Goal: Transaction & Acquisition: Download file/media

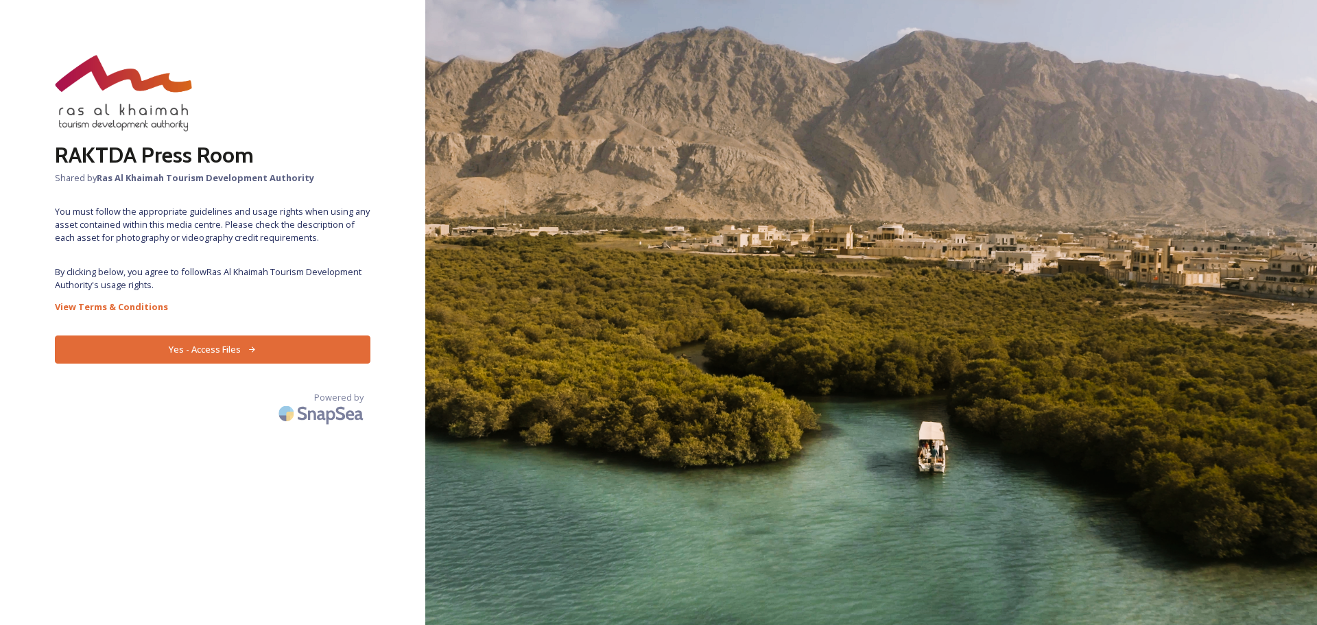
click at [274, 349] on button "Yes - Access Files" at bounding box center [213, 350] width 316 height 28
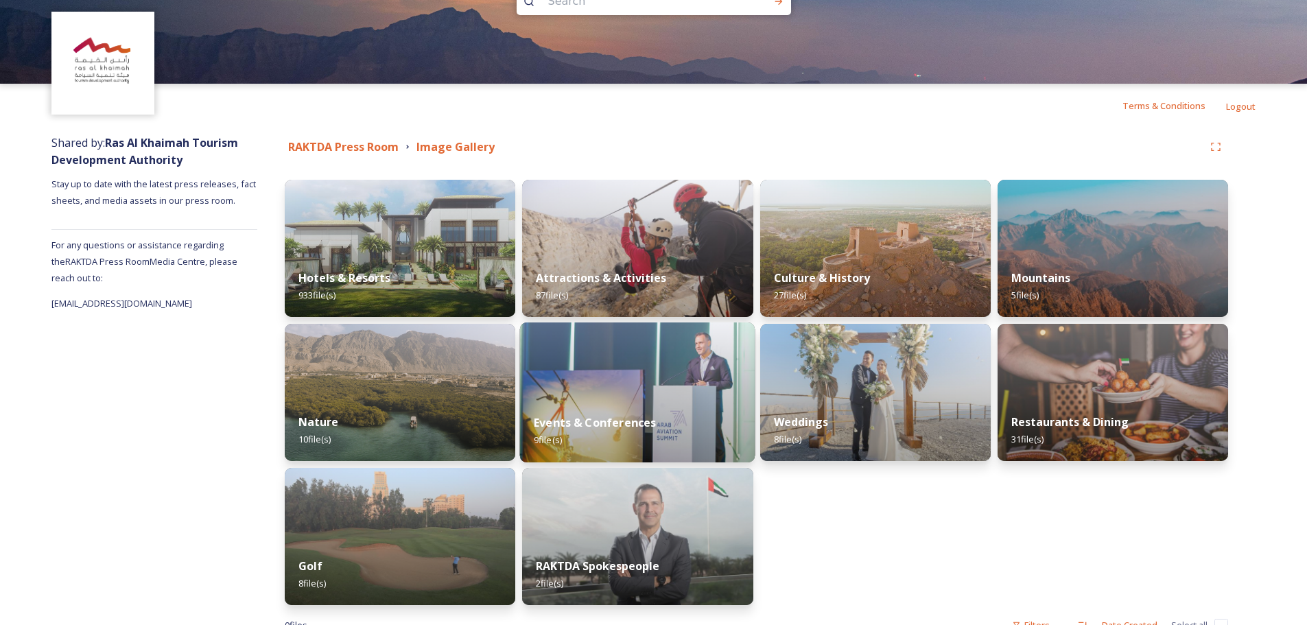
scroll to position [84, 0]
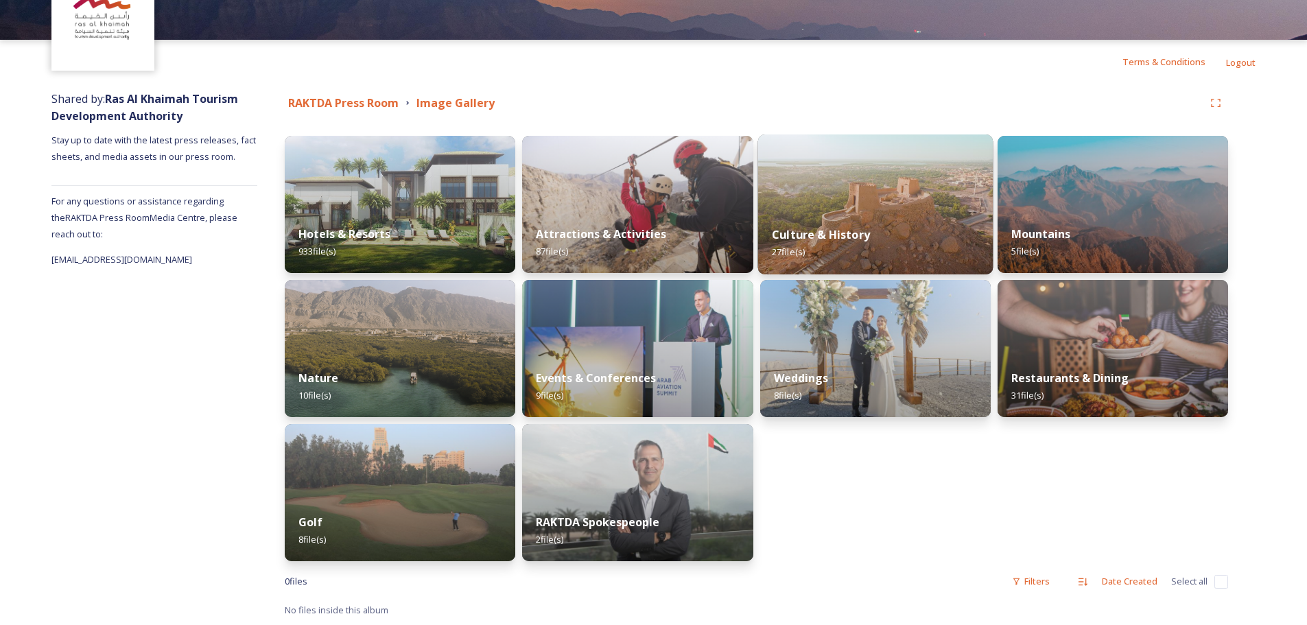
click at [816, 201] on img at bounding box center [874, 204] width 235 height 140
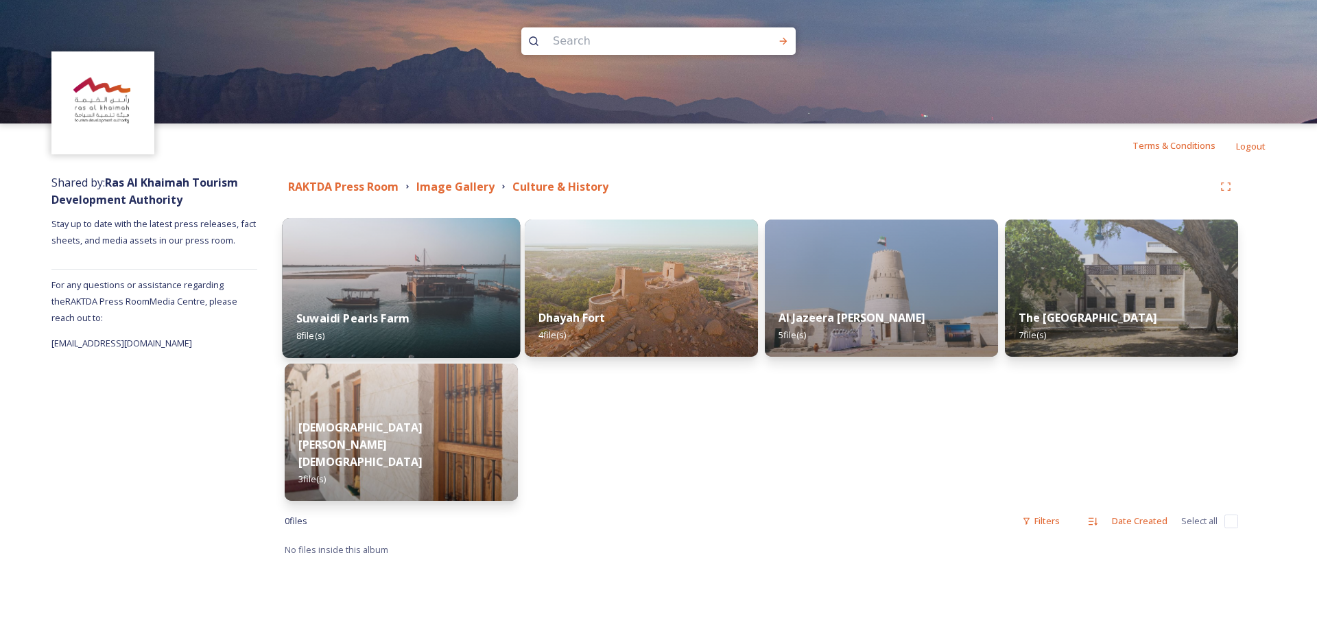
click at [419, 268] on img at bounding box center [402, 288] width 238 height 140
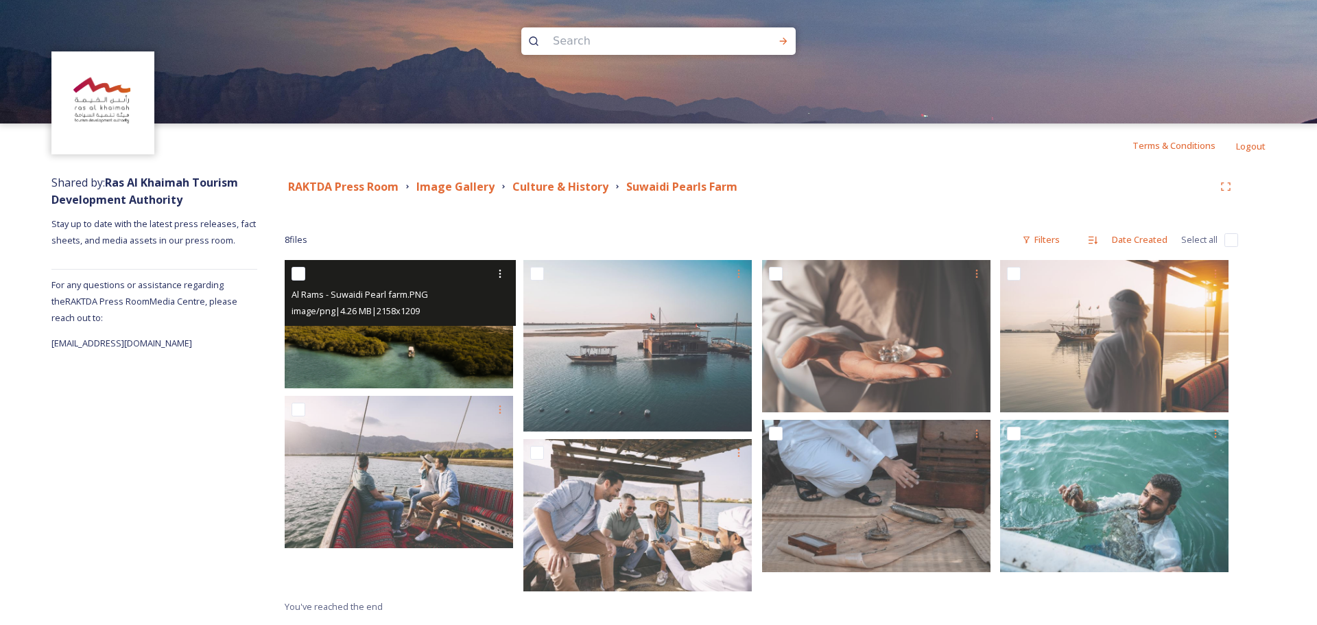
click at [292, 275] on input "checkbox" at bounding box center [299, 274] width 14 height 14
checkbox input "true"
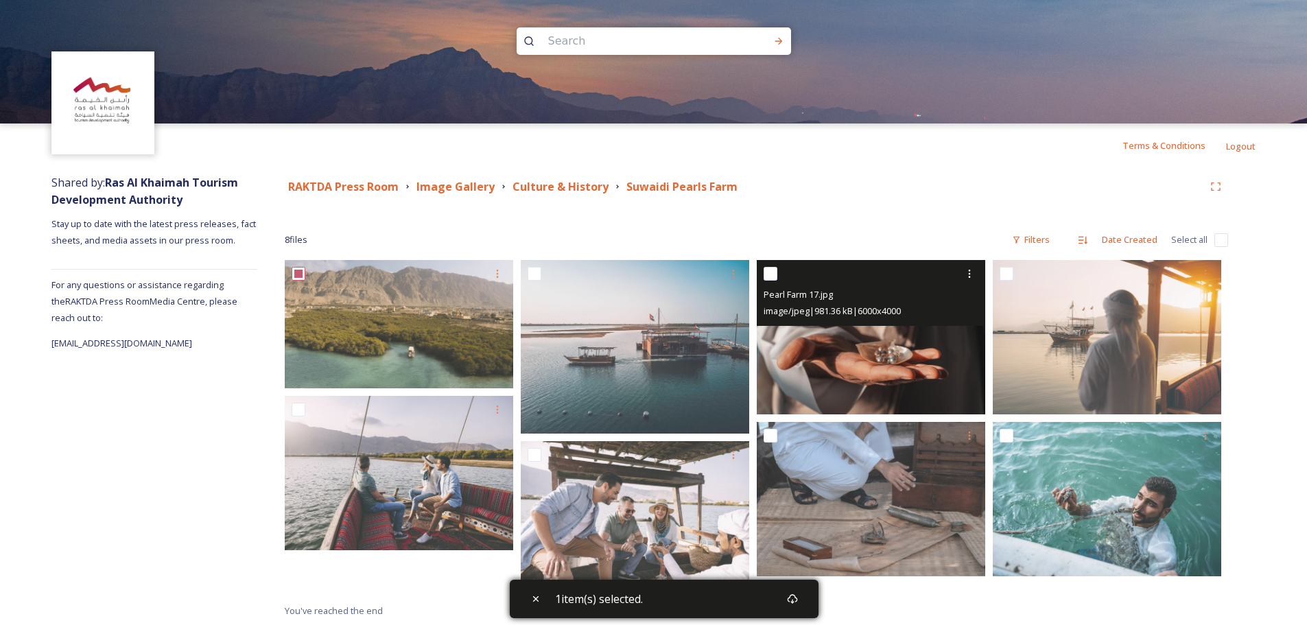
click at [771, 269] on input "checkbox" at bounding box center [771, 274] width 14 height 14
checkbox input "true"
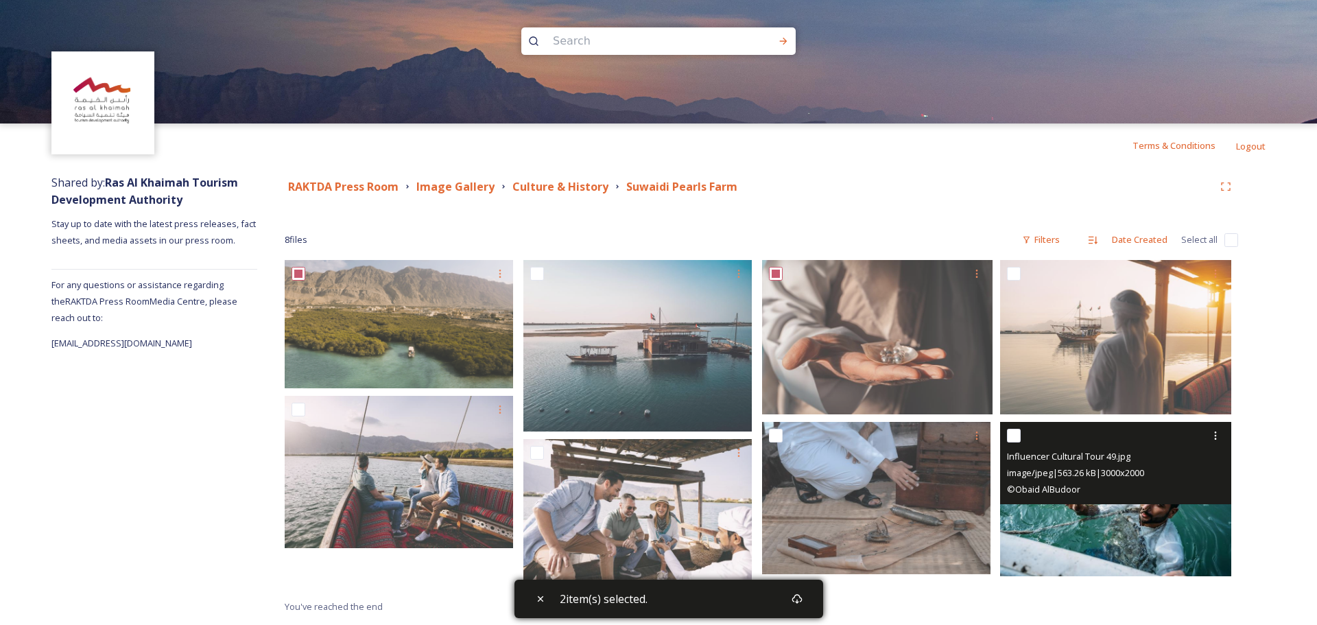
click at [1019, 435] on input "checkbox" at bounding box center [1014, 436] width 14 height 14
checkbox input "true"
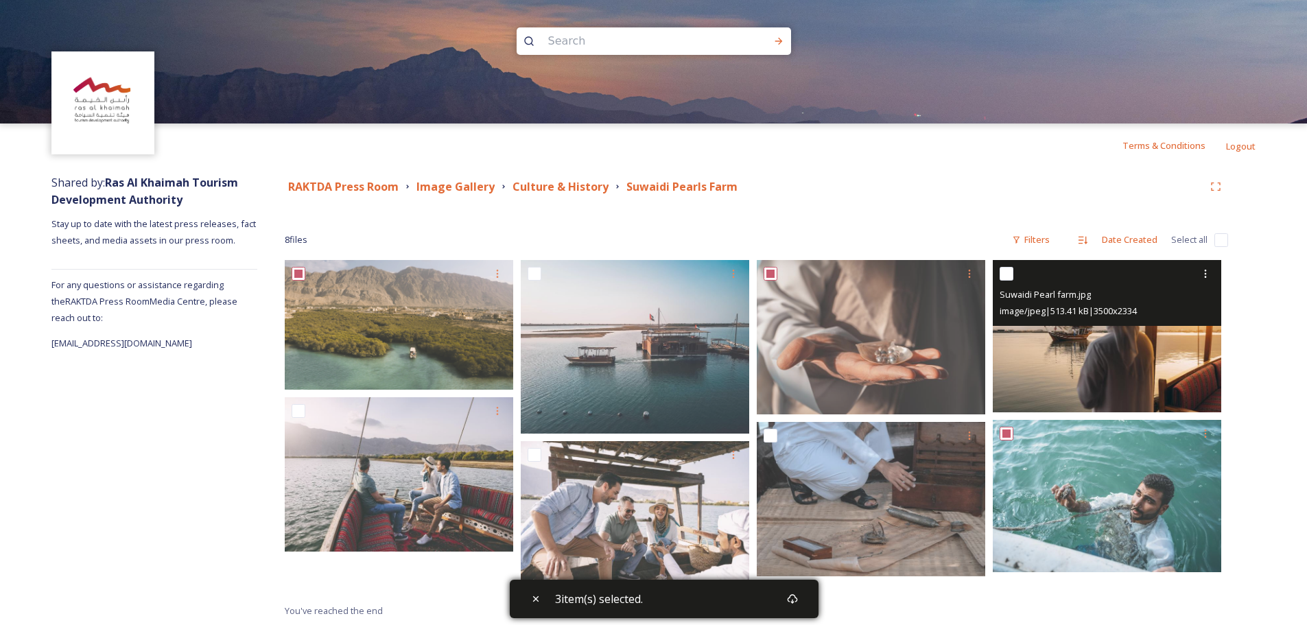
click at [1009, 273] on input "checkbox" at bounding box center [1007, 274] width 14 height 14
checkbox input "true"
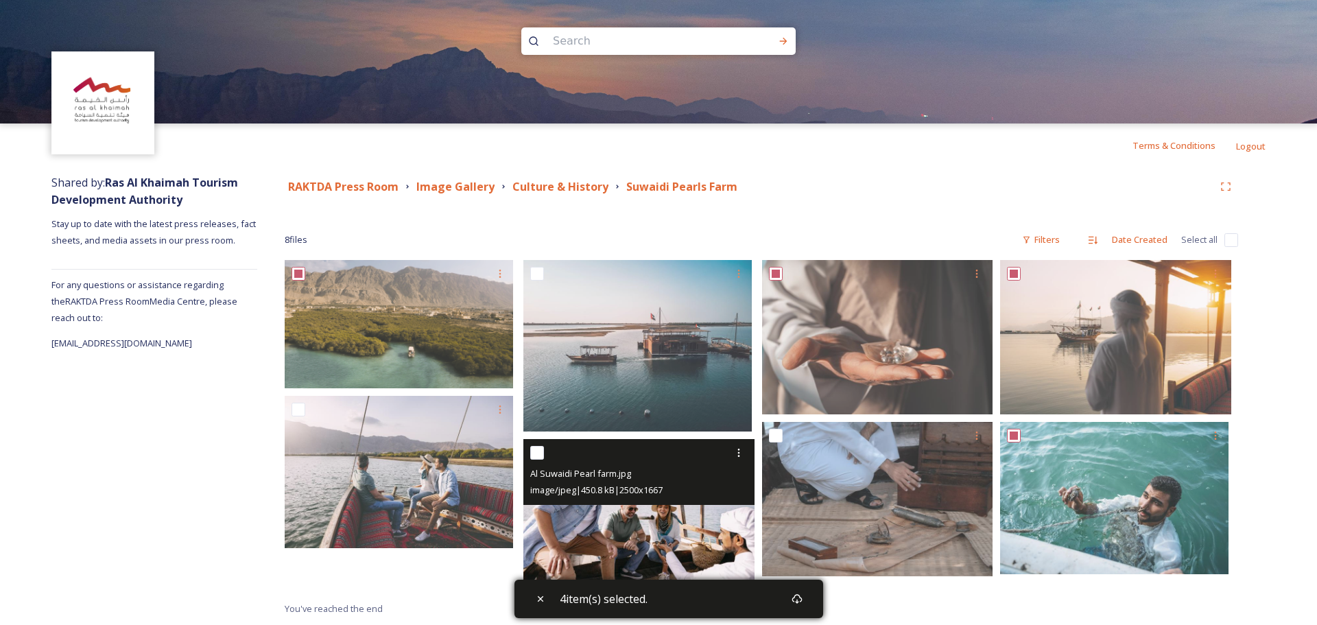
click at [534, 449] on input "checkbox" at bounding box center [537, 453] width 14 height 14
checkbox input "true"
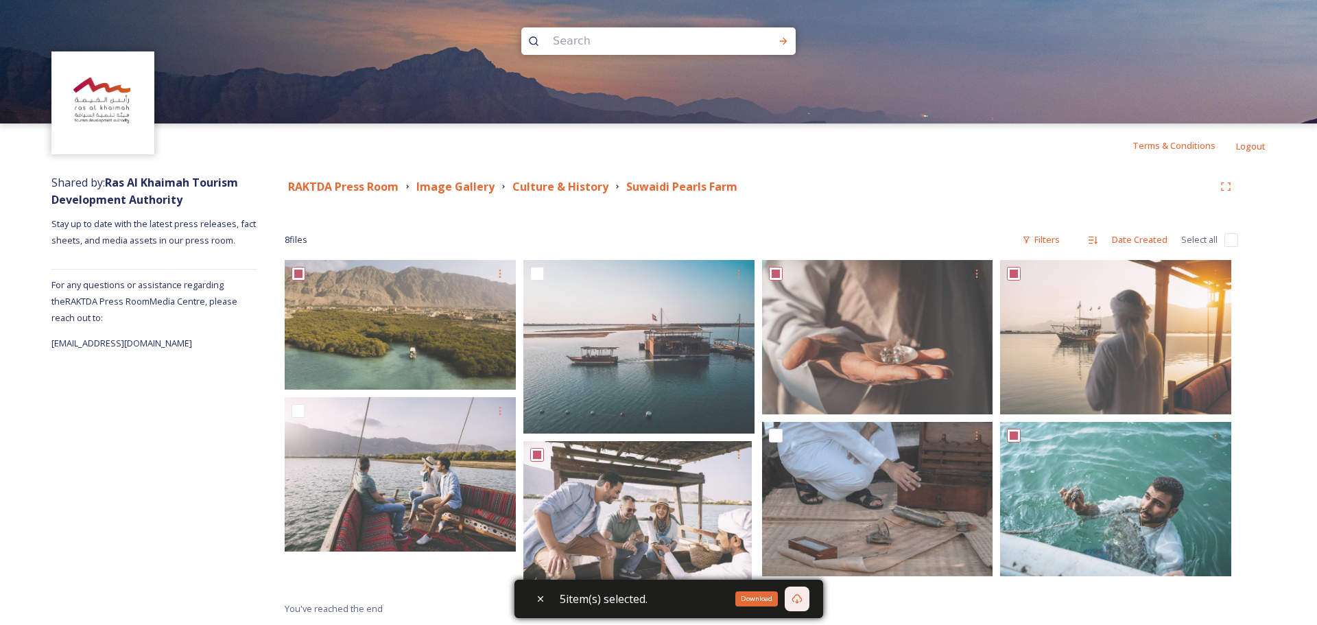
click at [810, 606] on div "Download" at bounding box center [797, 599] width 25 height 25
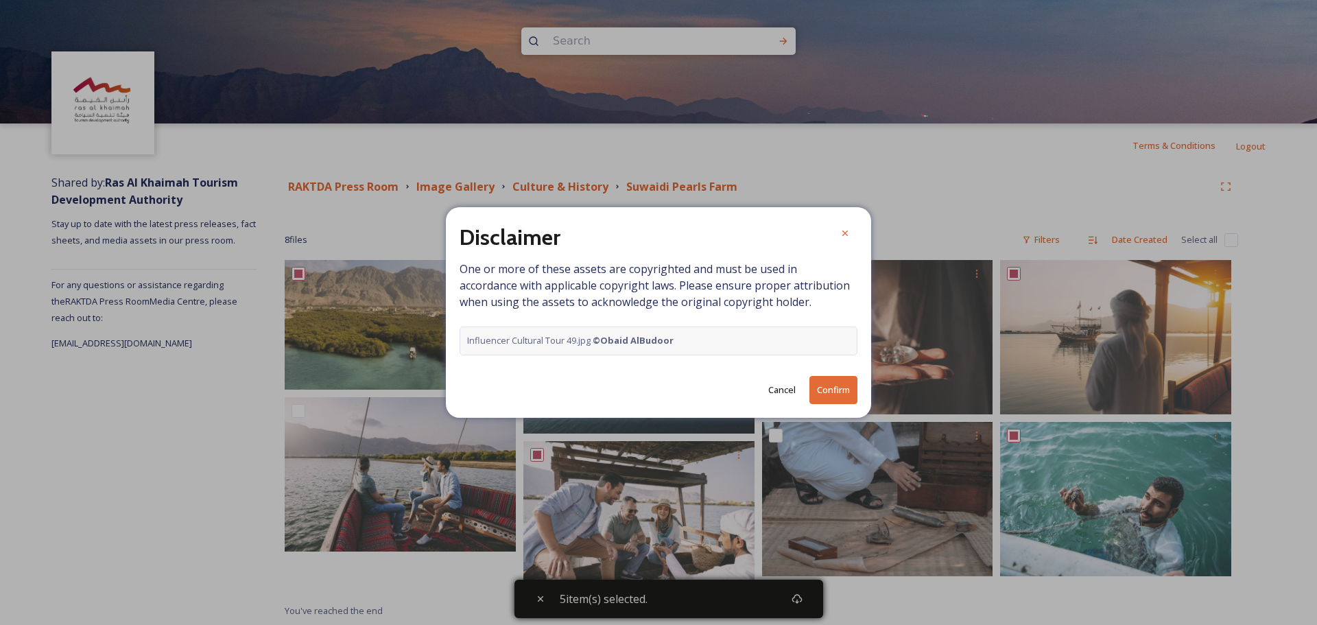
click at [821, 399] on button "Confirm" at bounding box center [834, 390] width 48 height 28
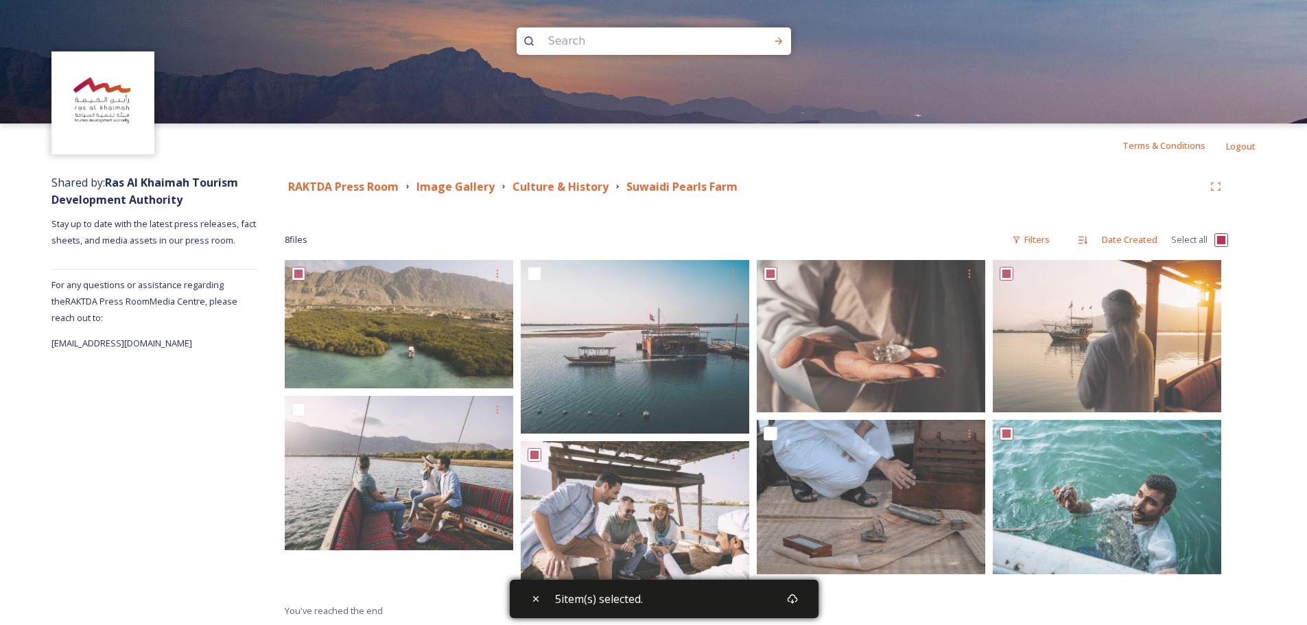
checkbox input "true"
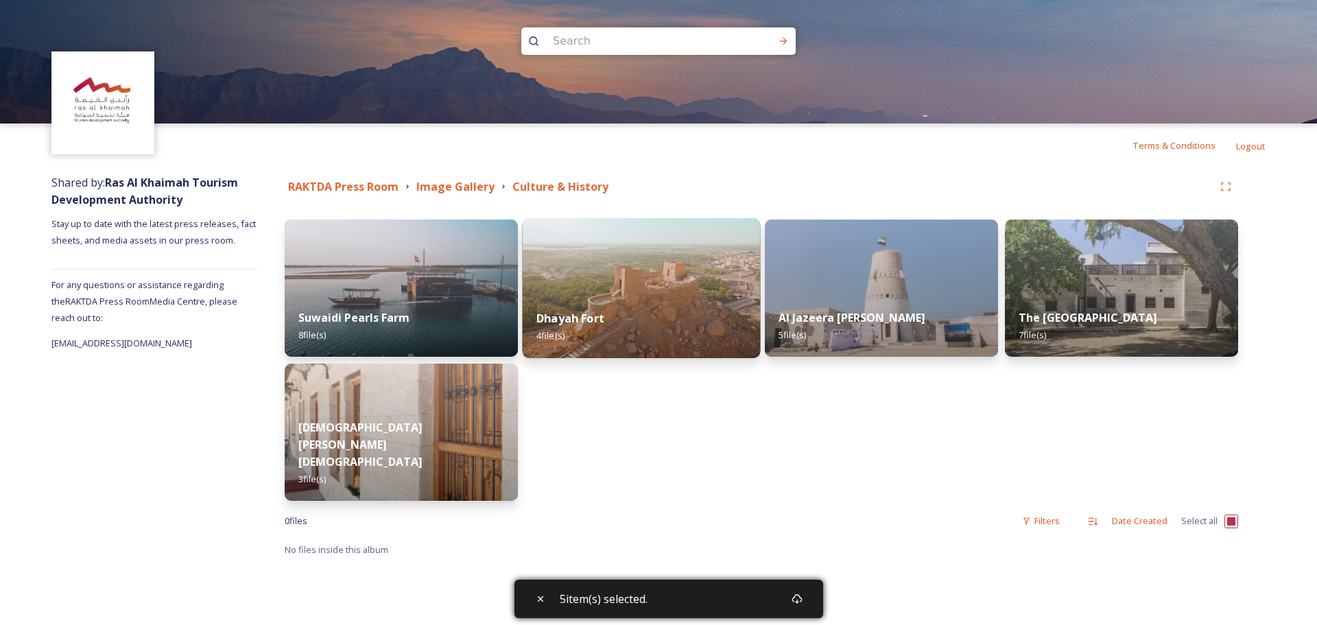
click at [657, 281] on img at bounding box center [642, 288] width 238 height 140
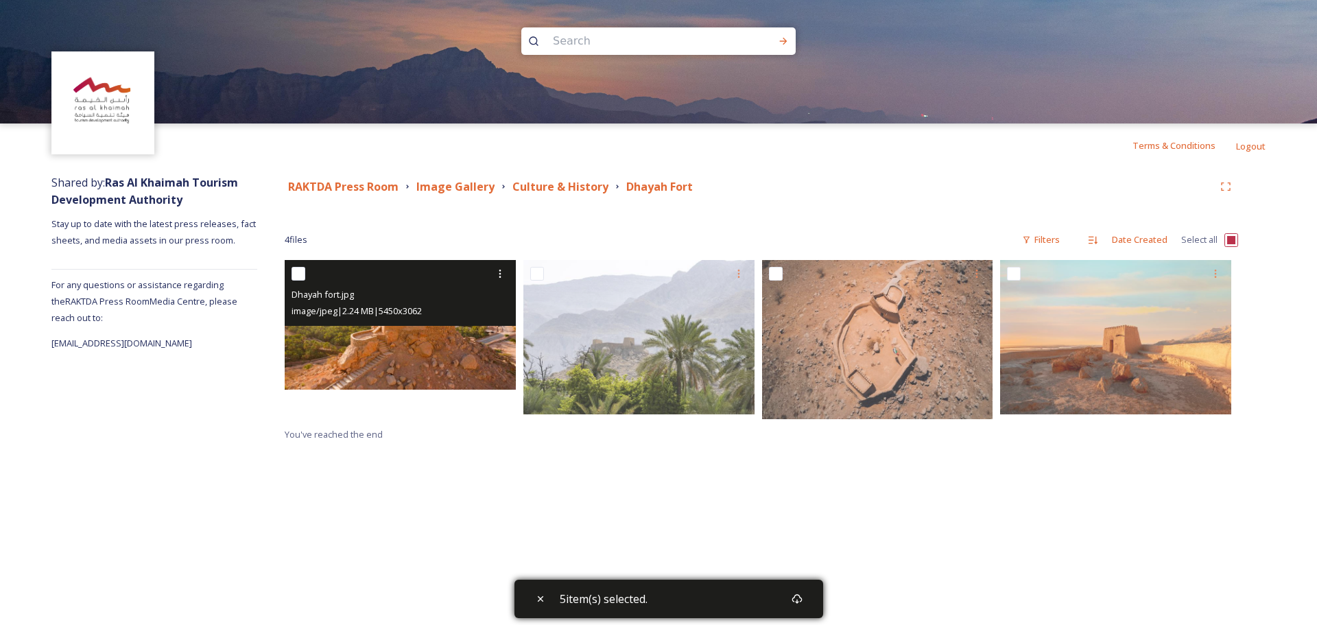
click at [303, 276] on input "checkbox" at bounding box center [299, 274] width 14 height 14
checkbox input "true"
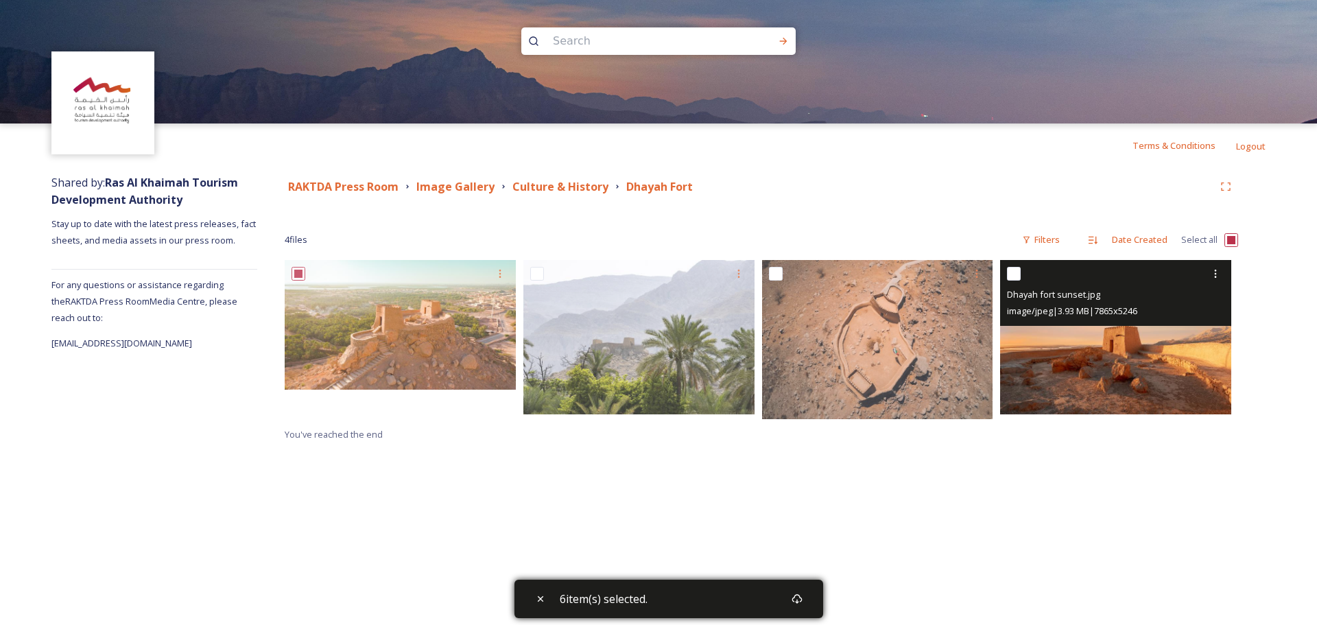
click at [1013, 279] on input "checkbox" at bounding box center [1014, 274] width 14 height 14
checkbox input "true"
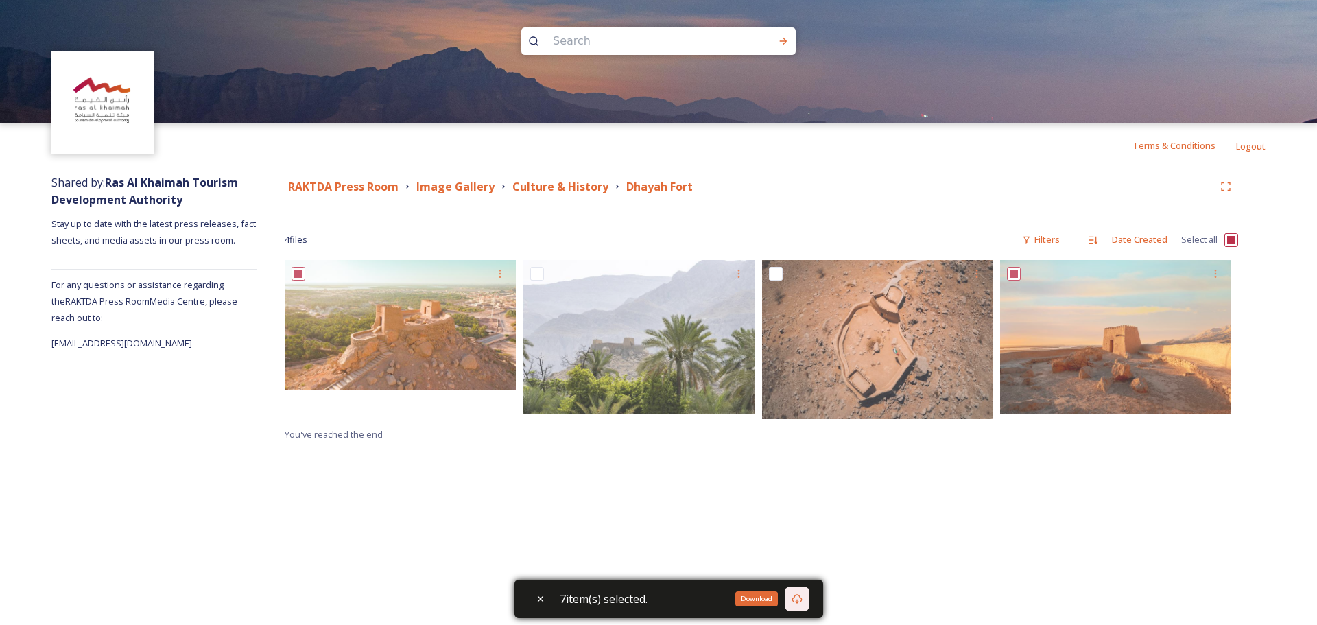
click at [801, 599] on icon at bounding box center [797, 598] width 11 height 11
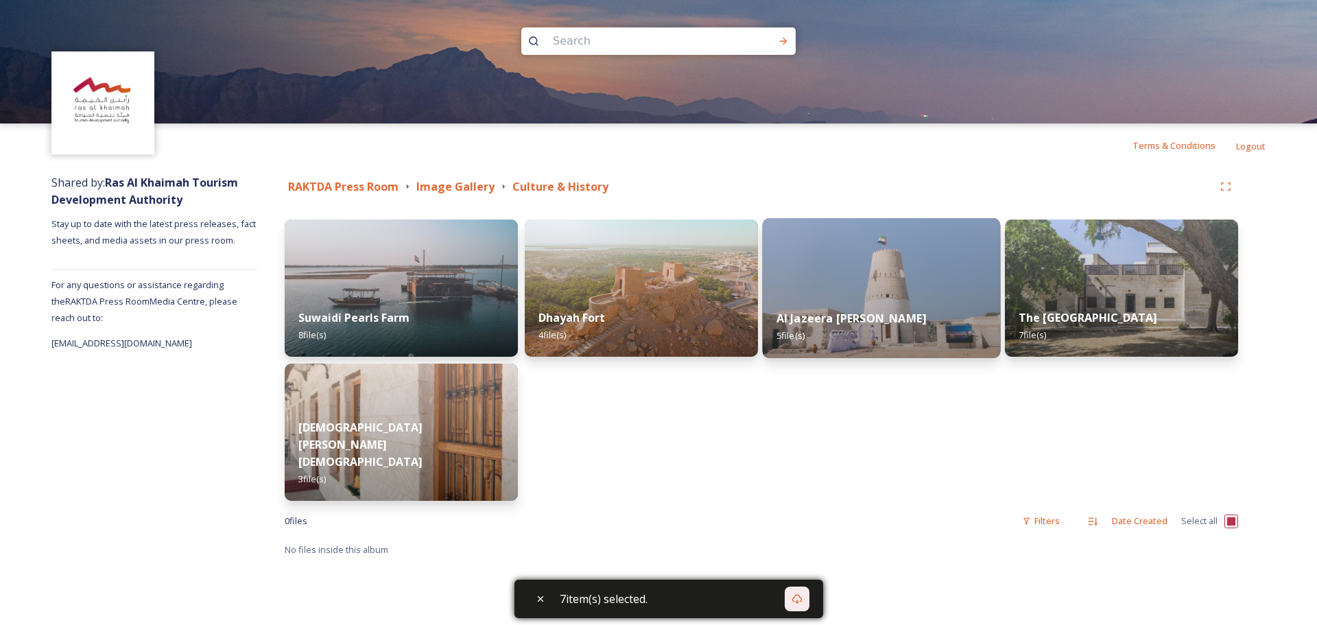
click at [866, 263] on img at bounding box center [882, 288] width 238 height 140
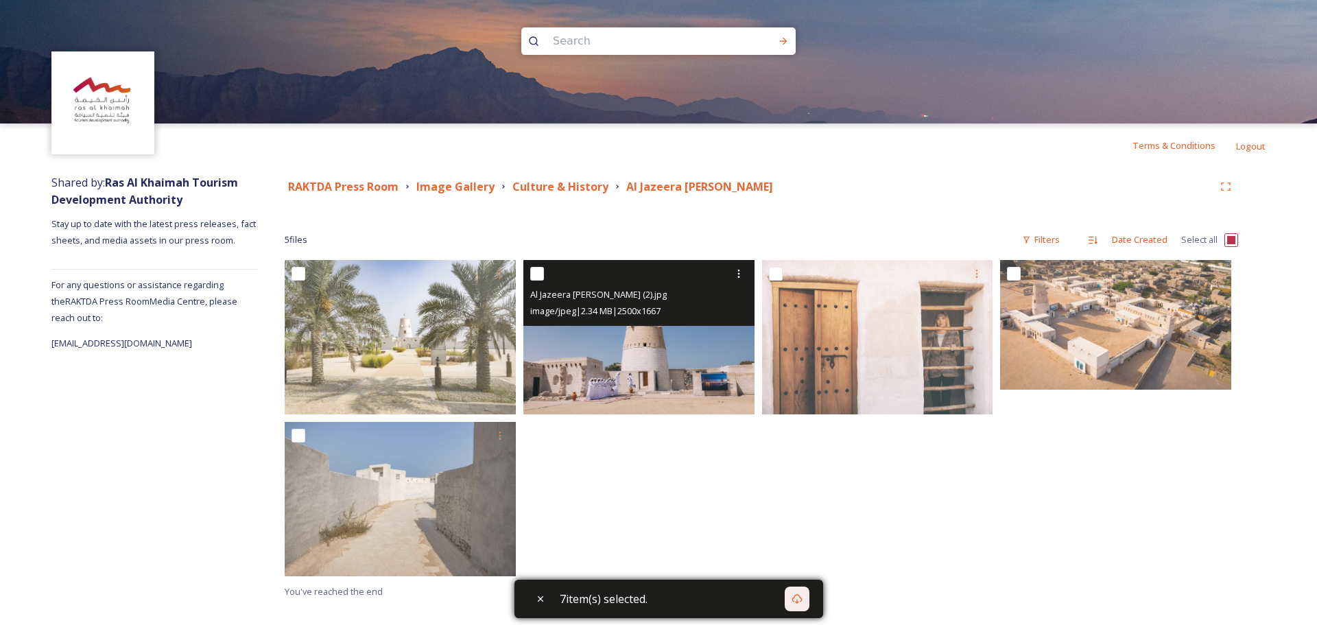
click at [537, 272] on input "checkbox" at bounding box center [537, 274] width 14 height 14
checkbox input "true"
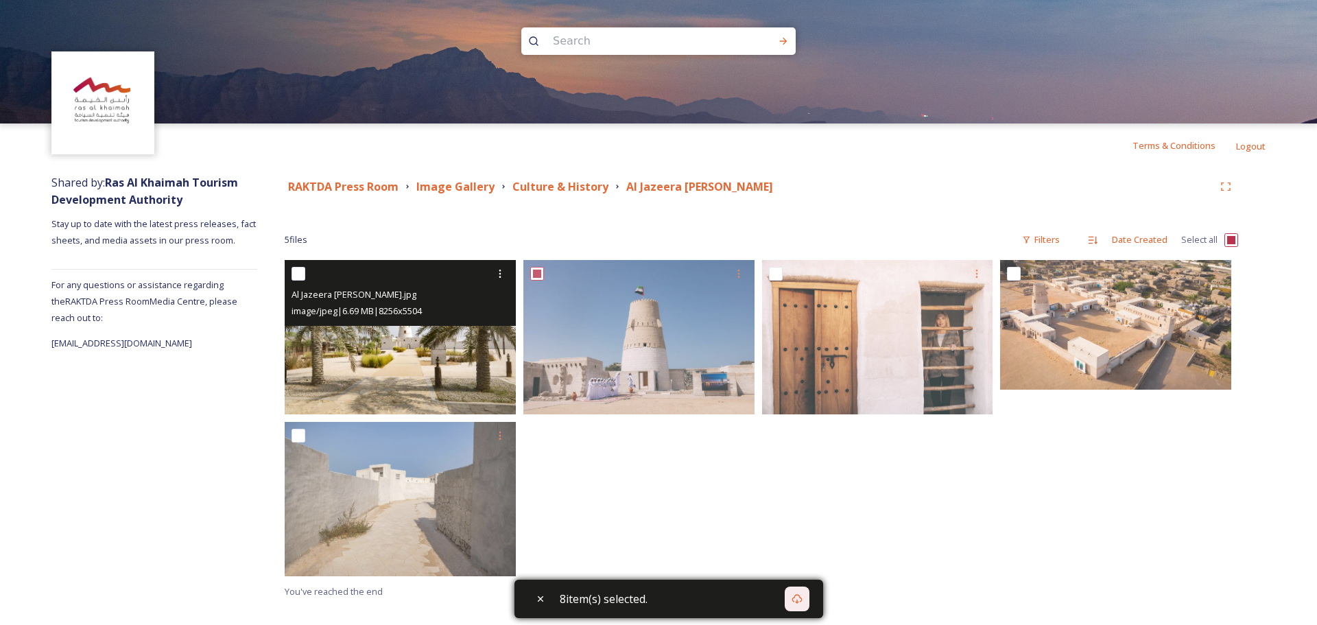
click at [295, 274] on input "checkbox" at bounding box center [299, 274] width 14 height 14
checkbox input "true"
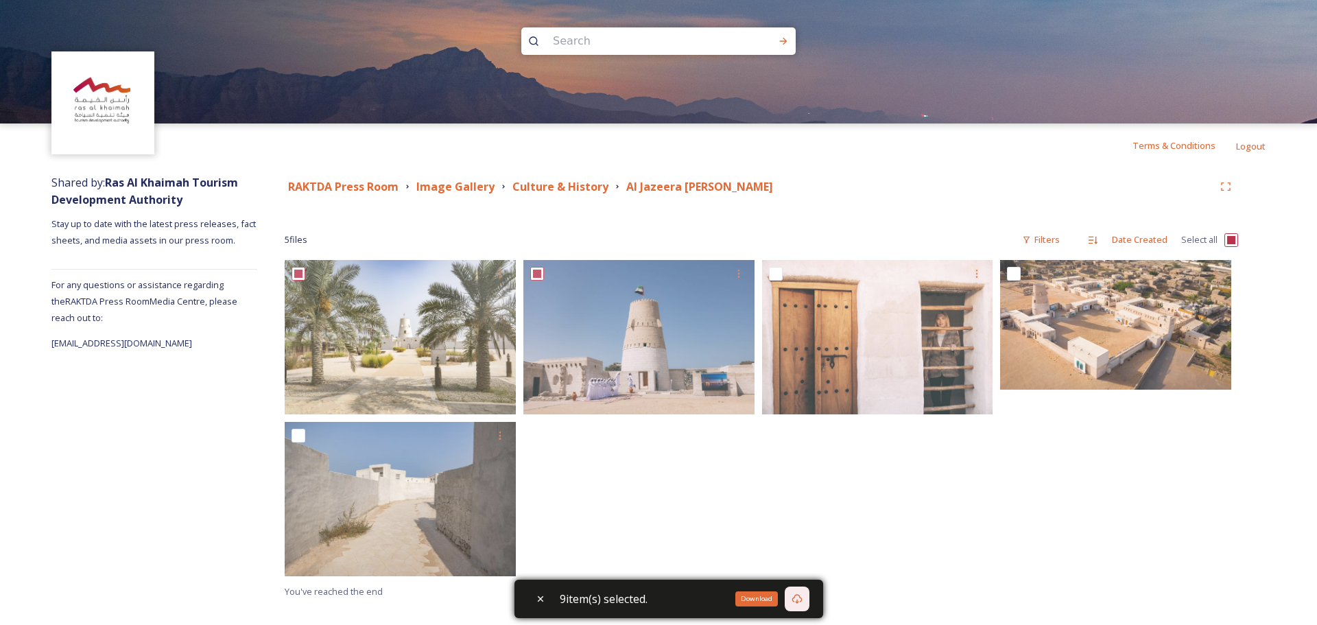
click at [799, 599] on icon at bounding box center [797, 598] width 11 height 11
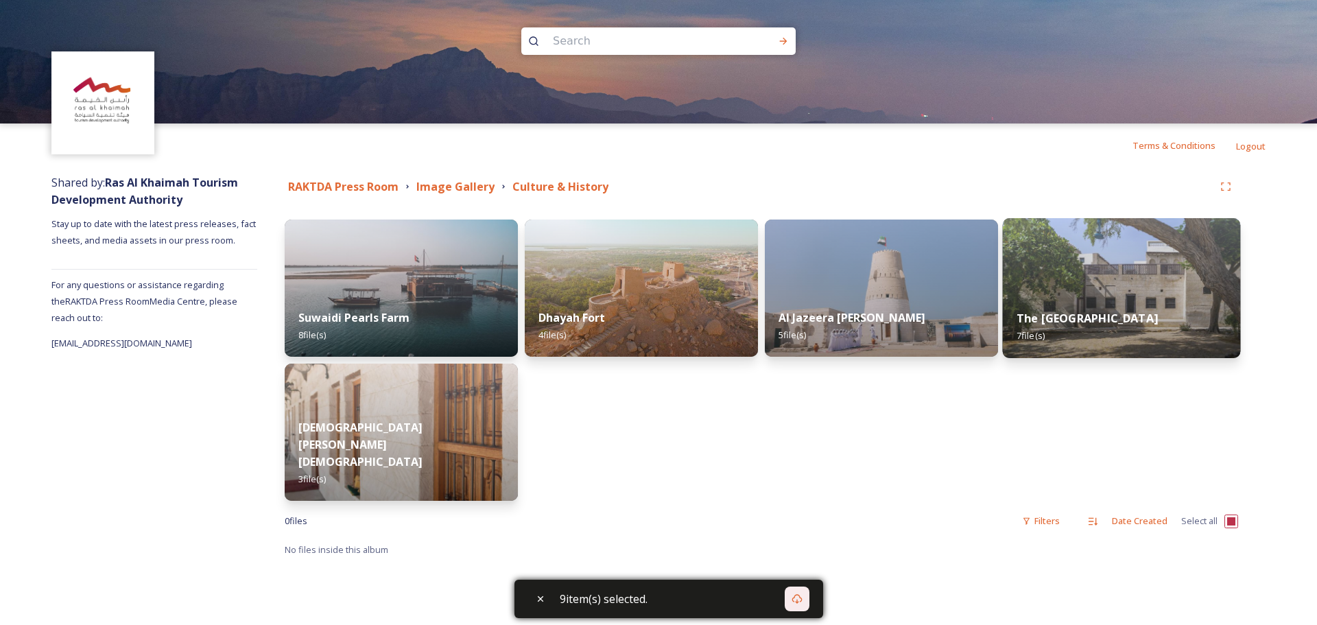
click at [1106, 320] on div "The [GEOGRAPHIC_DATA] 7 file(s)" at bounding box center [1122, 327] width 238 height 62
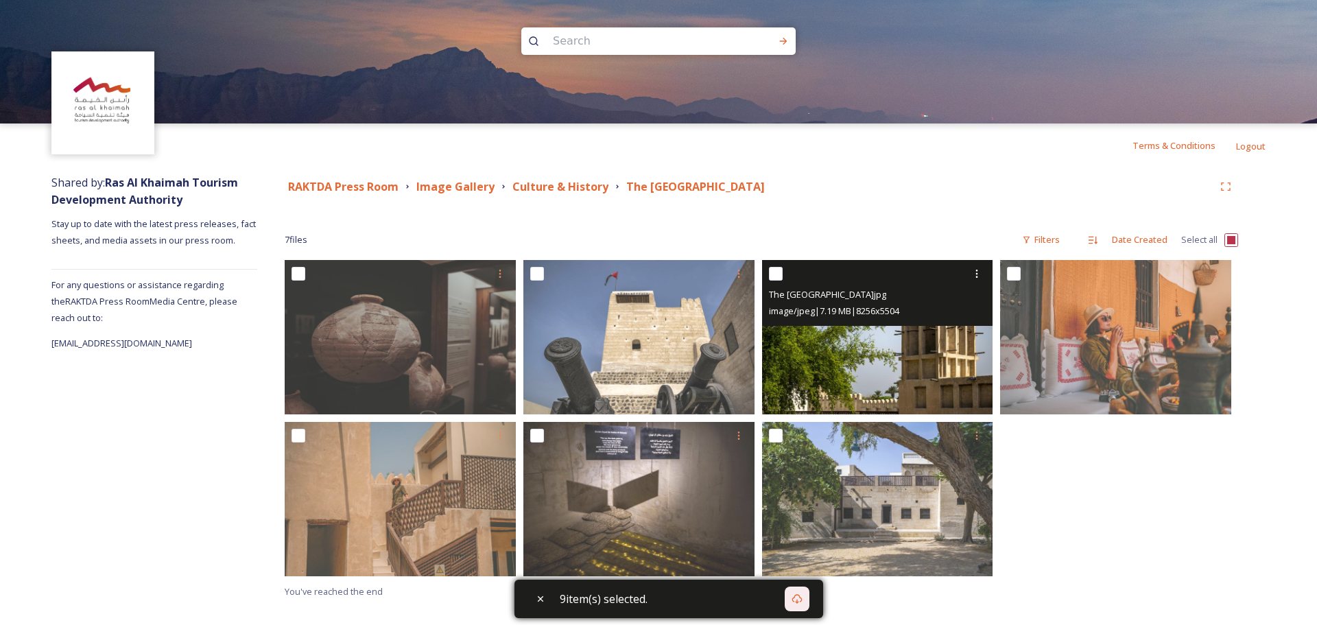
click at [769, 276] on input "checkbox" at bounding box center [776, 274] width 14 height 14
checkbox input "true"
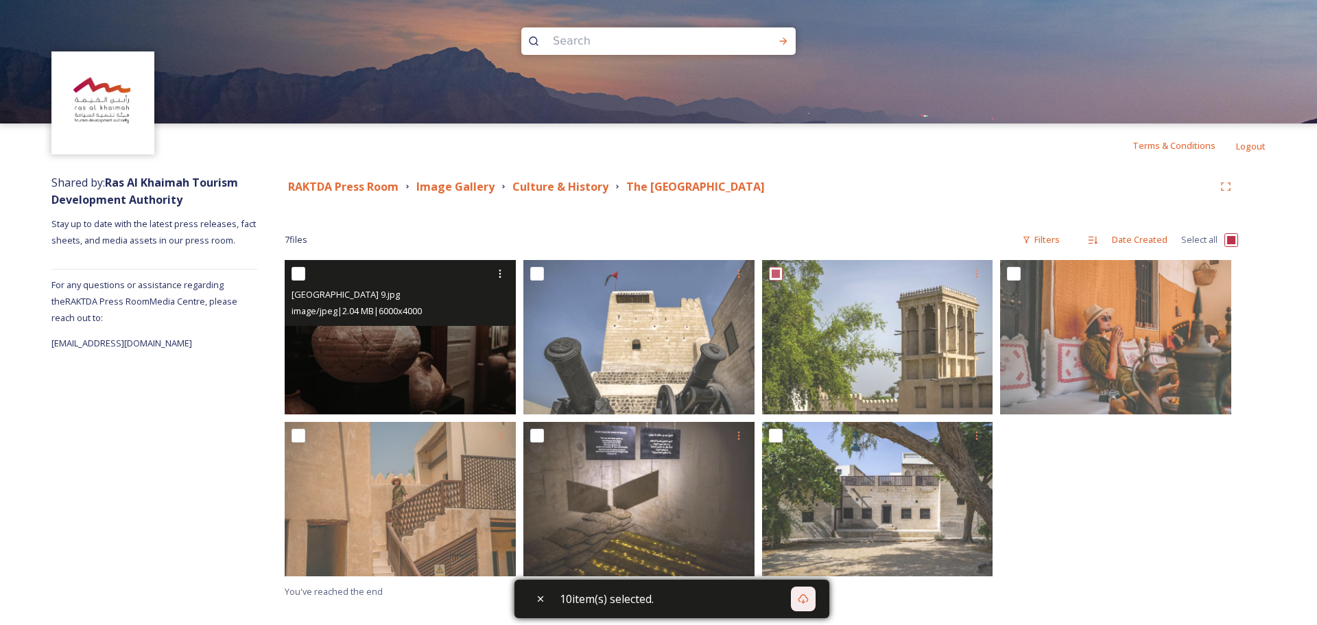
click at [298, 270] on input "checkbox" at bounding box center [299, 274] width 14 height 14
checkbox input "true"
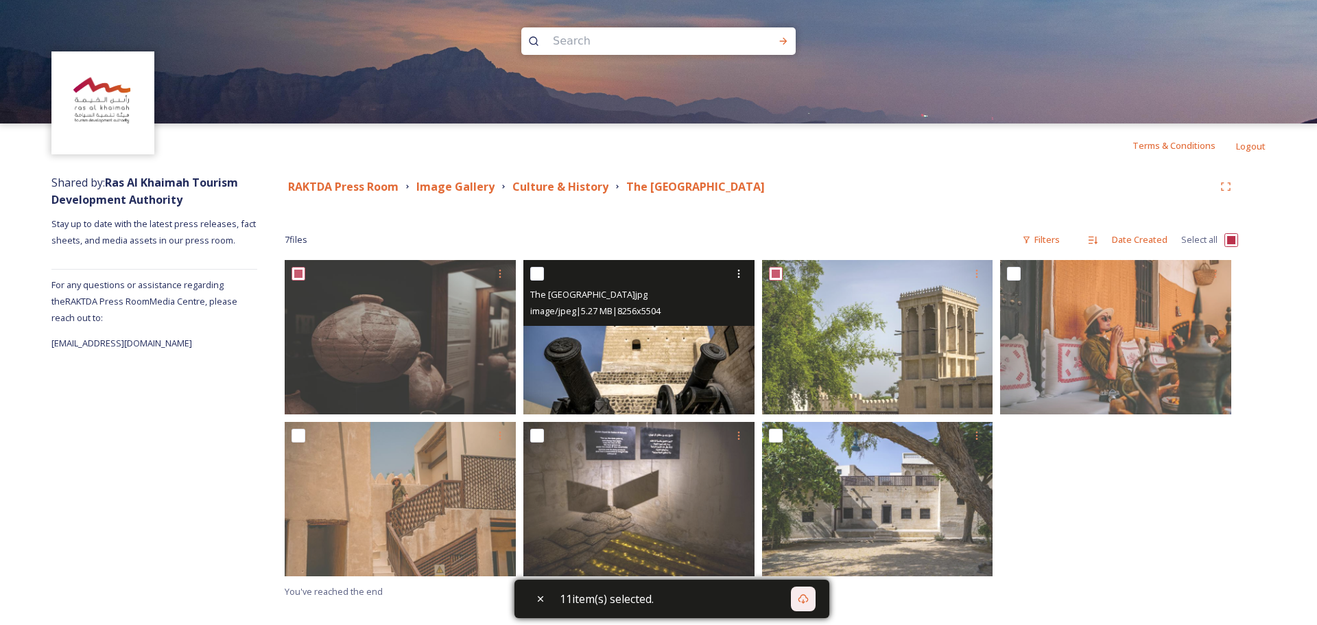
click at [538, 268] on input "checkbox" at bounding box center [537, 274] width 14 height 14
checkbox input "true"
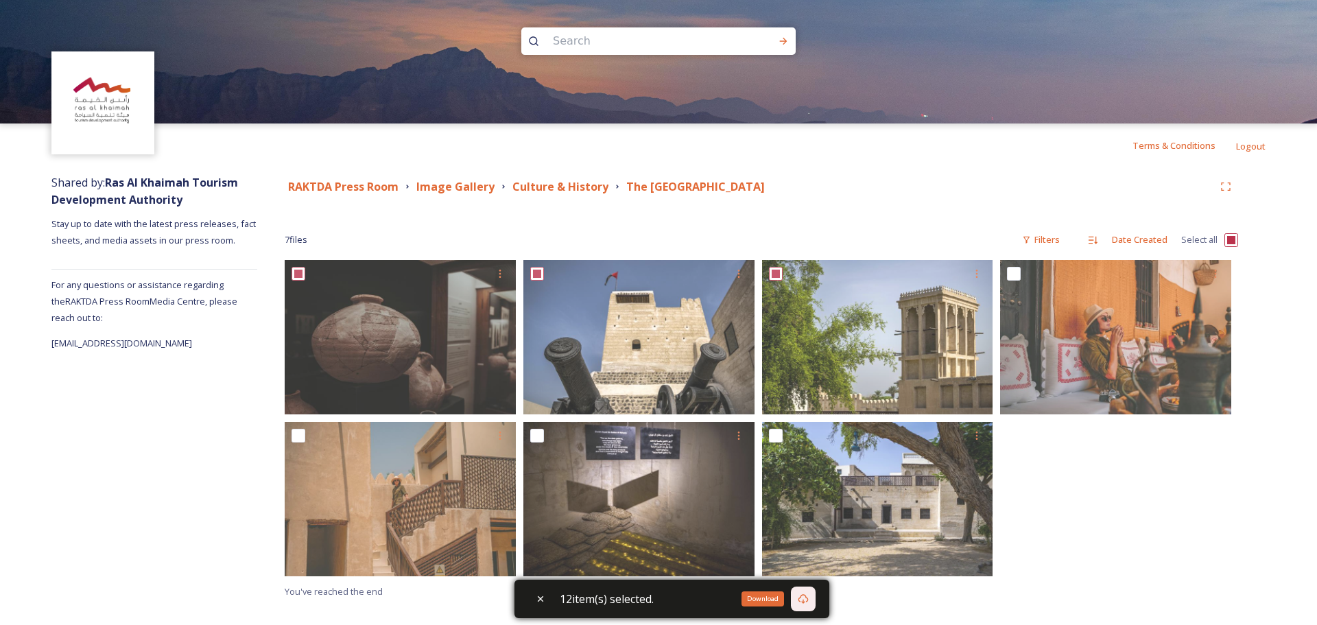
click at [807, 606] on div "Download" at bounding box center [803, 599] width 25 height 25
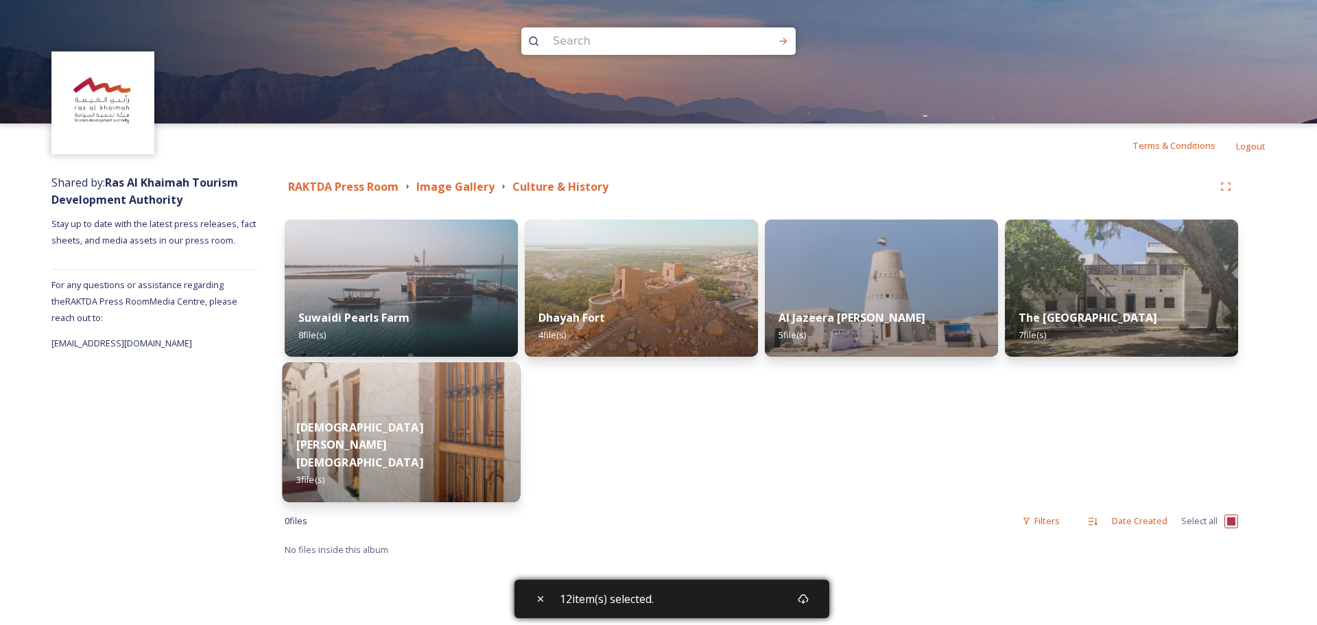
click at [431, 410] on img at bounding box center [402, 432] width 238 height 140
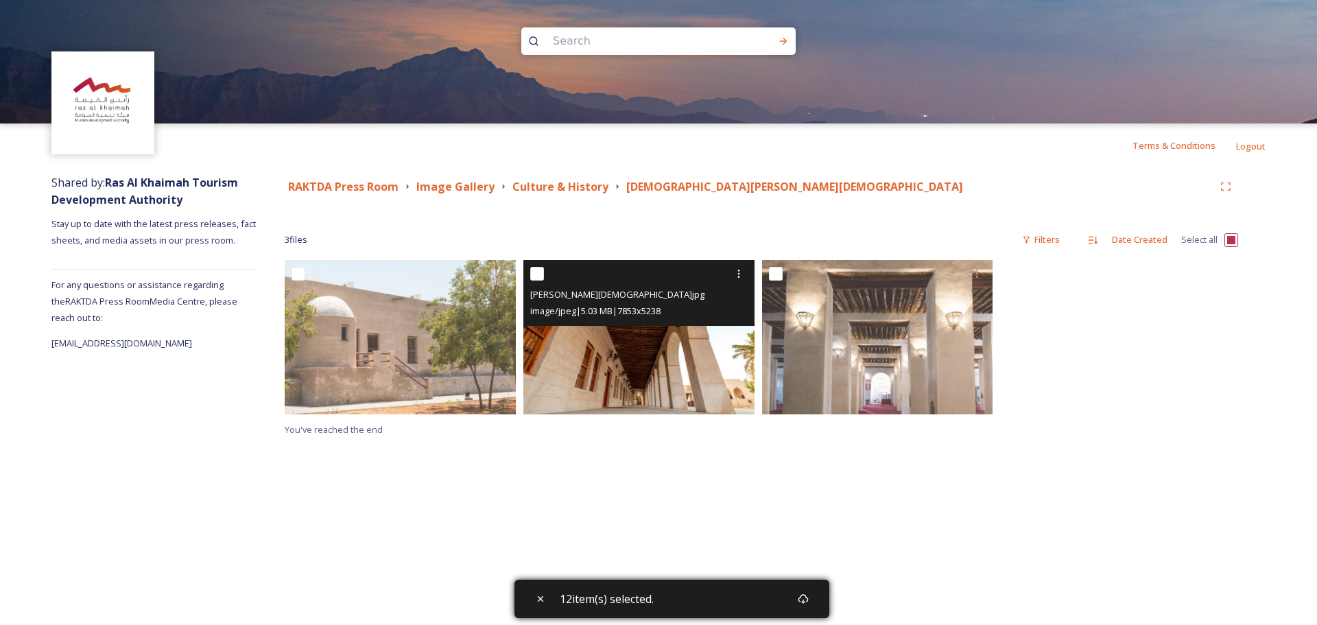
click at [532, 276] on input "checkbox" at bounding box center [537, 274] width 14 height 14
checkbox input "true"
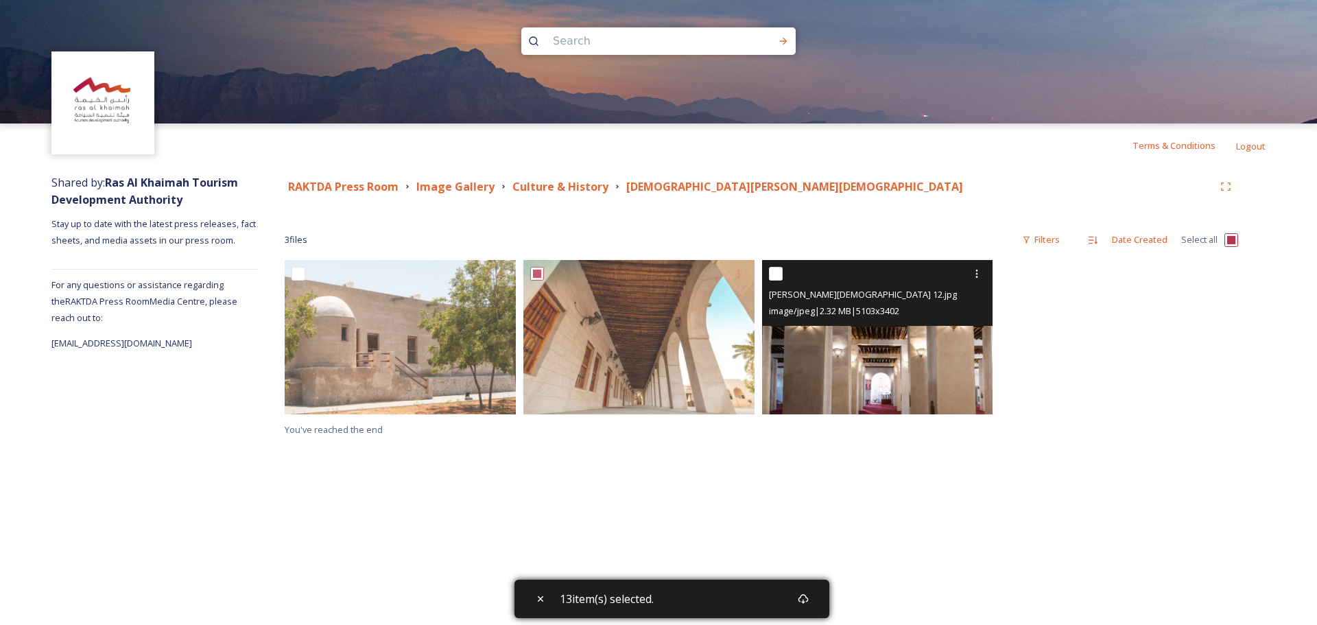
click at [779, 273] on input "checkbox" at bounding box center [776, 274] width 14 height 14
checkbox input "true"
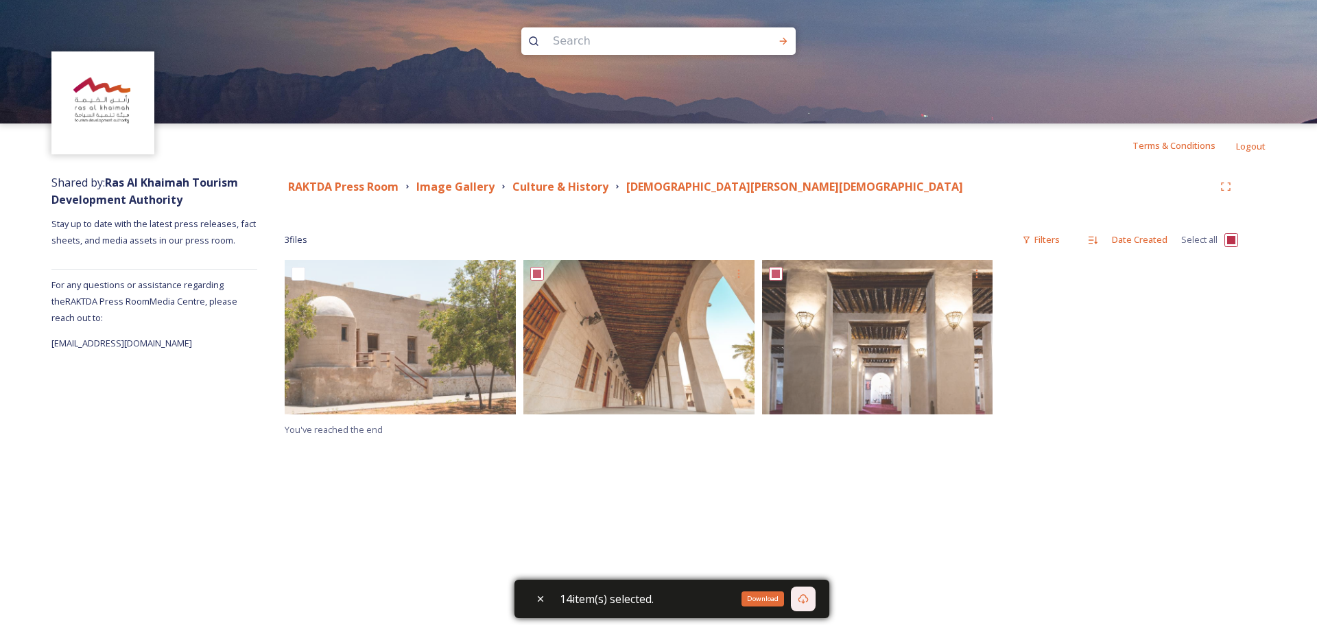
click at [809, 600] on icon at bounding box center [804, 599] width 10 height 10
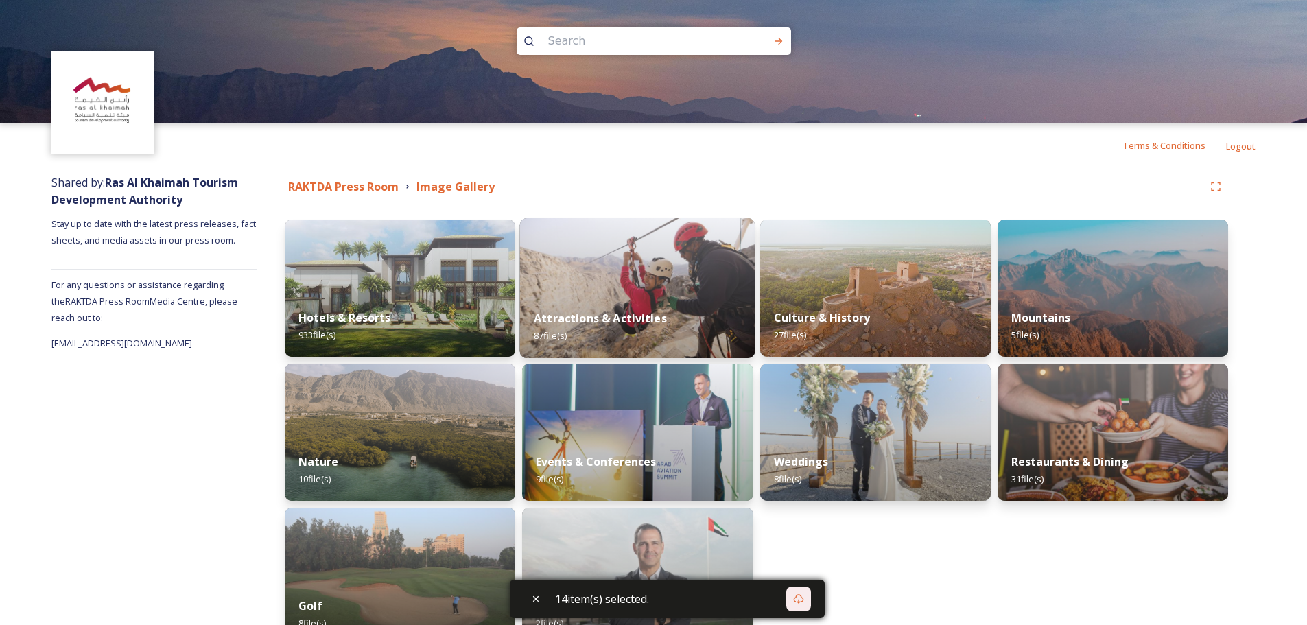
click at [644, 255] on img at bounding box center [637, 288] width 235 height 140
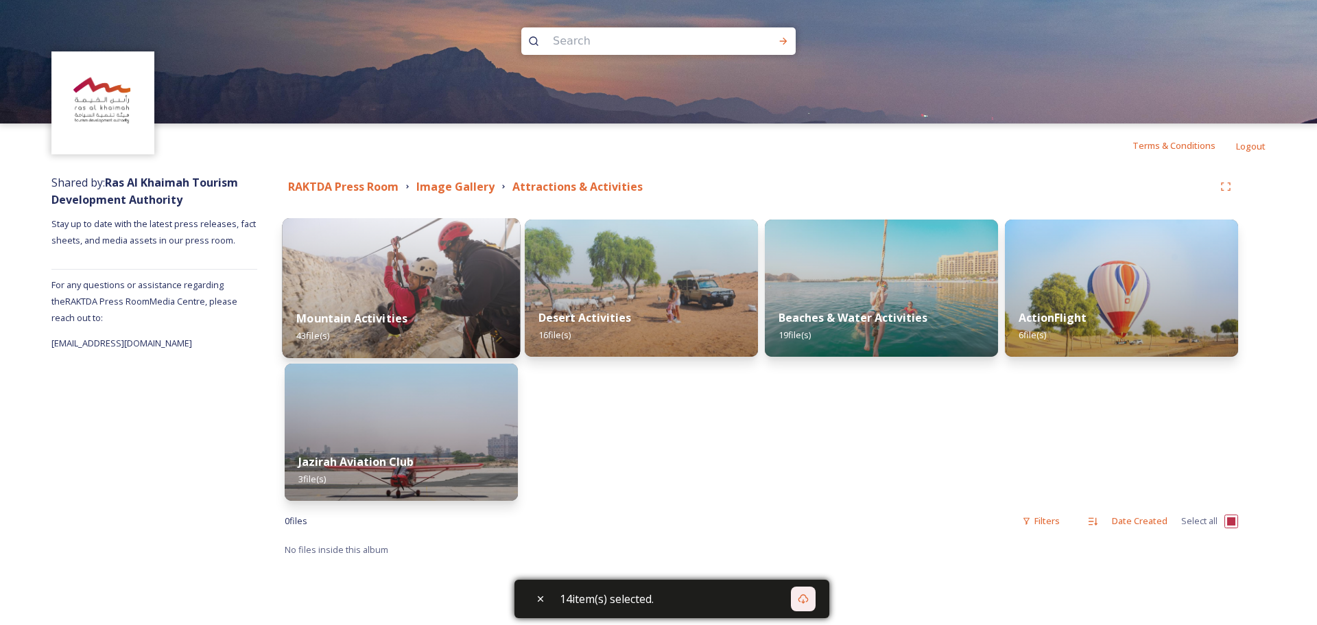
click at [467, 250] on img at bounding box center [402, 288] width 238 height 140
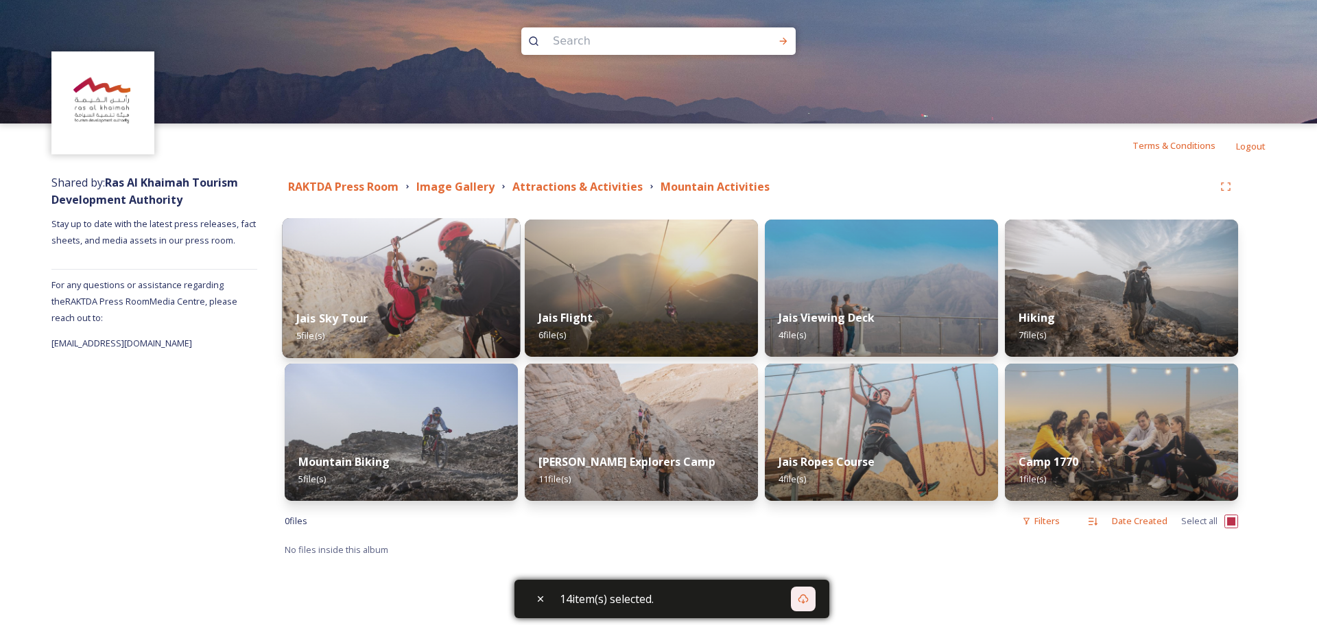
click at [379, 279] on img at bounding box center [402, 288] width 238 height 140
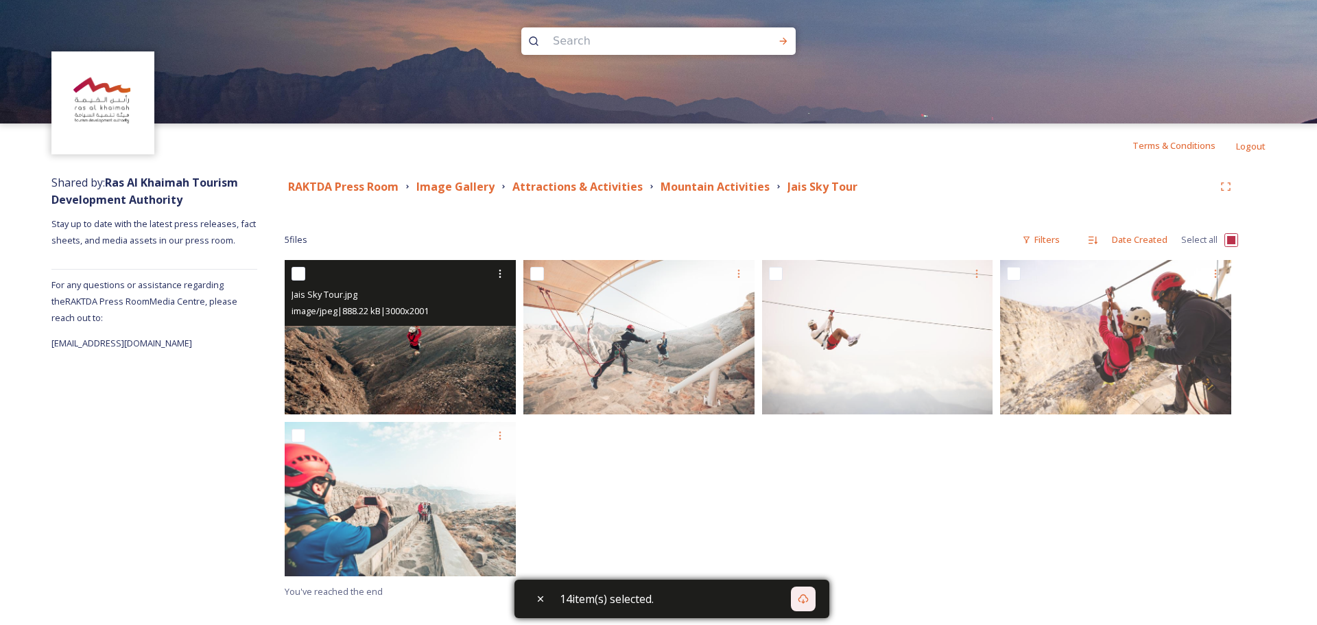
click at [306, 280] on div at bounding box center [402, 273] width 221 height 25
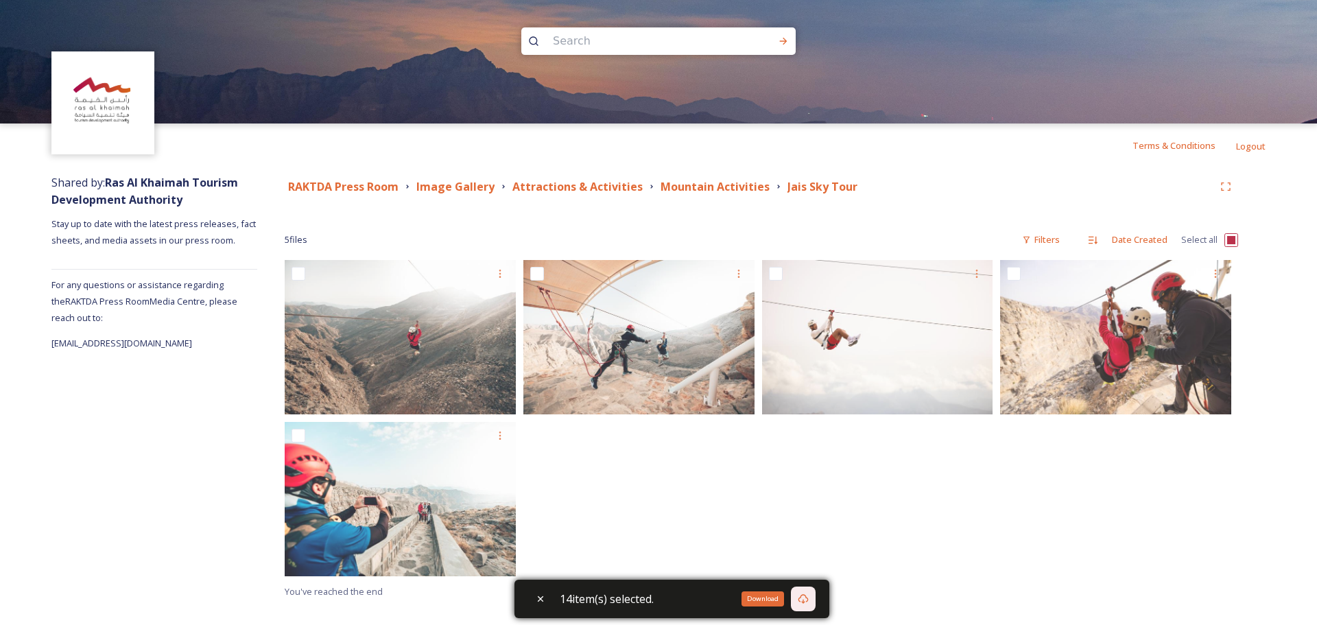
click at [809, 597] on icon at bounding box center [803, 598] width 11 height 11
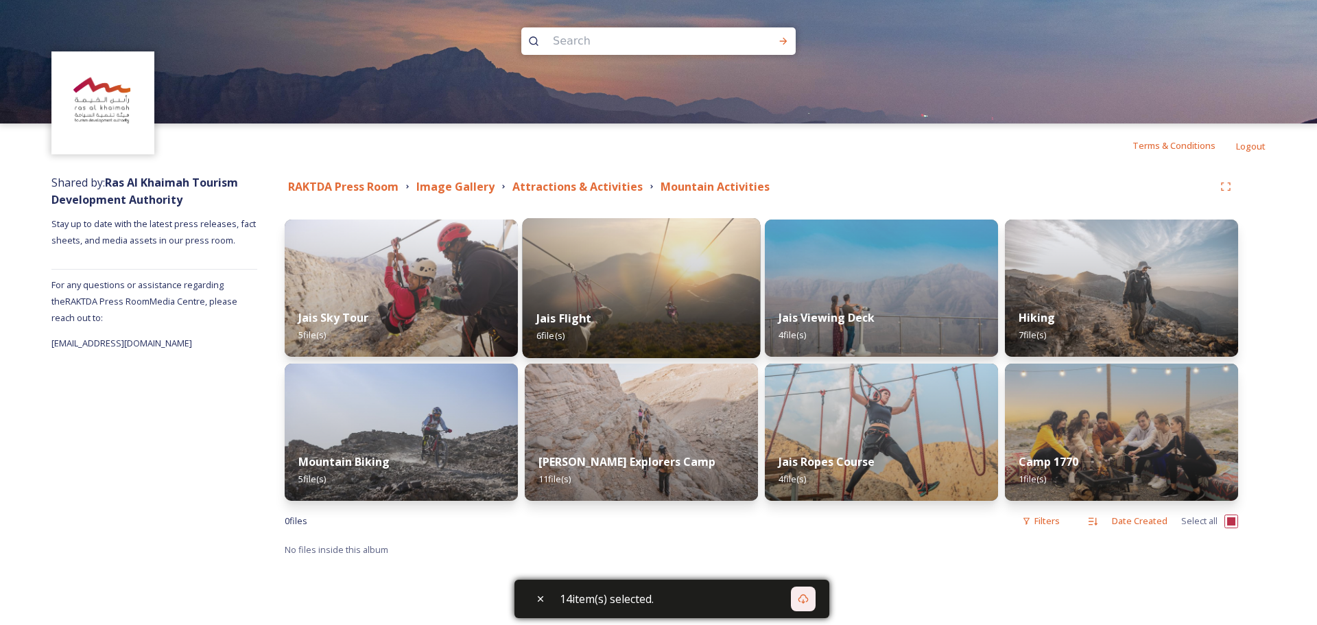
click at [657, 297] on div "Jais Flight 6 file(s)" at bounding box center [642, 327] width 238 height 62
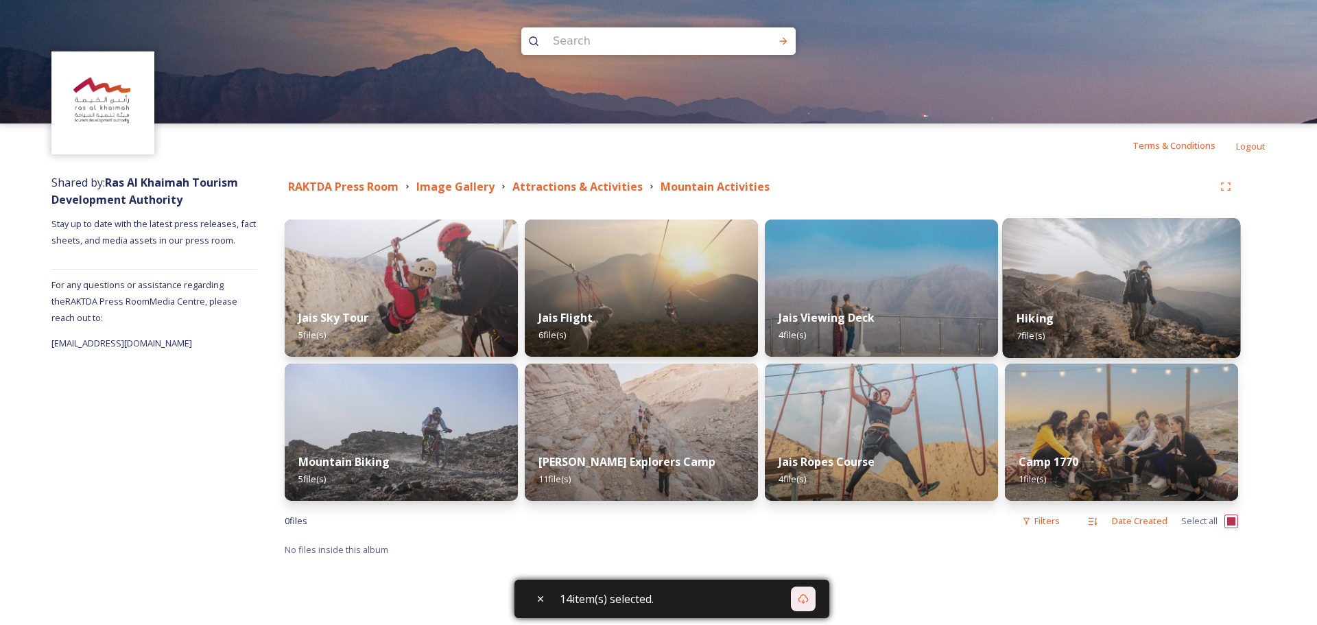
click at [1105, 269] on img at bounding box center [1122, 288] width 238 height 140
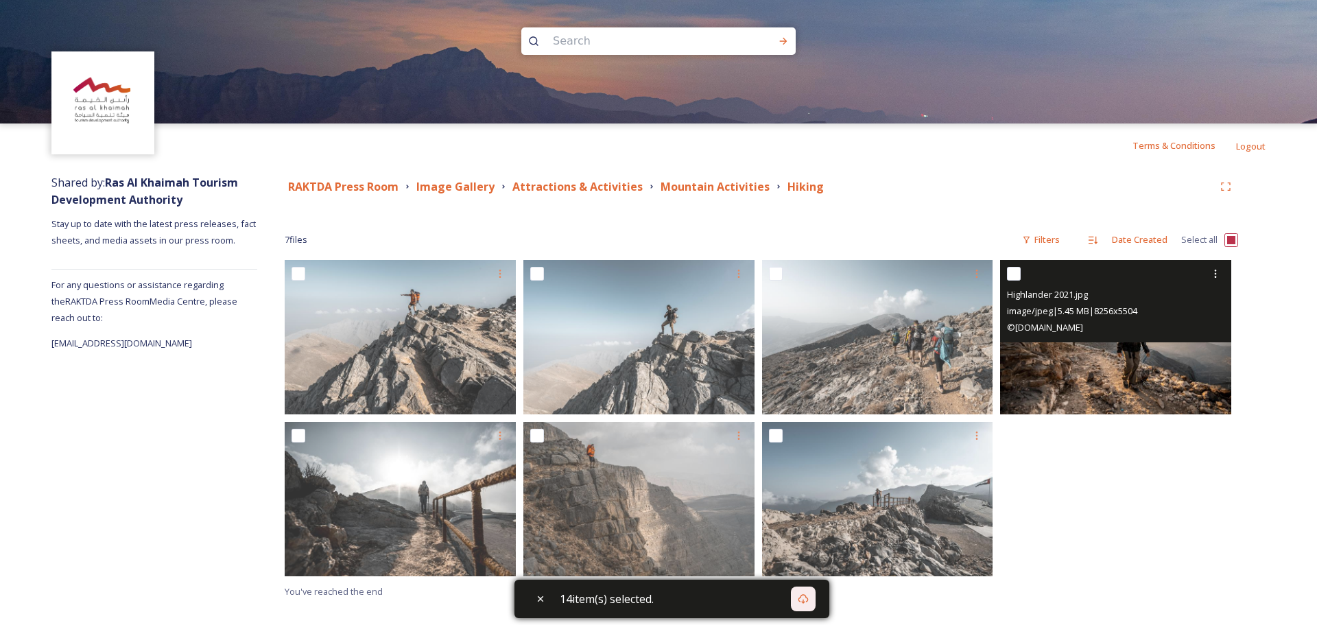
click at [1015, 272] on input "checkbox" at bounding box center [1014, 274] width 14 height 14
checkbox input "true"
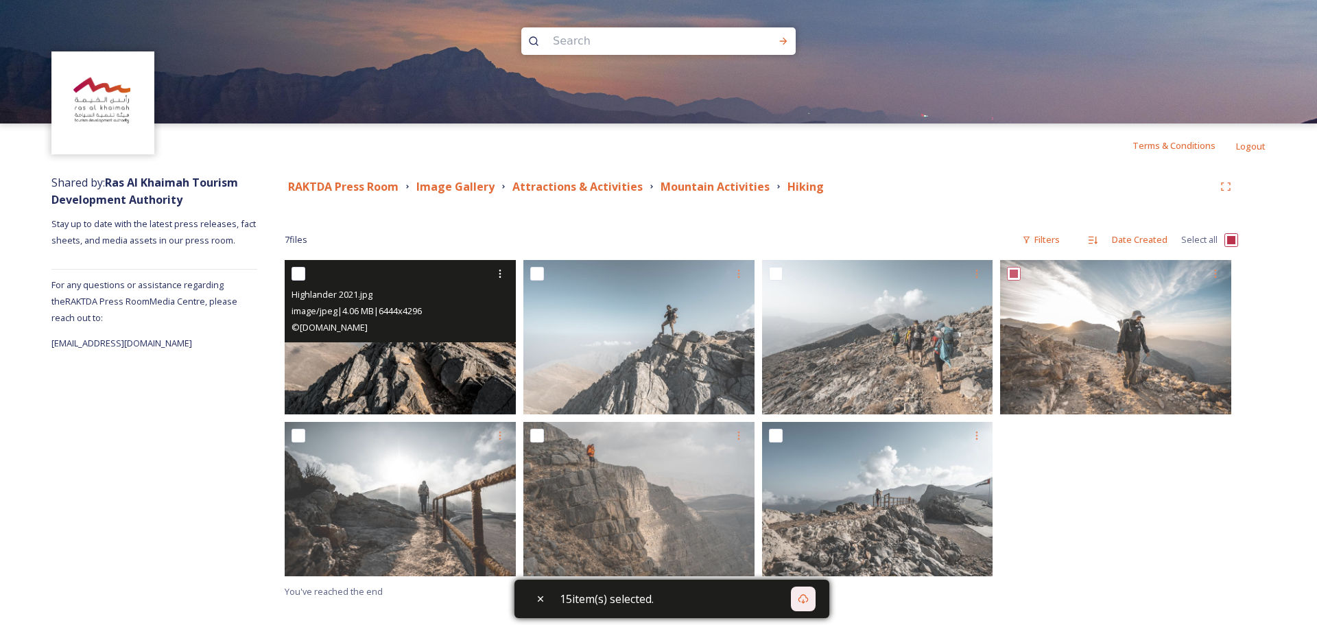
click at [298, 276] on input "checkbox" at bounding box center [299, 274] width 14 height 14
checkbox input "true"
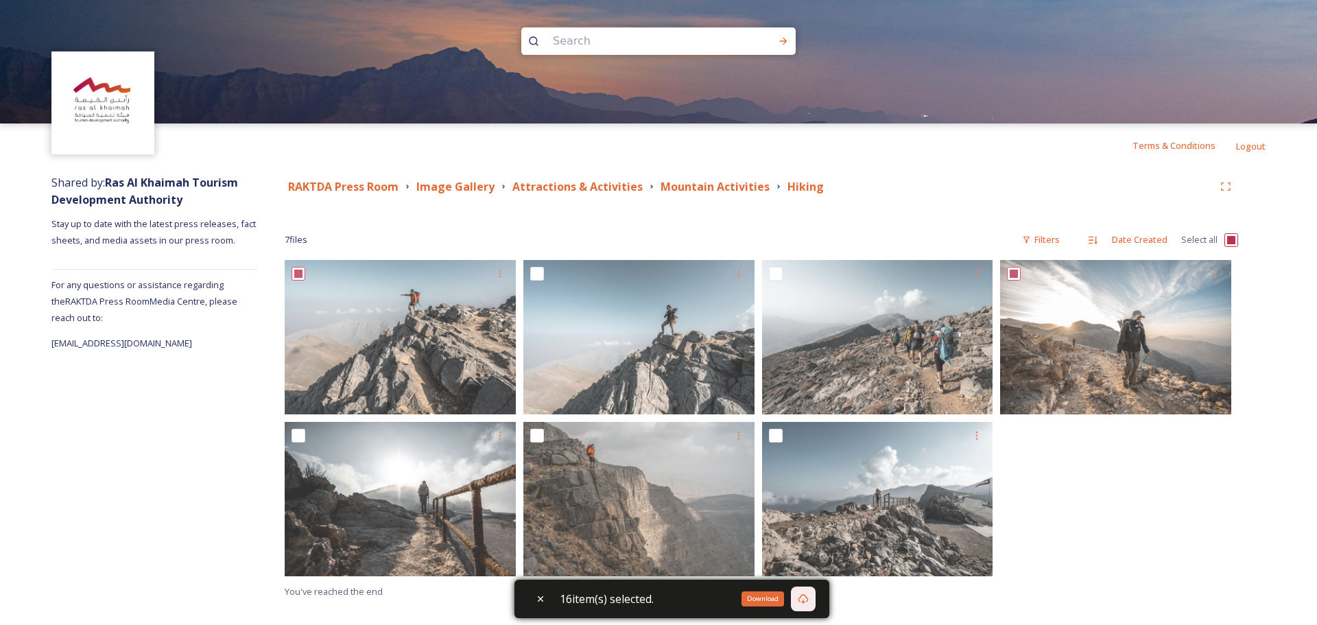
click at [805, 596] on icon at bounding box center [804, 599] width 10 height 10
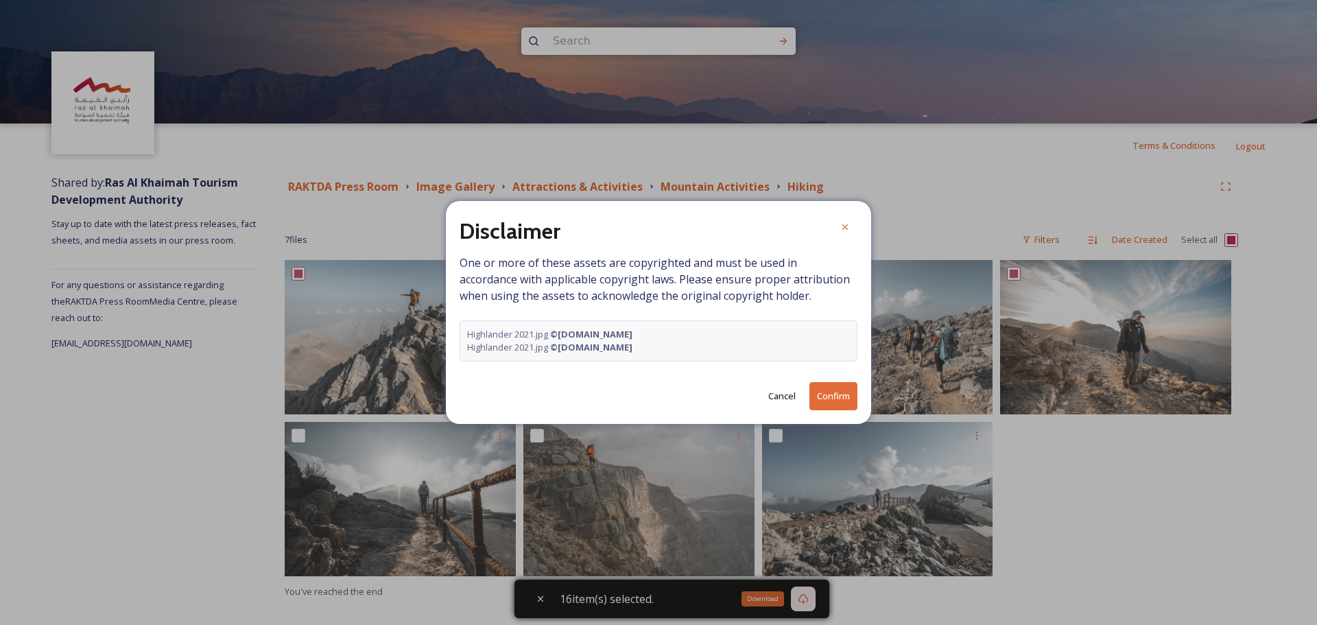
click at [823, 403] on button "Confirm" at bounding box center [834, 396] width 48 height 28
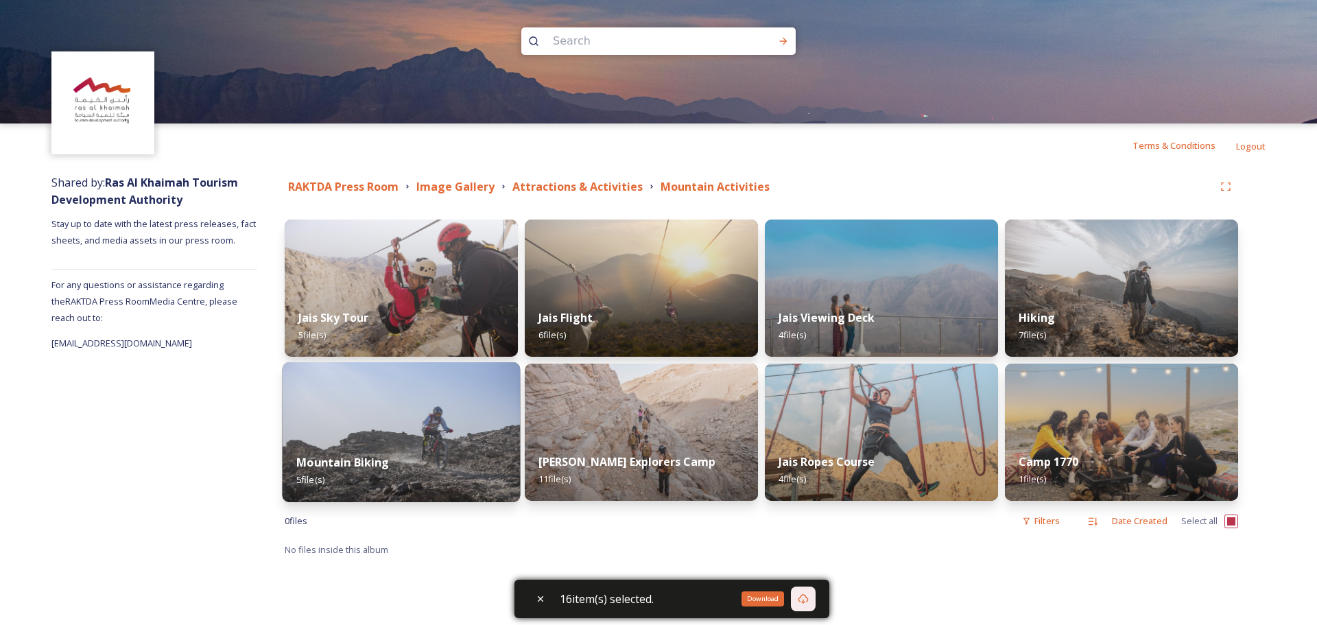
click at [342, 436] on img at bounding box center [402, 432] width 238 height 140
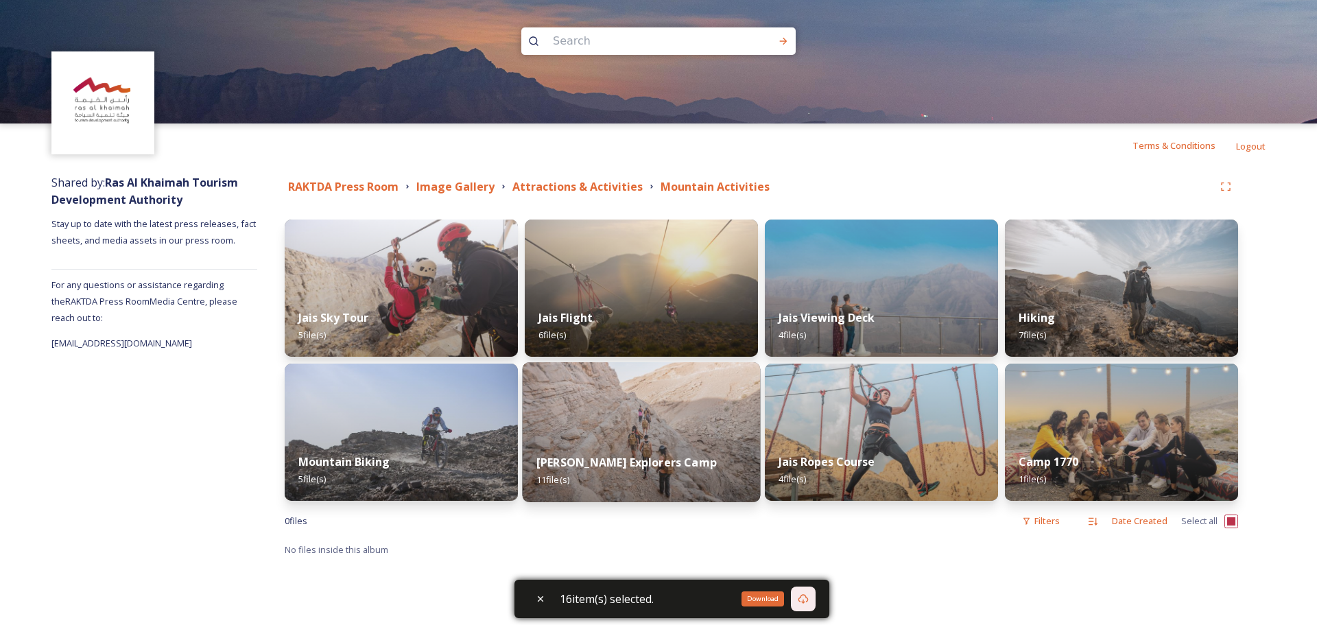
click at [599, 416] on img at bounding box center [642, 432] width 238 height 140
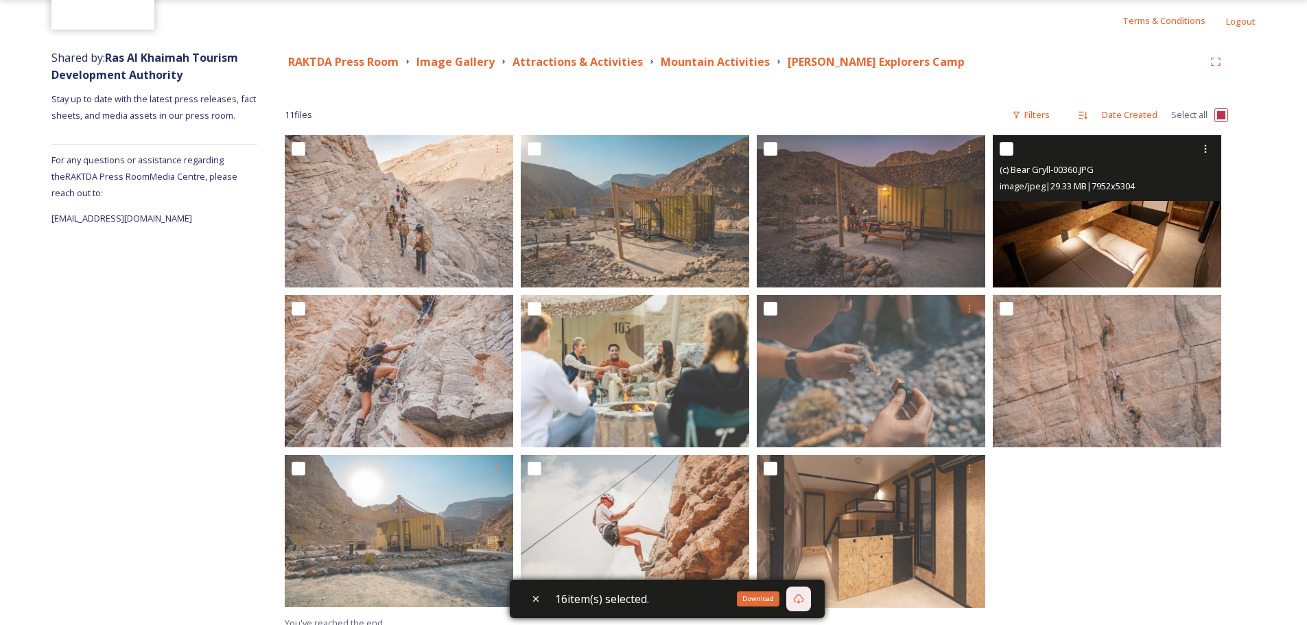
scroll to position [138, 0]
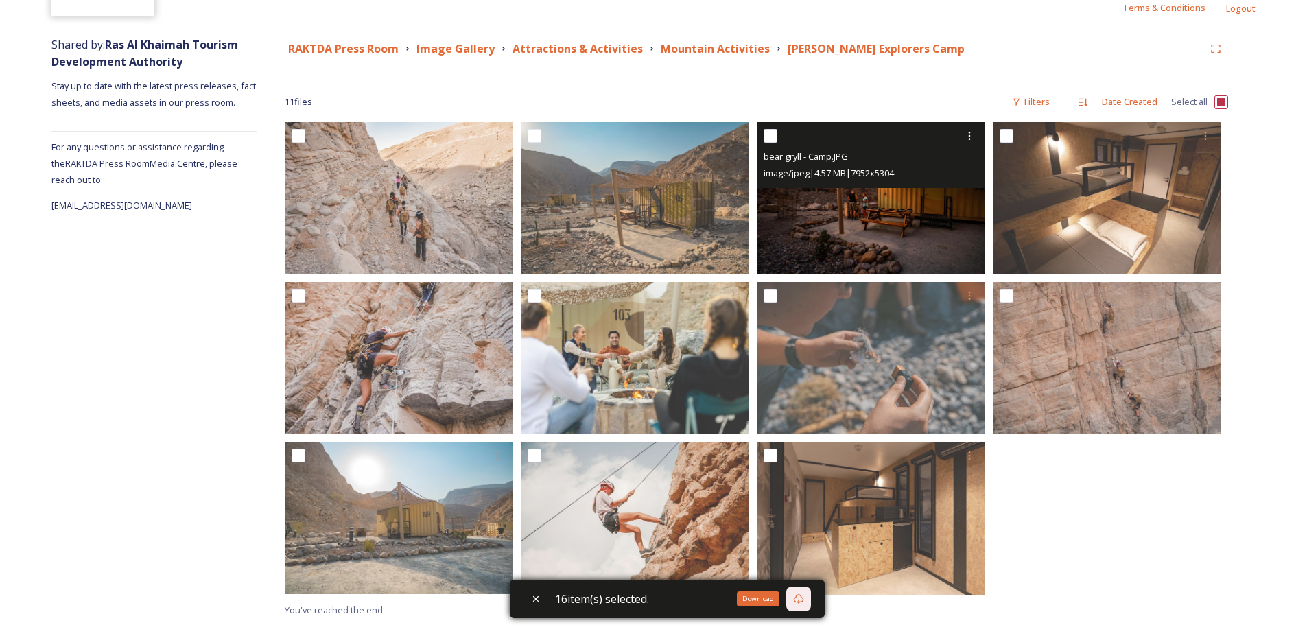
click at [773, 139] on input "checkbox" at bounding box center [771, 136] width 14 height 14
checkbox input "true"
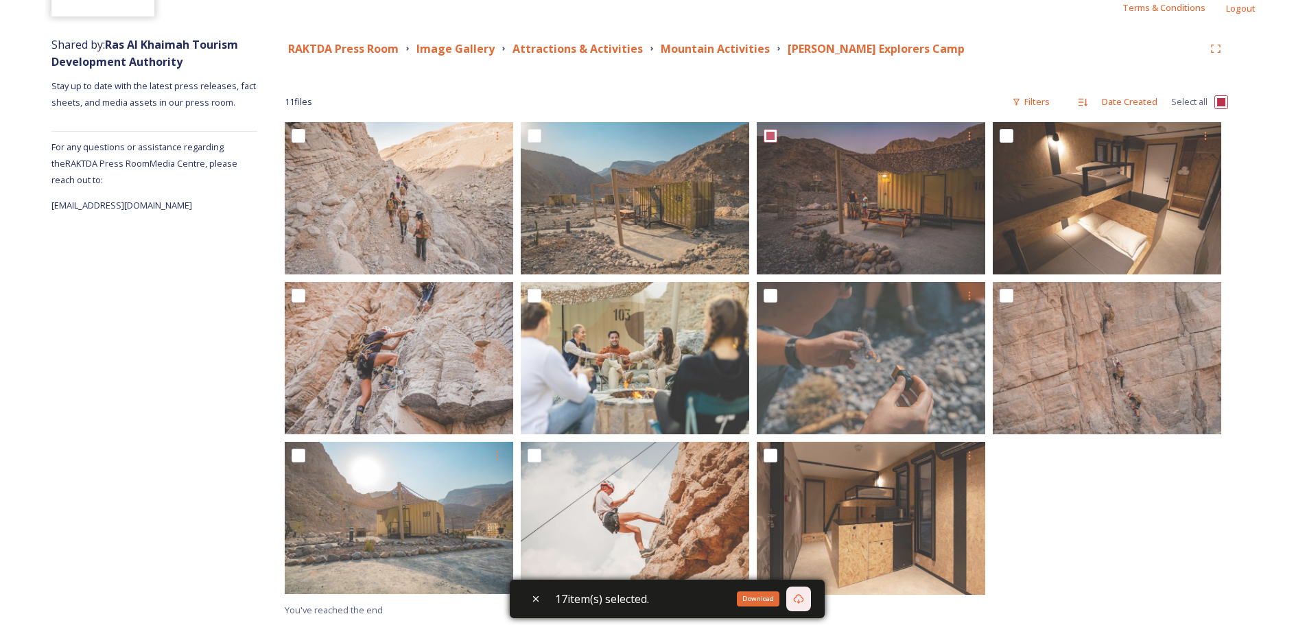
click at [808, 593] on div "Download" at bounding box center [798, 599] width 25 height 25
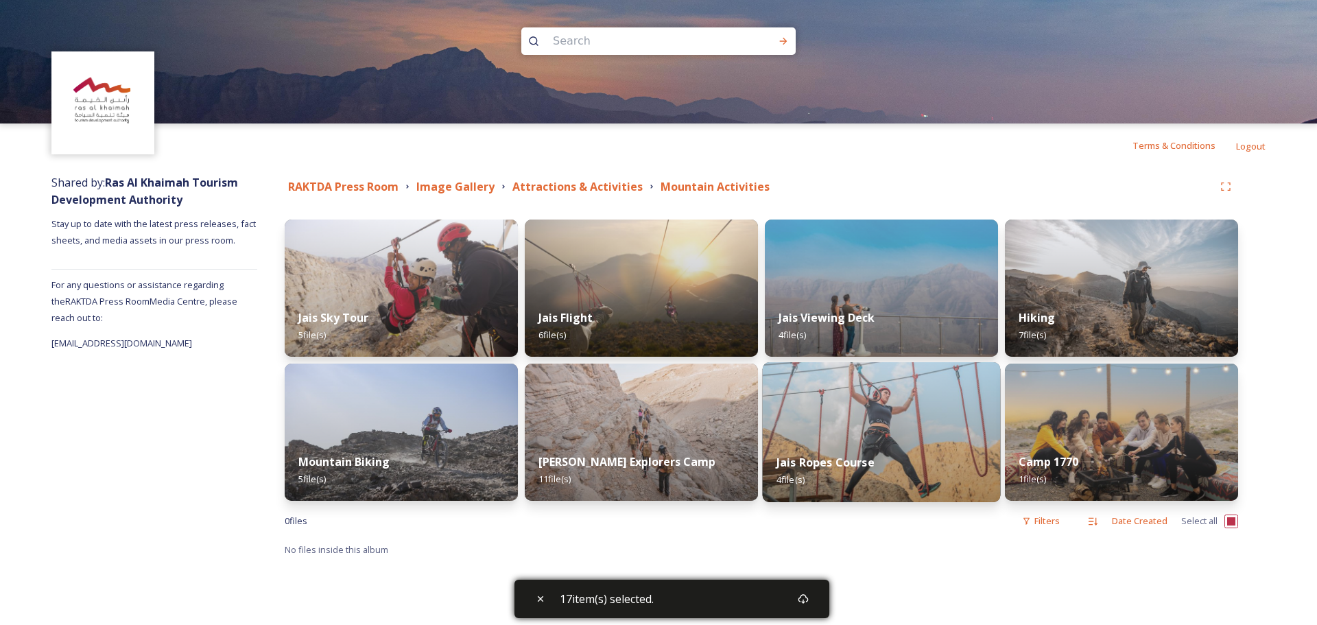
click at [856, 409] on img at bounding box center [882, 432] width 238 height 140
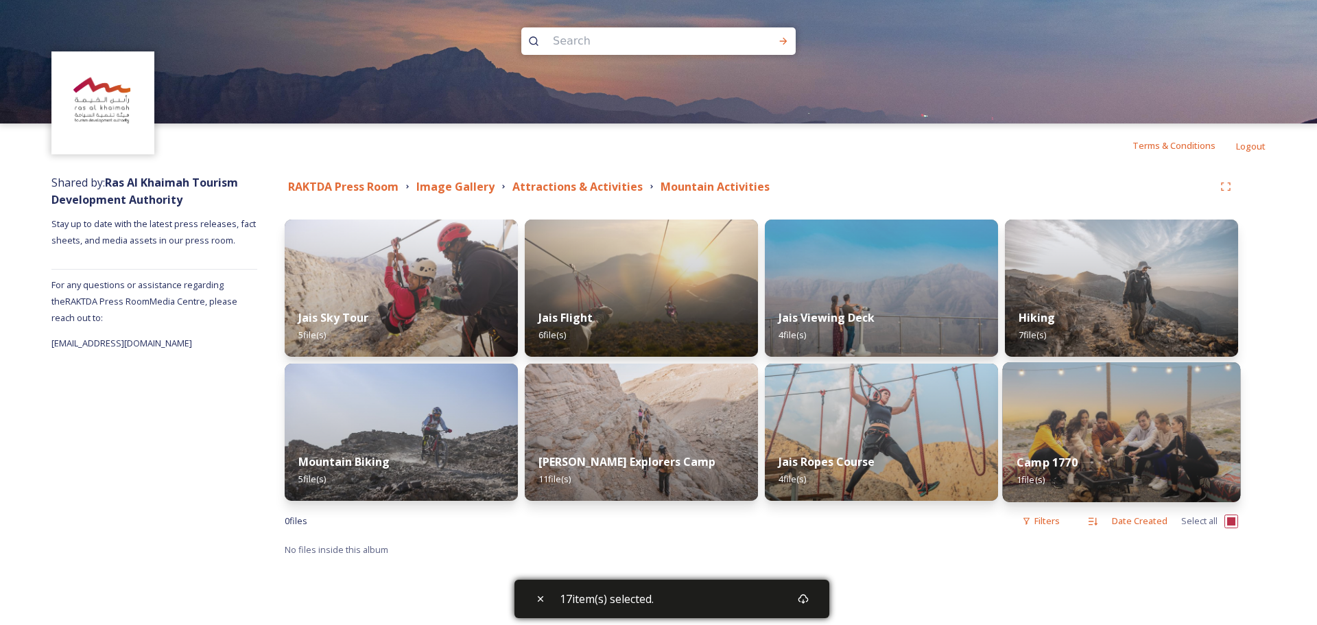
click at [1151, 400] on img at bounding box center [1122, 432] width 238 height 140
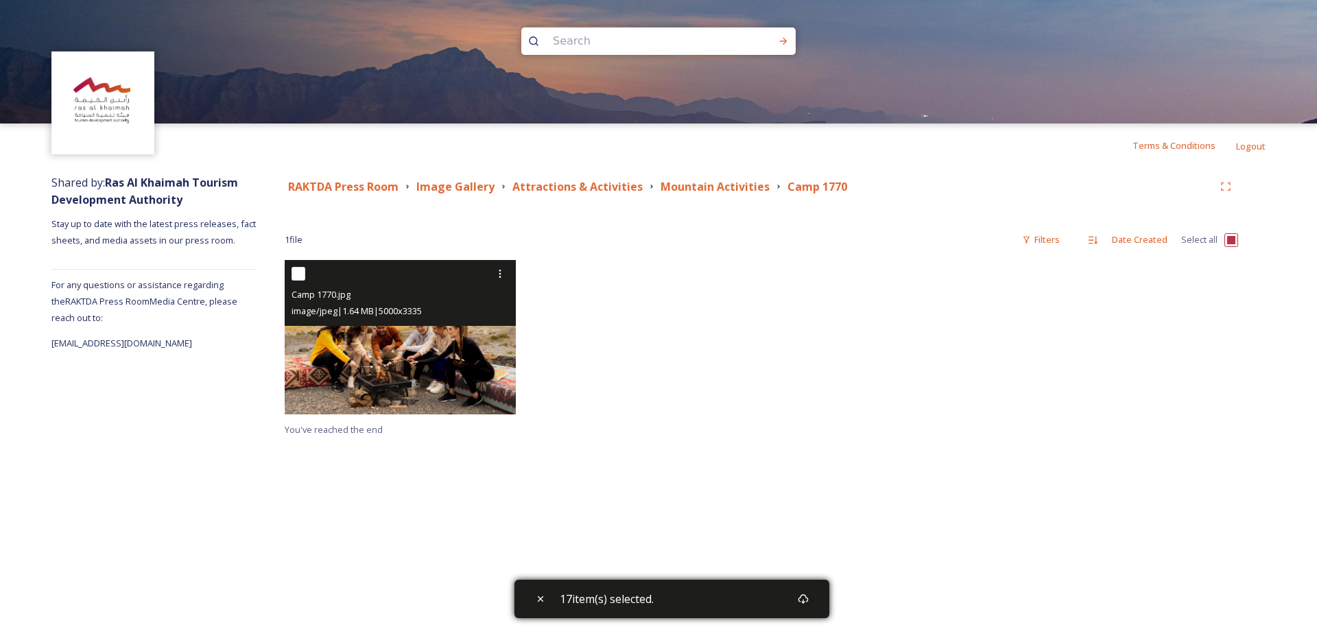
click at [291, 274] on div "Camp 1770.jpg image/jpeg | 1.64 MB | 5000 x 3335" at bounding box center [400, 293] width 231 height 66
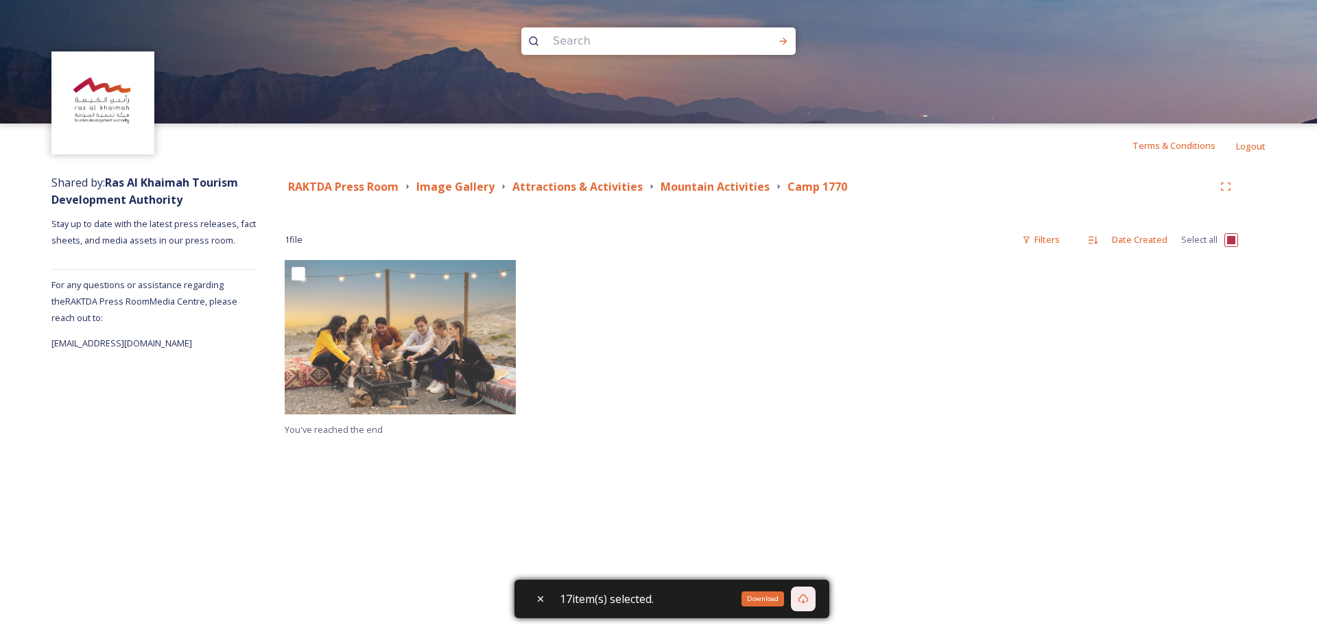
click at [809, 593] on icon at bounding box center [803, 598] width 11 height 11
click at [809, 600] on icon at bounding box center [803, 598] width 11 height 11
click at [809, 595] on icon at bounding box center [803, 598] width 11 height 11
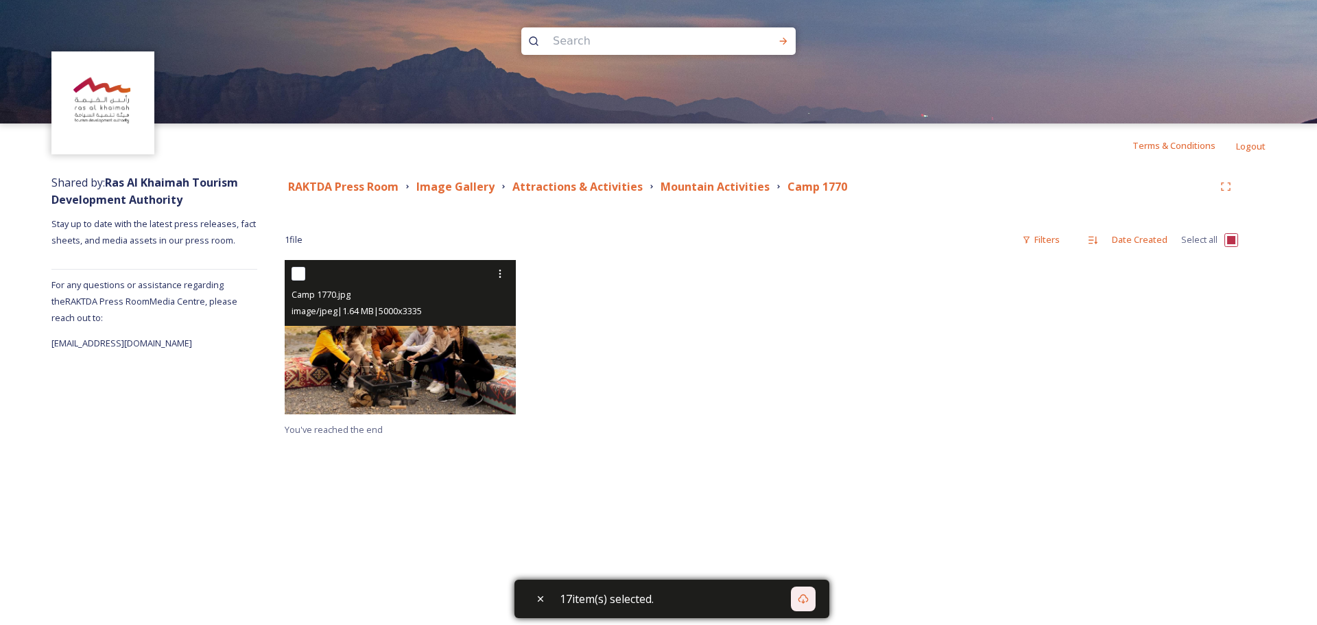
click at [301, 274] on input "checkbox" at bounding box center [299, 274] width 14 height 14
checkbox input "true"
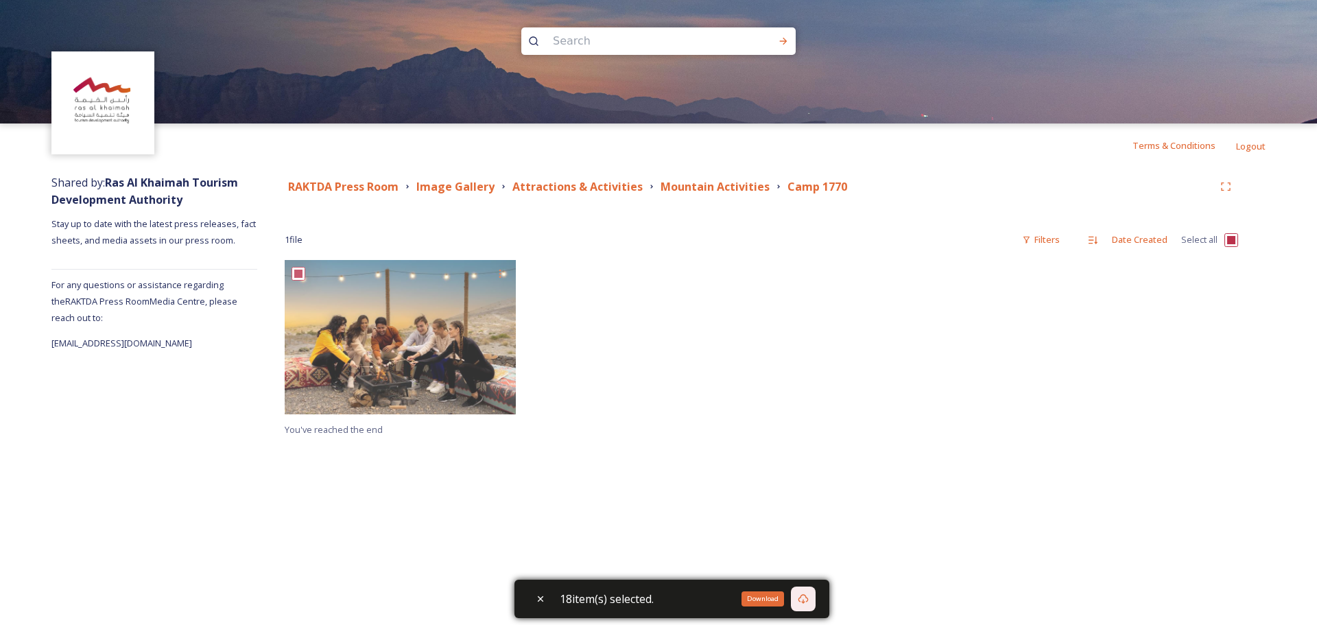
click at [804, 601] on icon at bounding box center [804, 599] width 10 height 10
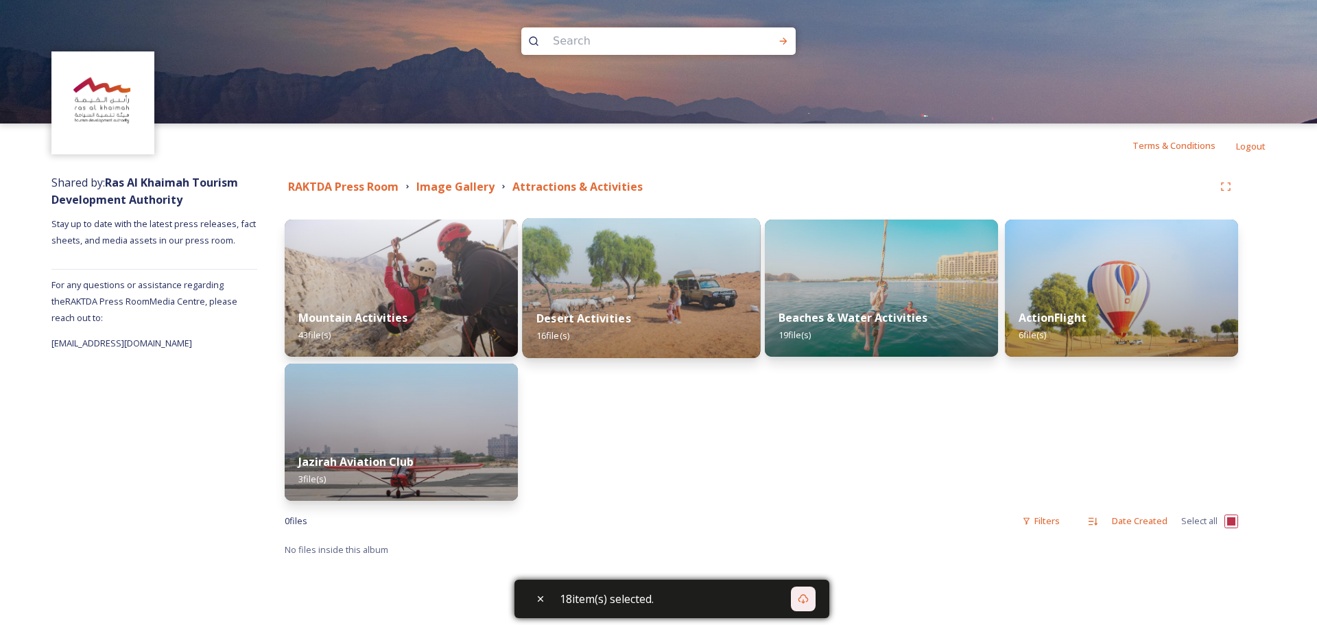
click at [595, 258] on img at bounding box center [642, 288] width 238 height 140
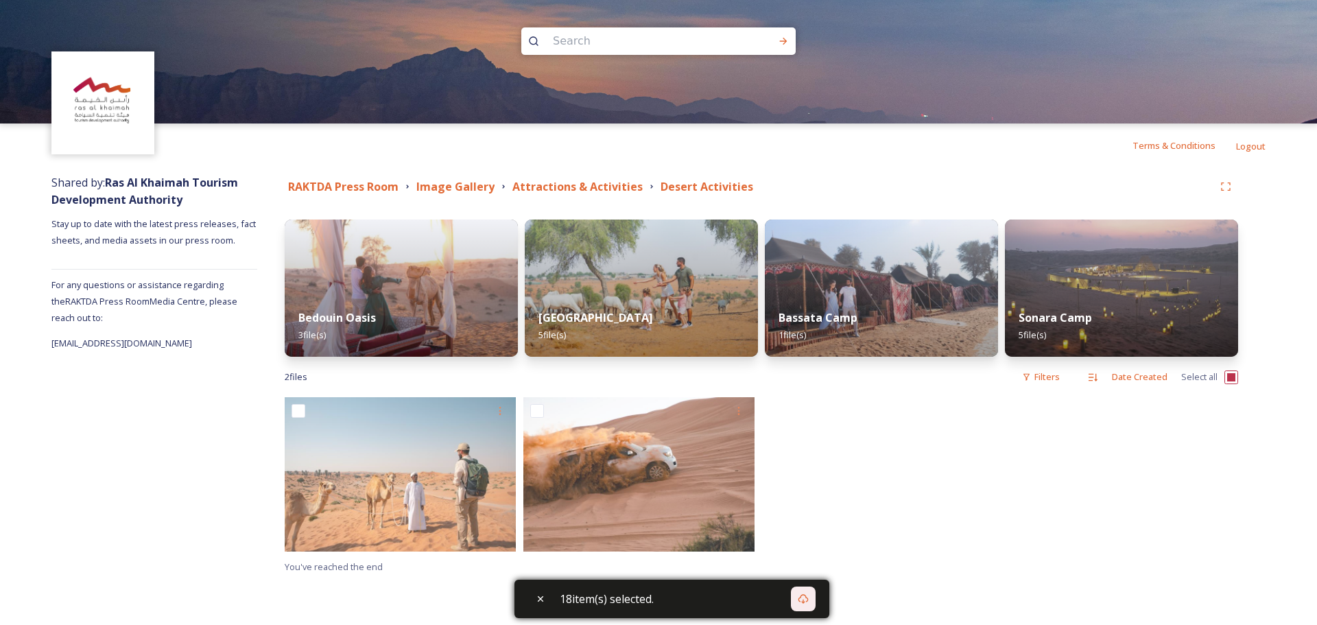
click at [952, 535] on div at bounding box center [881, 477] width 238 height 161
click at [414, 272] on img at bounding box center [402, 288] width 238 height 140
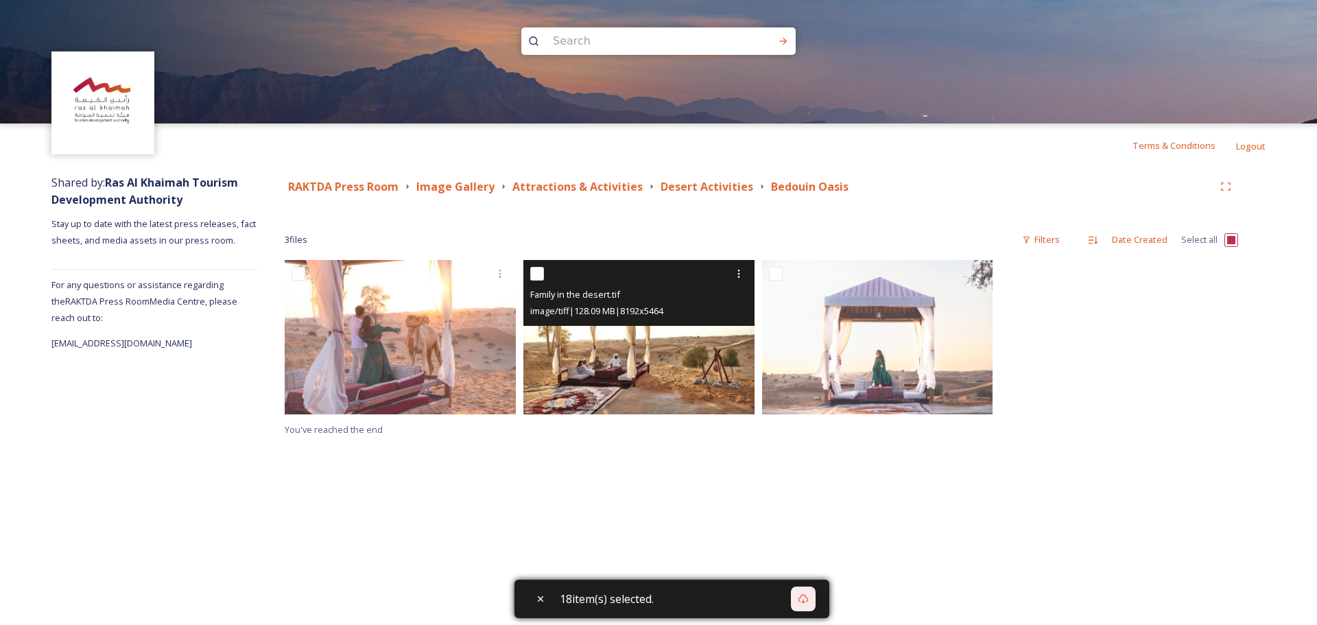
click at [534, 278] on input "checkbox" at bounding box center [537, 274] width 14 height 14
checkbox input "true"
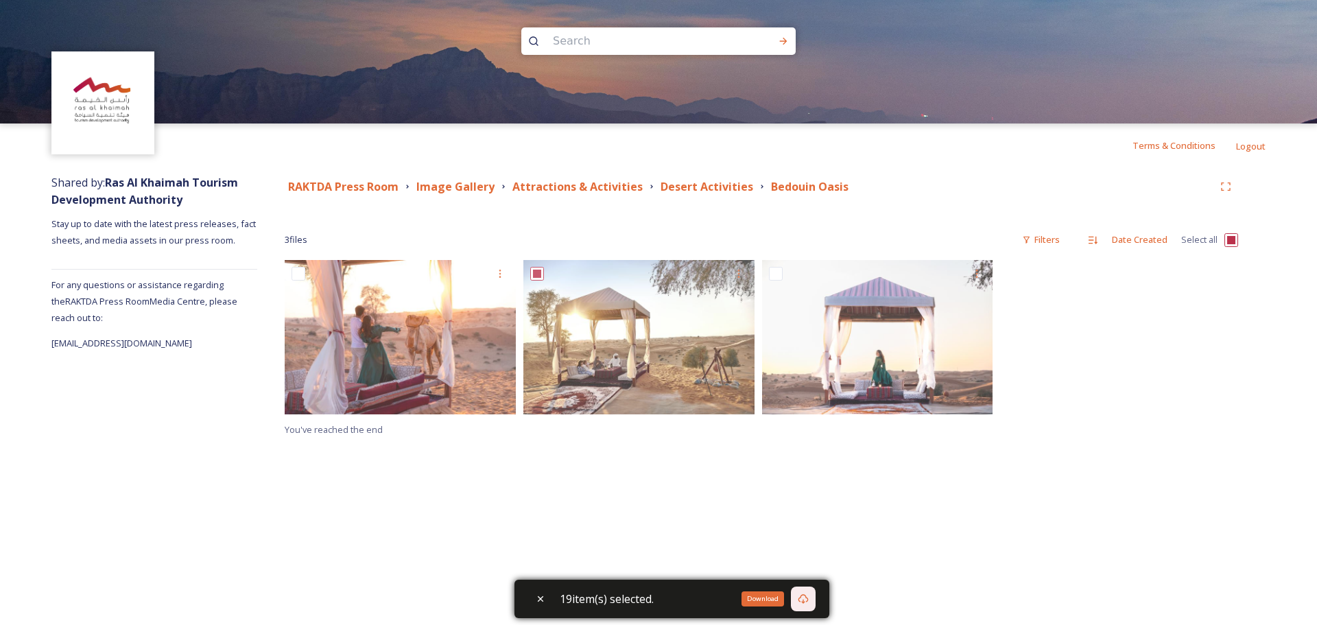
click at [804, 604] on div "Download" at bounding box center [803, 599] width 25 height 25
click at [807, 604] on div "Download" at bounding box center [803, 599] width 25 height 25
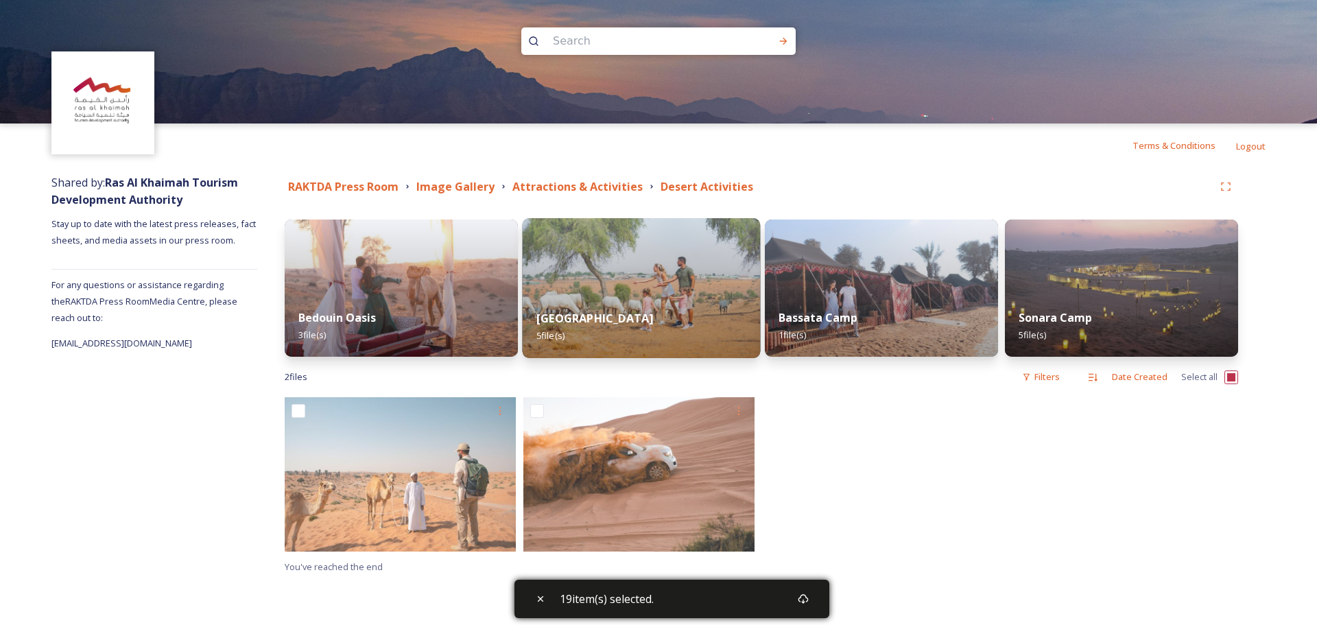
click at [671, 309] on div "Al Wadi Nature Reserve 5 file(s)" at bounding box center [642, 327] width 238 height 62
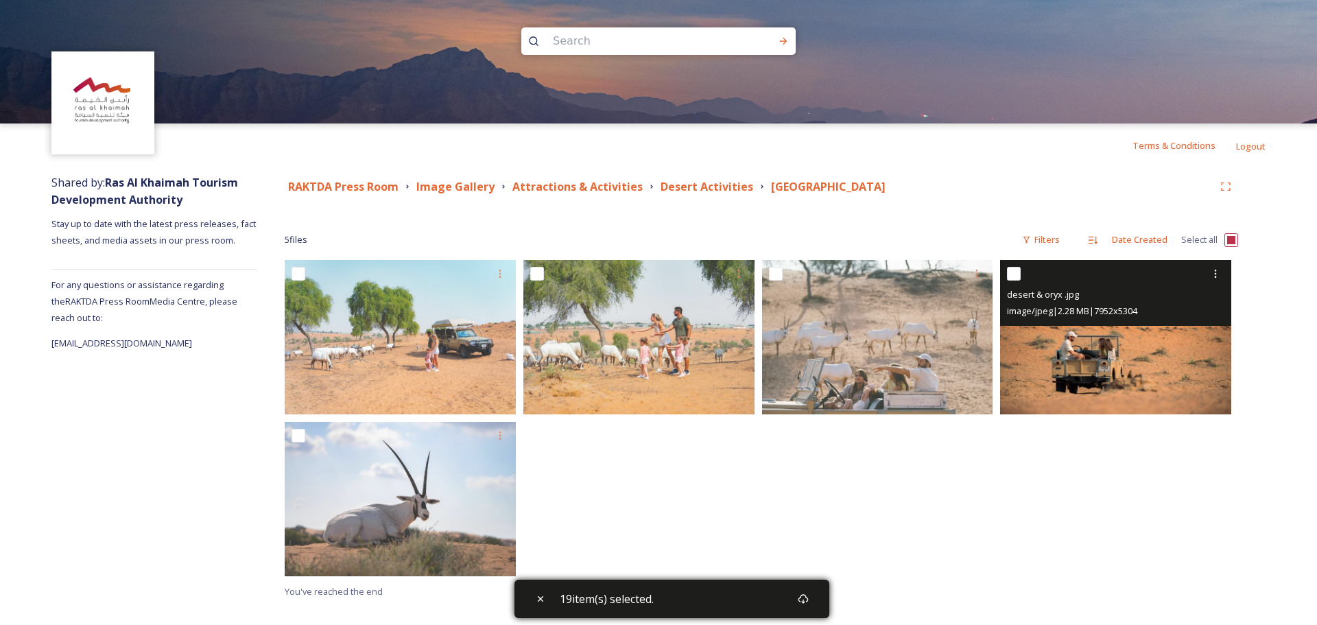
click at [1010, 272] on input "checkbox" at bounding box center [1014, 274] width 14 height 14
checkbox input "true"
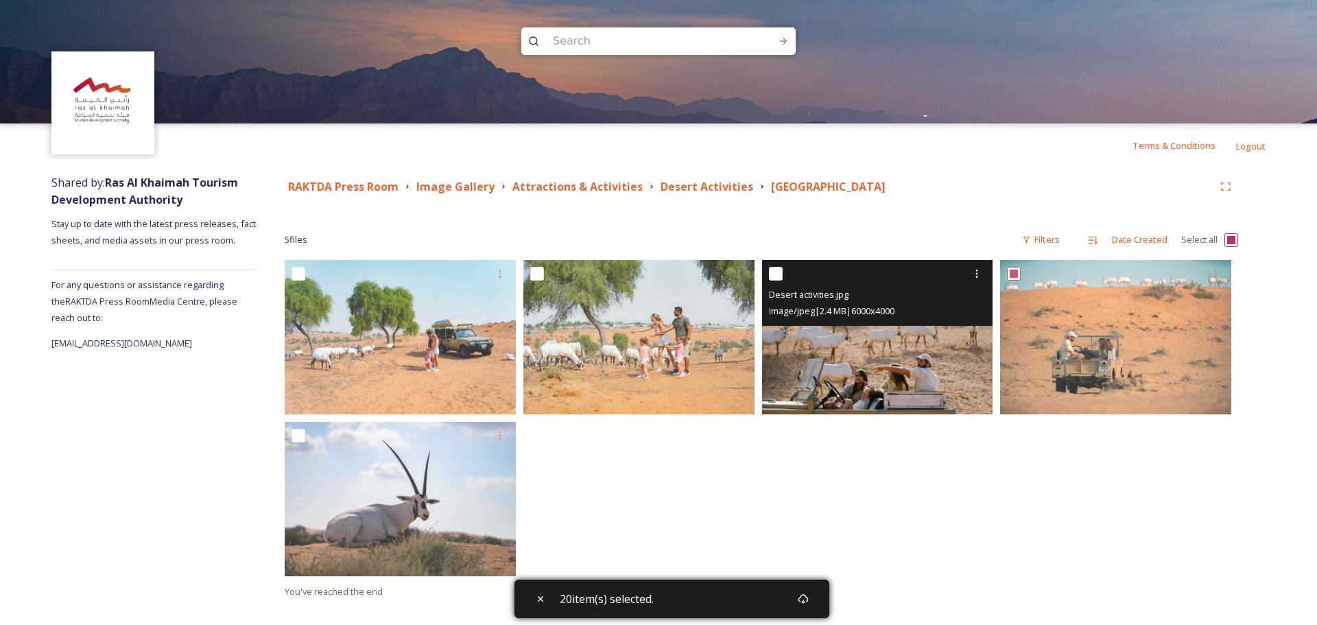
click at [779, 274] on input "checkbox" at bounding box center [776, 274] width 14 height 14
checkbox input "true"
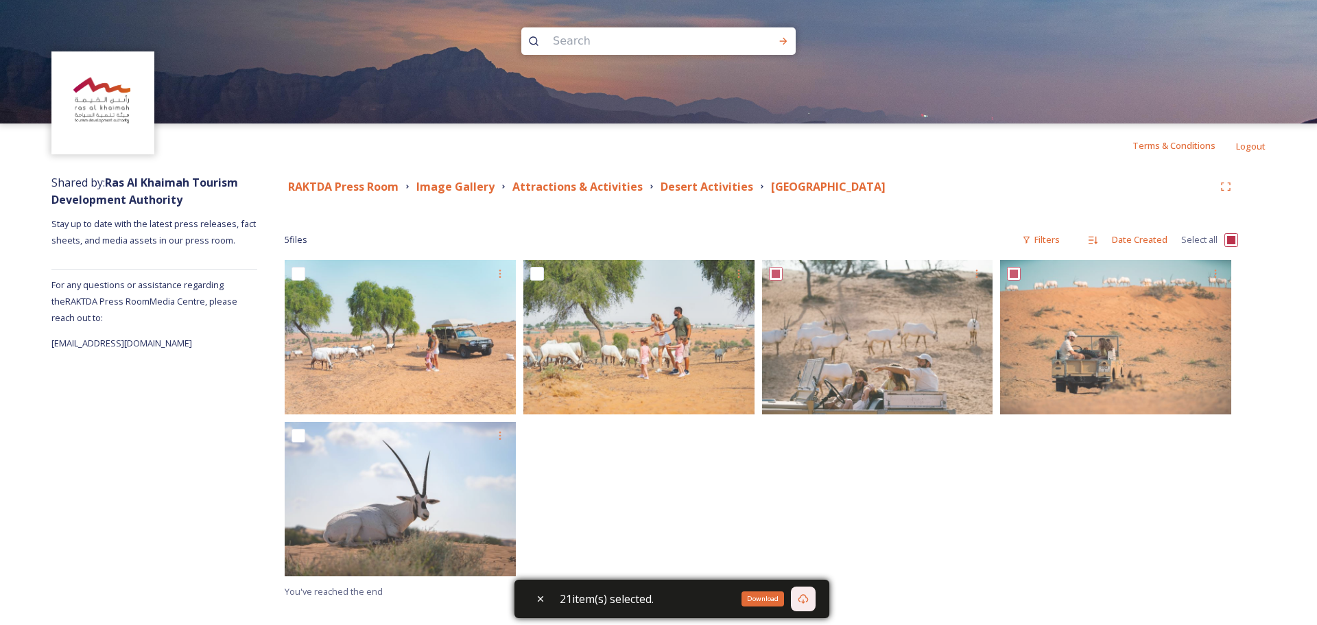
click at [809, 602] on icon at bounding box center [804, 599] width 10 height 10
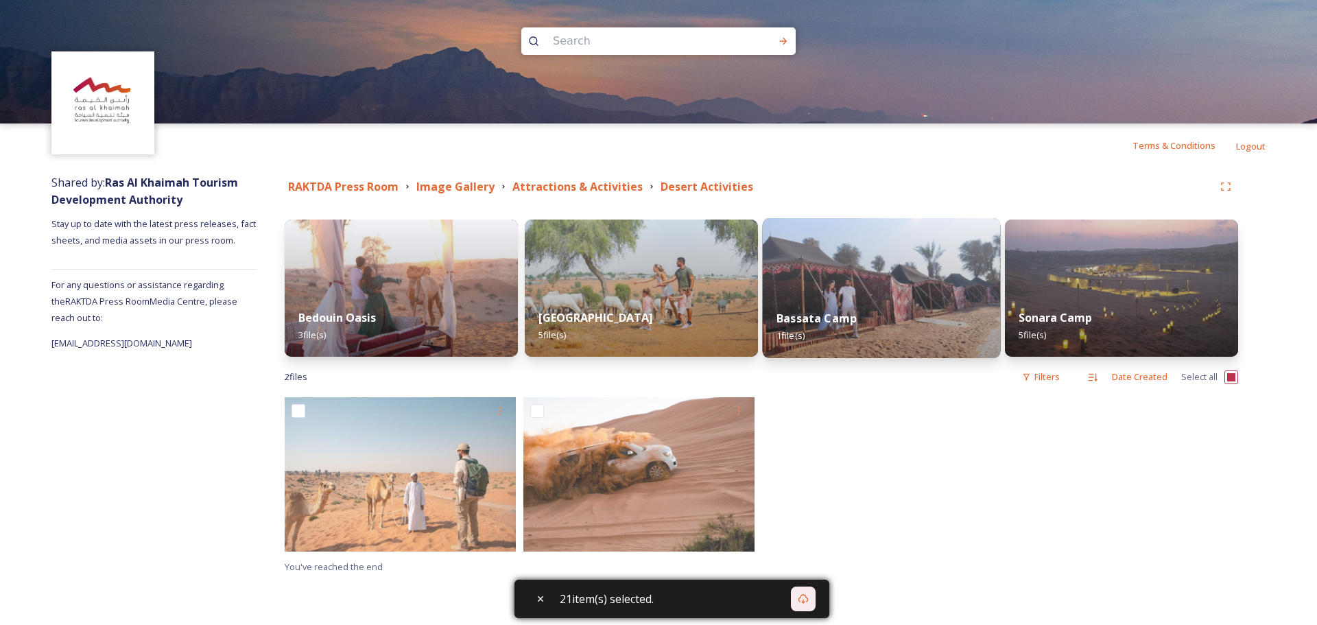
click at [849, 268] on img at bounding box center [882, 288] width 238 height 140
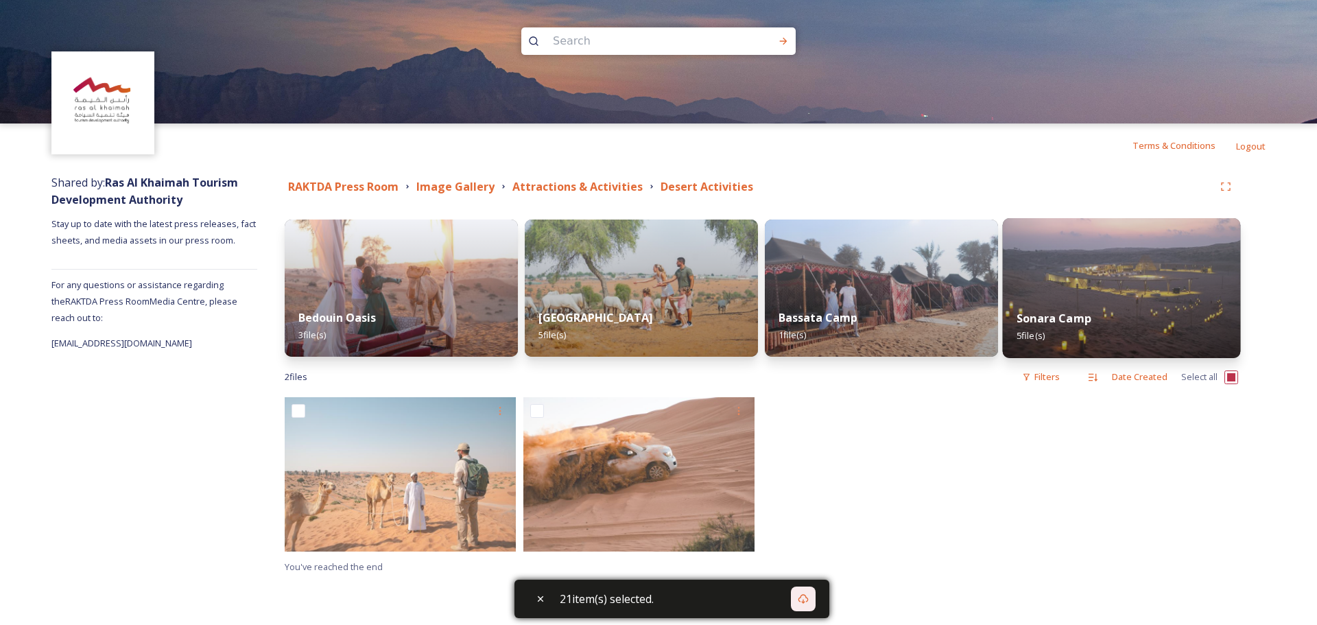
click at [1108, 275] on img at bounding box center [1122, 288] width 238 height 140
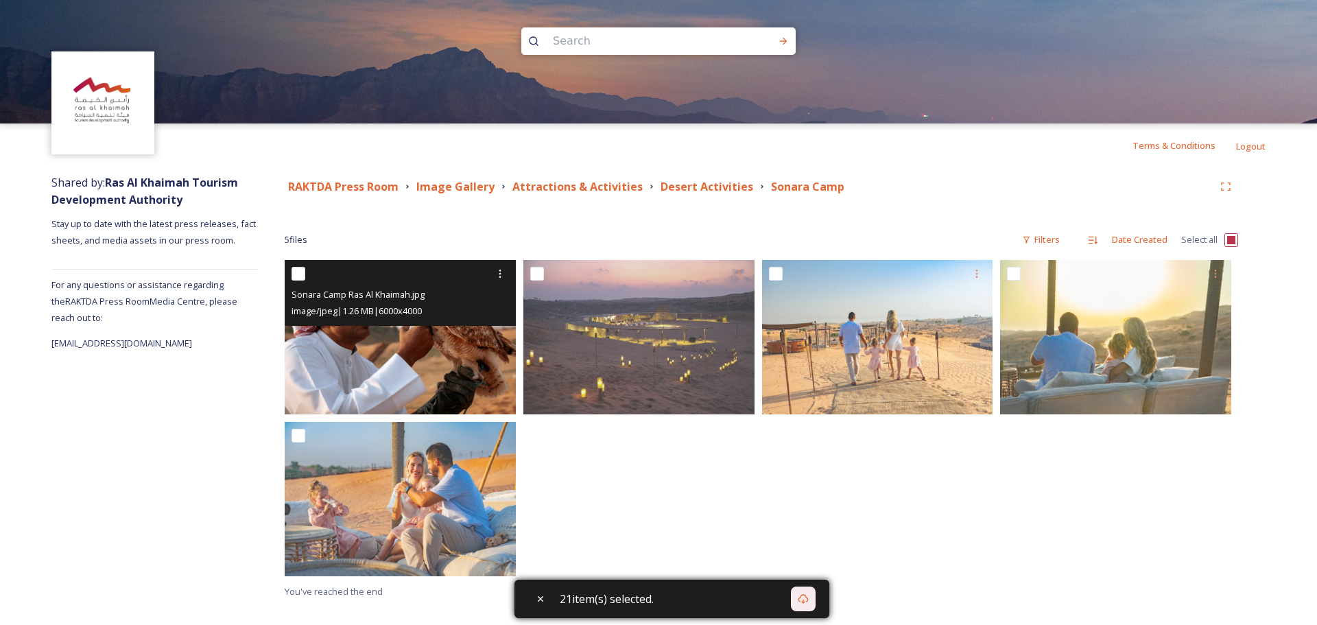
click at [301, 272] on input "checkbox" at bounding box center [299, 274] width 14 height 14
checkbox input "true"
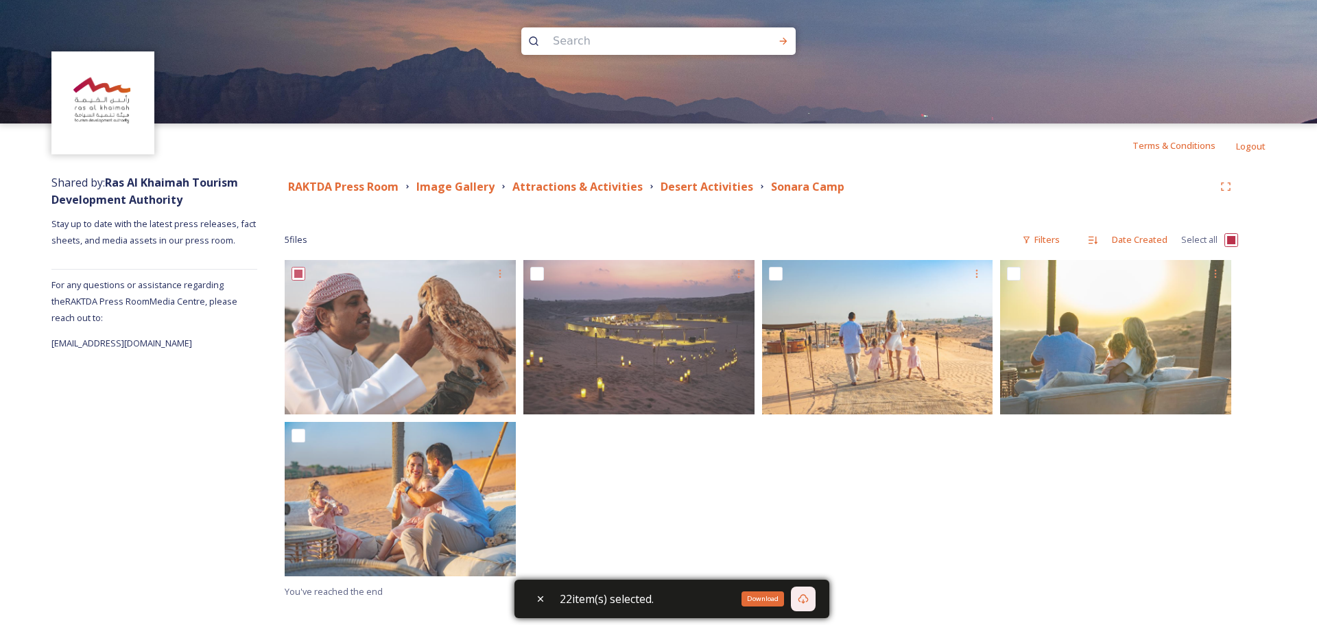
click at [816, 602] on div "Download" at bounding box center [803, 599] width 25 height 25
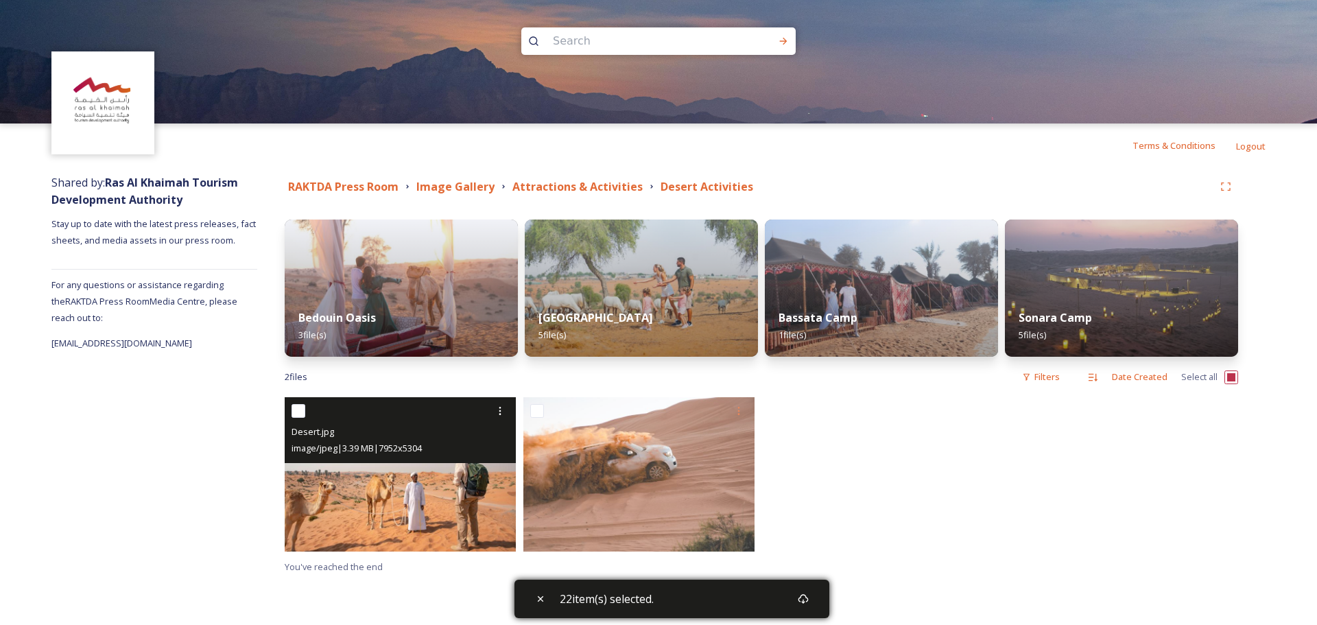
click at [305, 406] on input "checkbox" at bounding box center [299, 411] width 14 height 14
checkbox input "true"
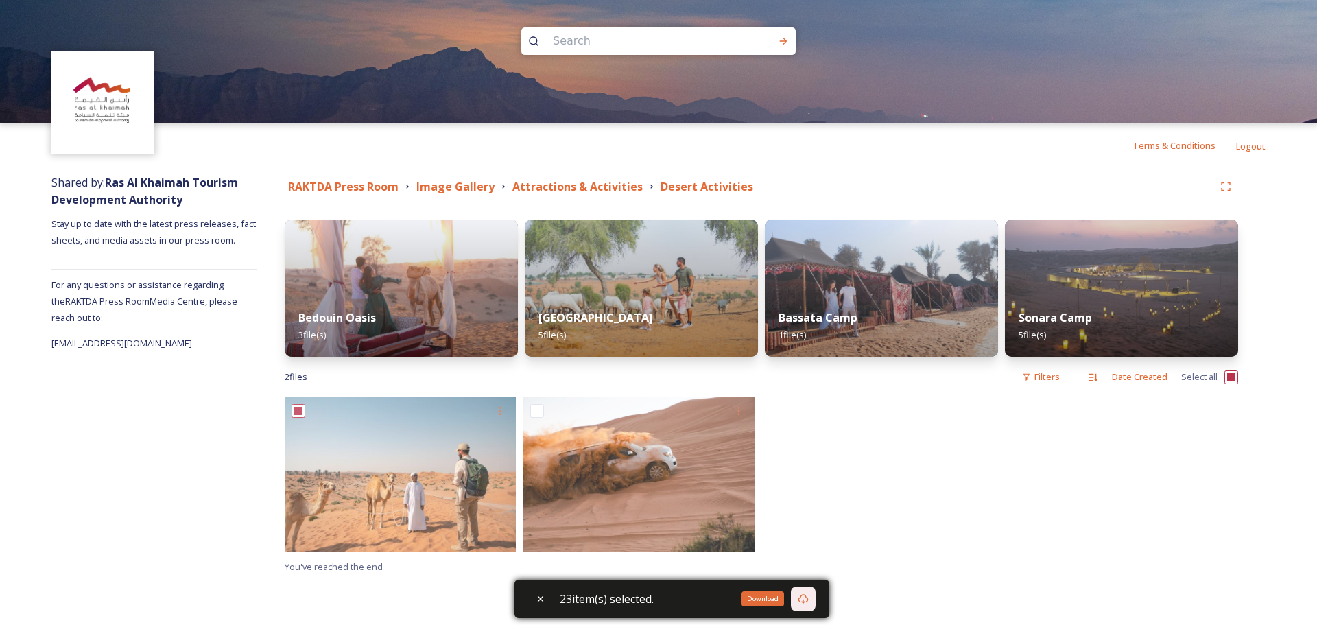
click at [809, 602] on icon at bounding box center [803, 598] width 11 height 11
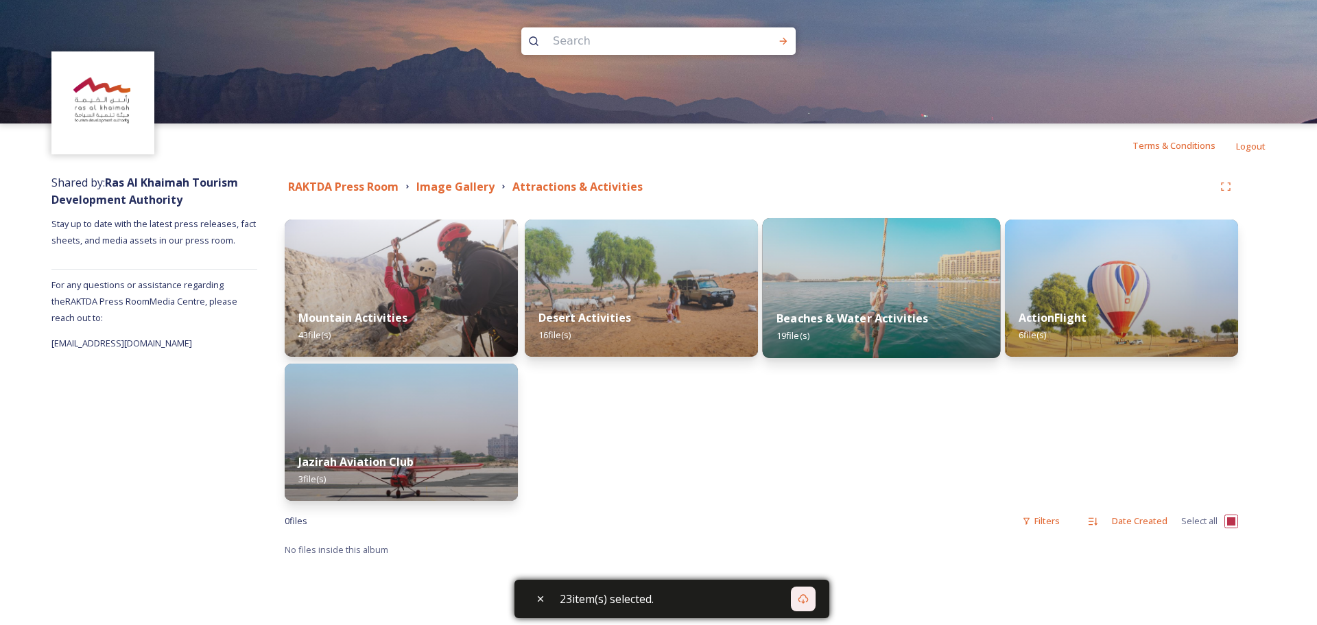
click at [891, 251] on img at bounding box center [882, 288] width 238 height 140
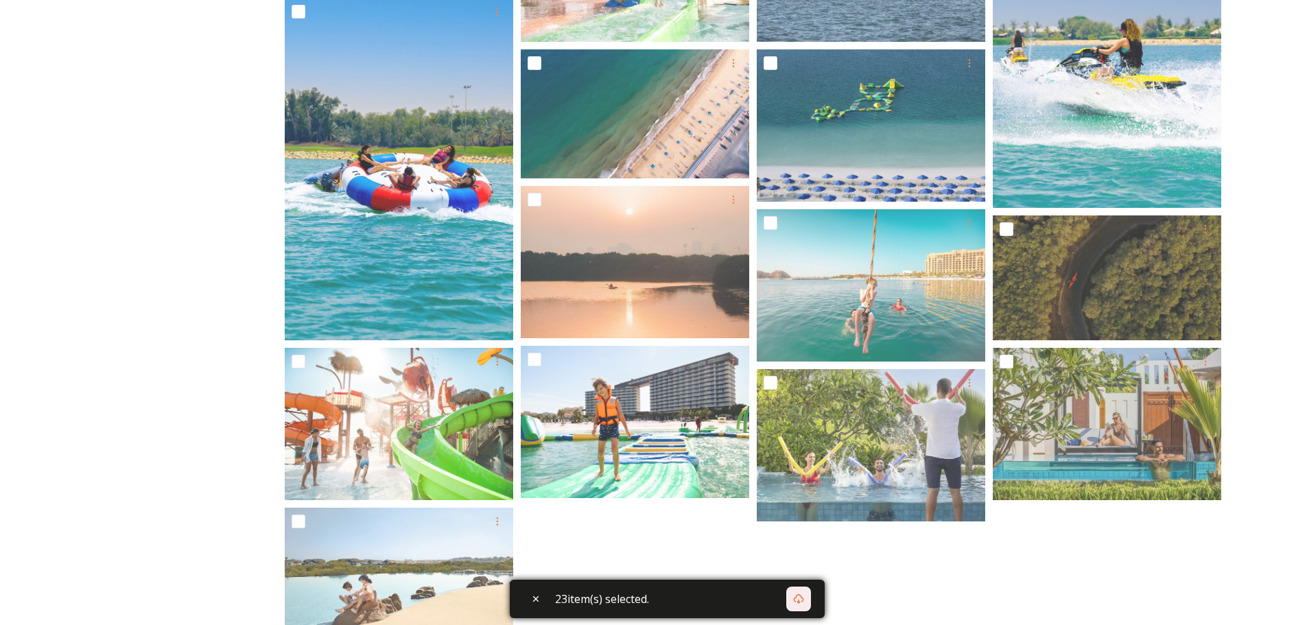
scroll to position [596, 0]
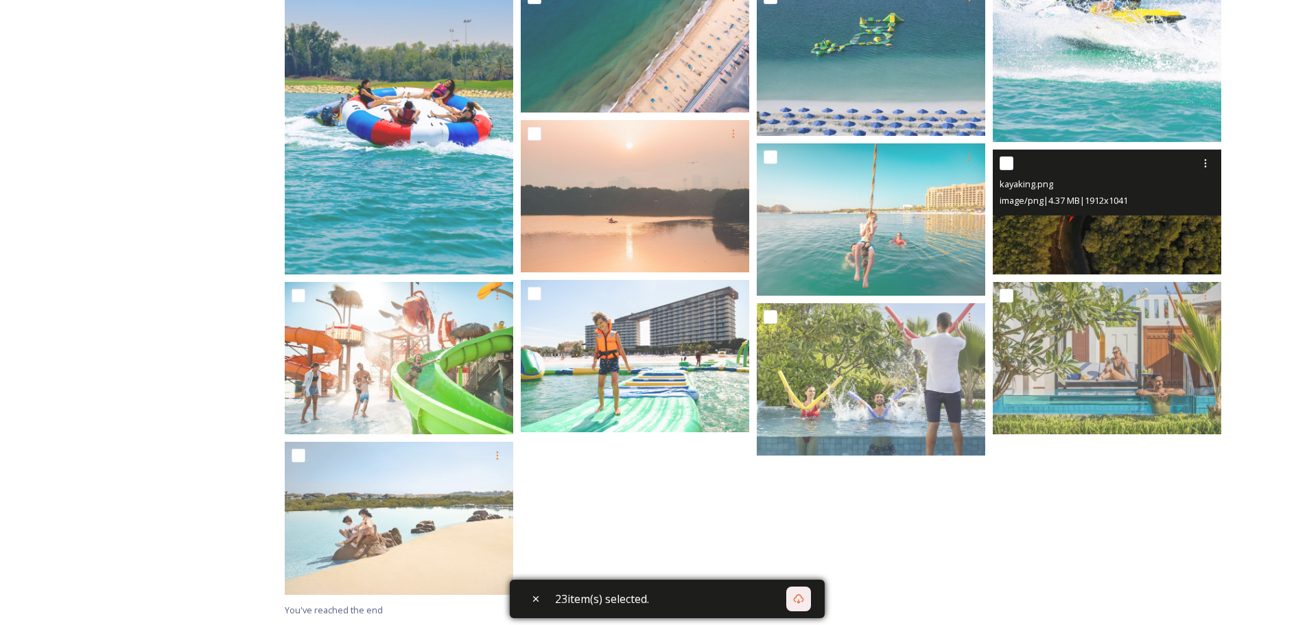
click at [1005, 166] on input "checkbox" at bounding box center [1007, 163] width 14 height 14
checkbox input "true"
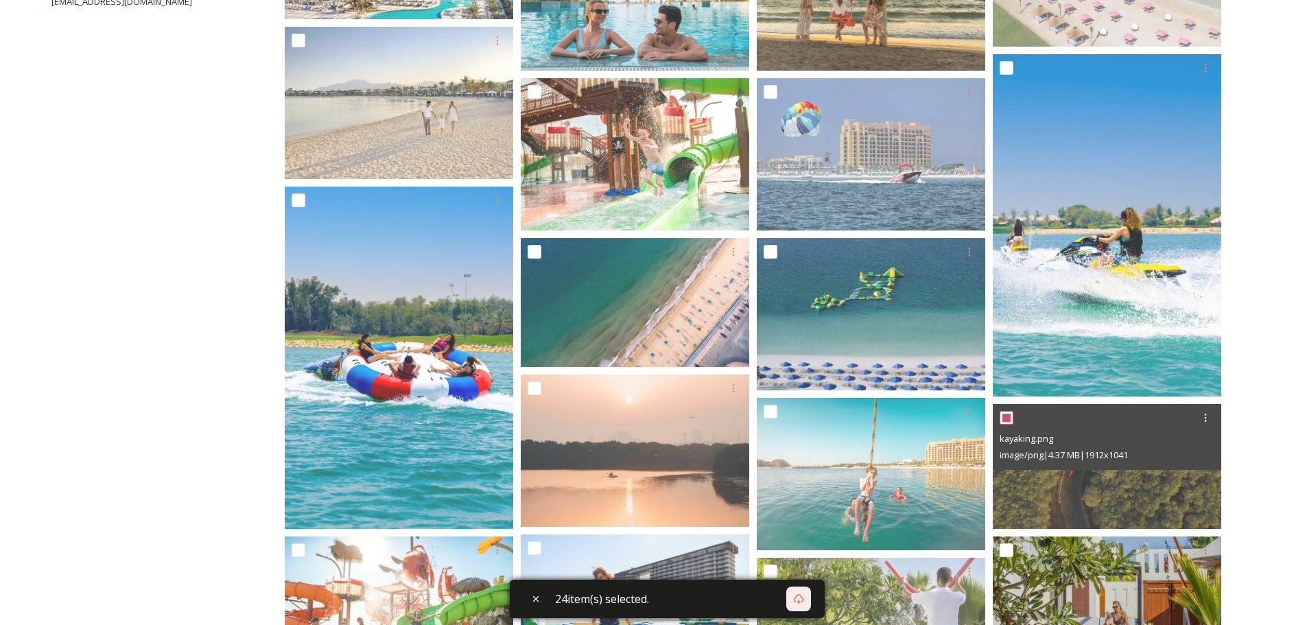
scroll to position [185, 0]
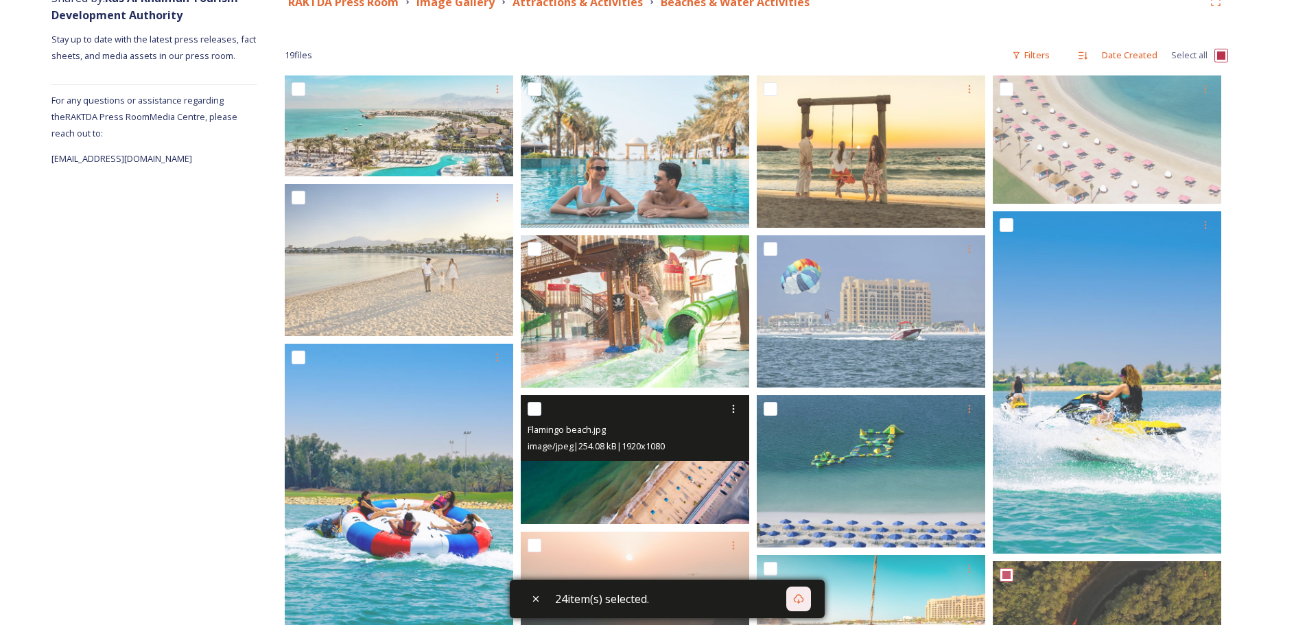
click at [538, 414] on input "checkbox" at bounding box center [535, 409] width 14 height 14
checkbox input "true"
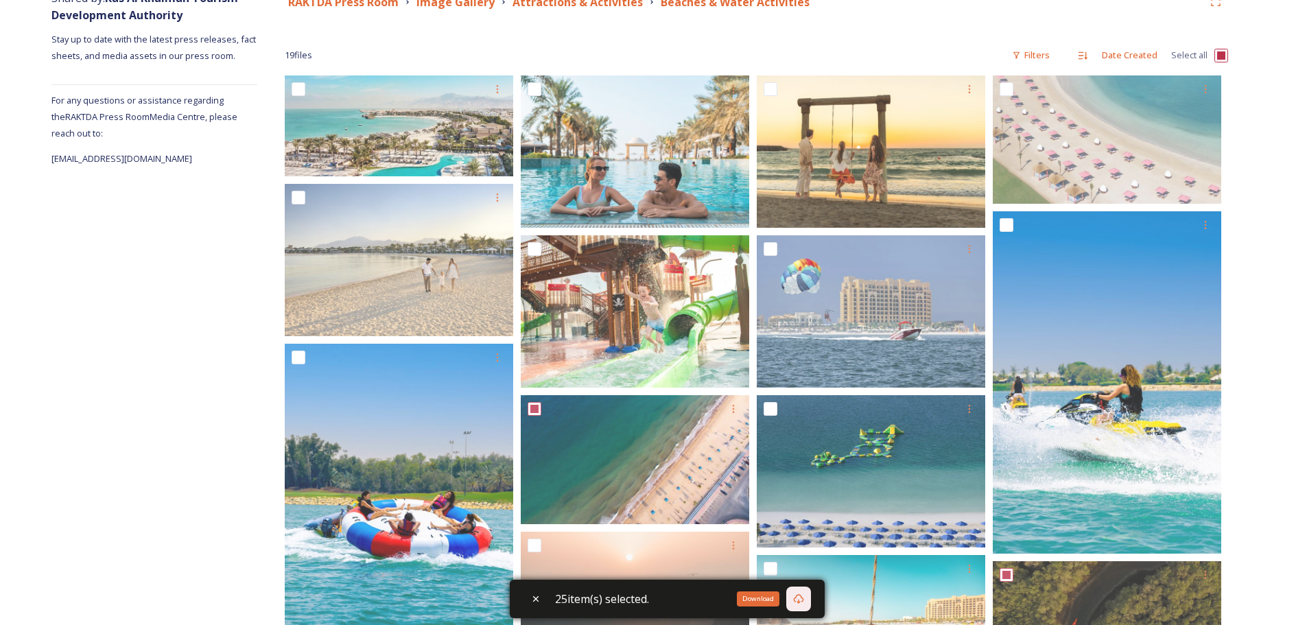
click at [801, 597] on icon at bounding box center [798, 598] width 11 height 11
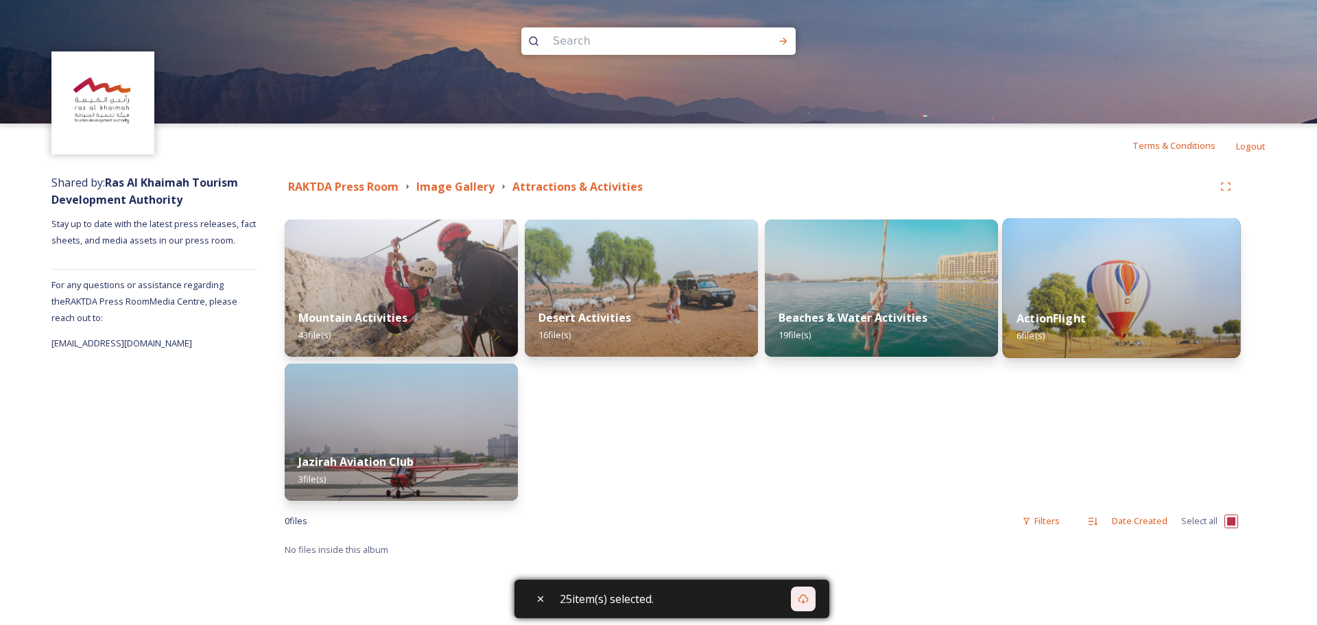
click at [1098, 298] on div "ActionFlight 6 file(s)" at bounding box center [1122, 327] width 238 height 62
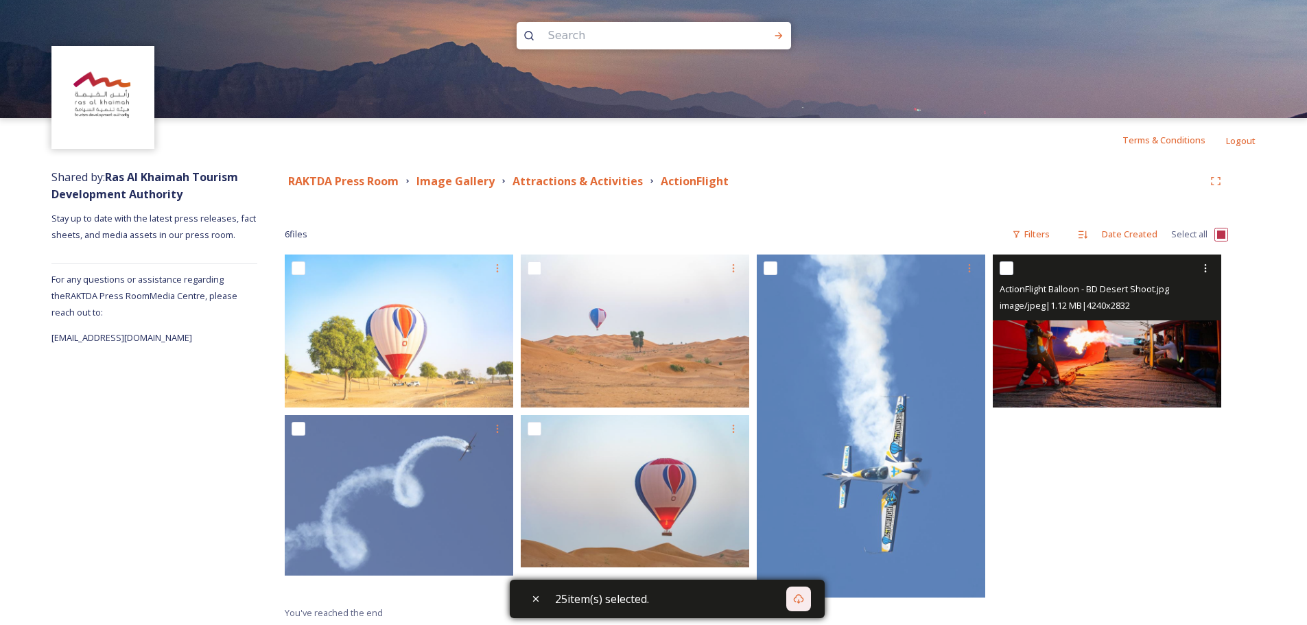
scroll to position [8, 0]
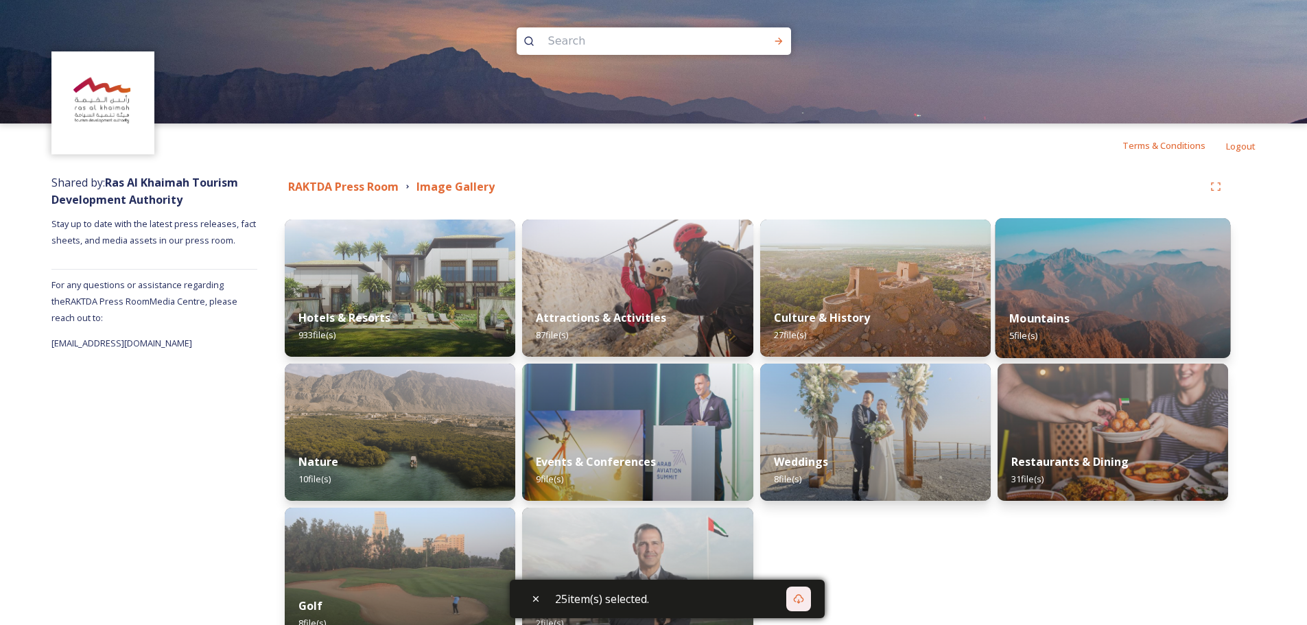
click at [1163, 263] on img at bounding box center [1112, 288] width 235 height 140
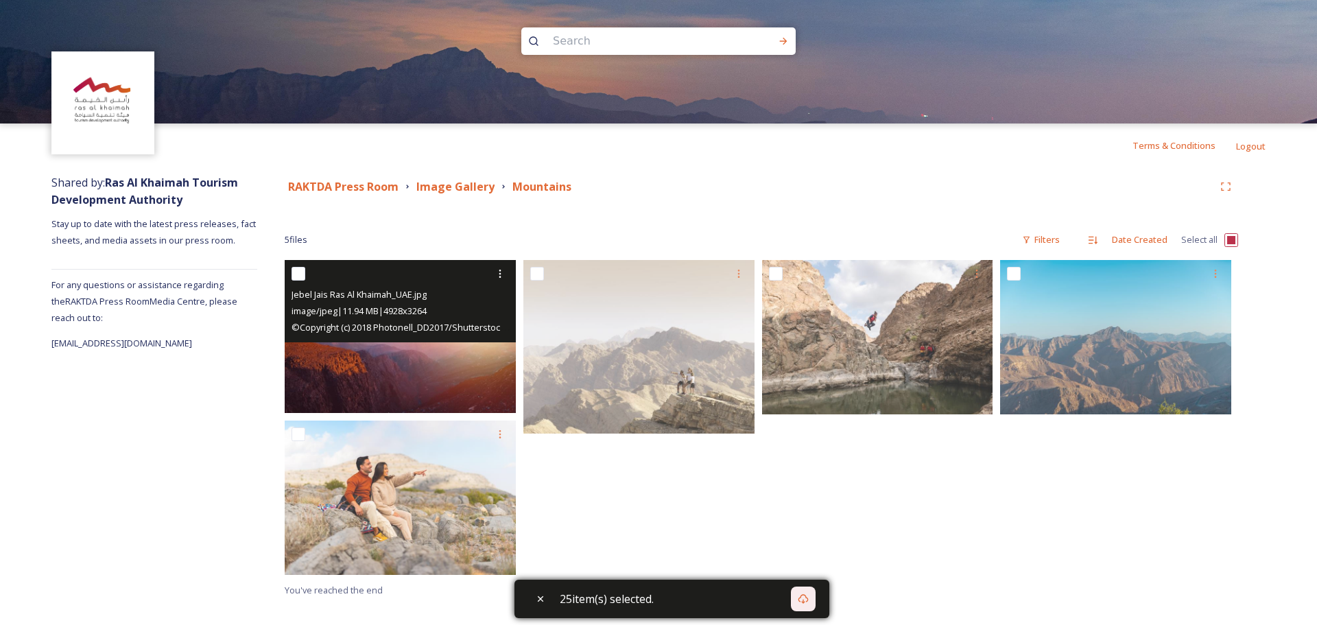
click at [303, 272] on input "checkbox" at bounding box center [299, 274] width 14 height 14
checkbox input "true"
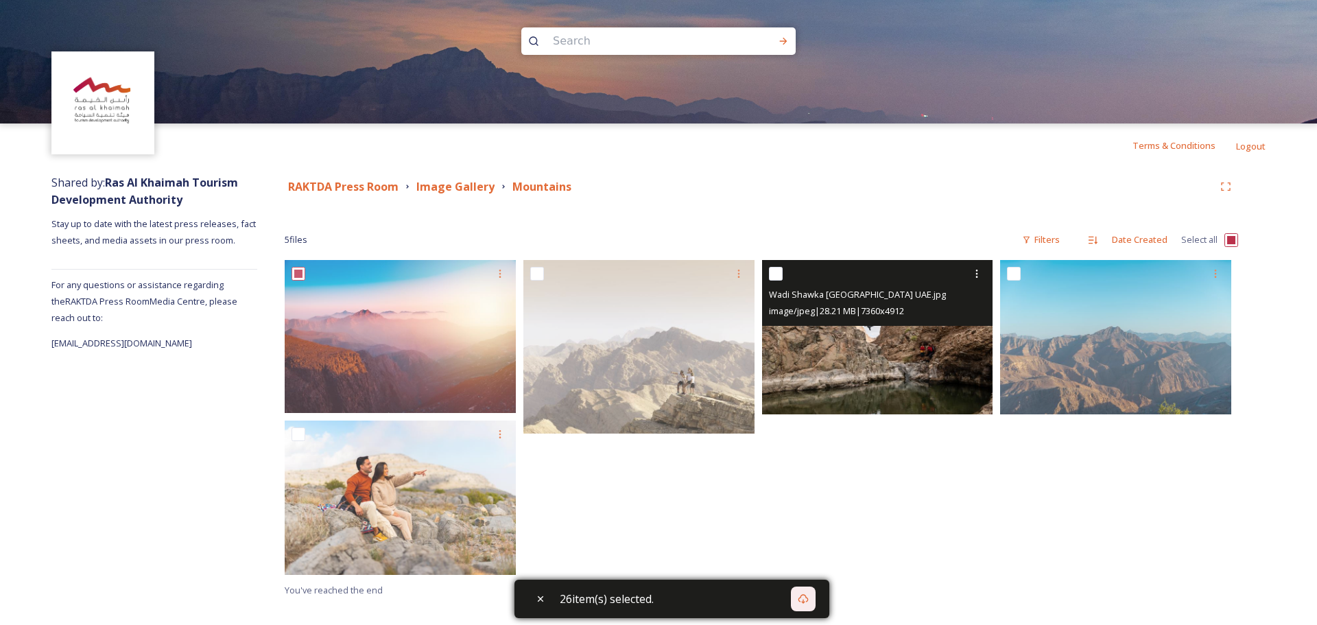
click at [779, 279] on input "checkbox" at bounding box center [776, 274] width 14 height 14
checkbox input "true"
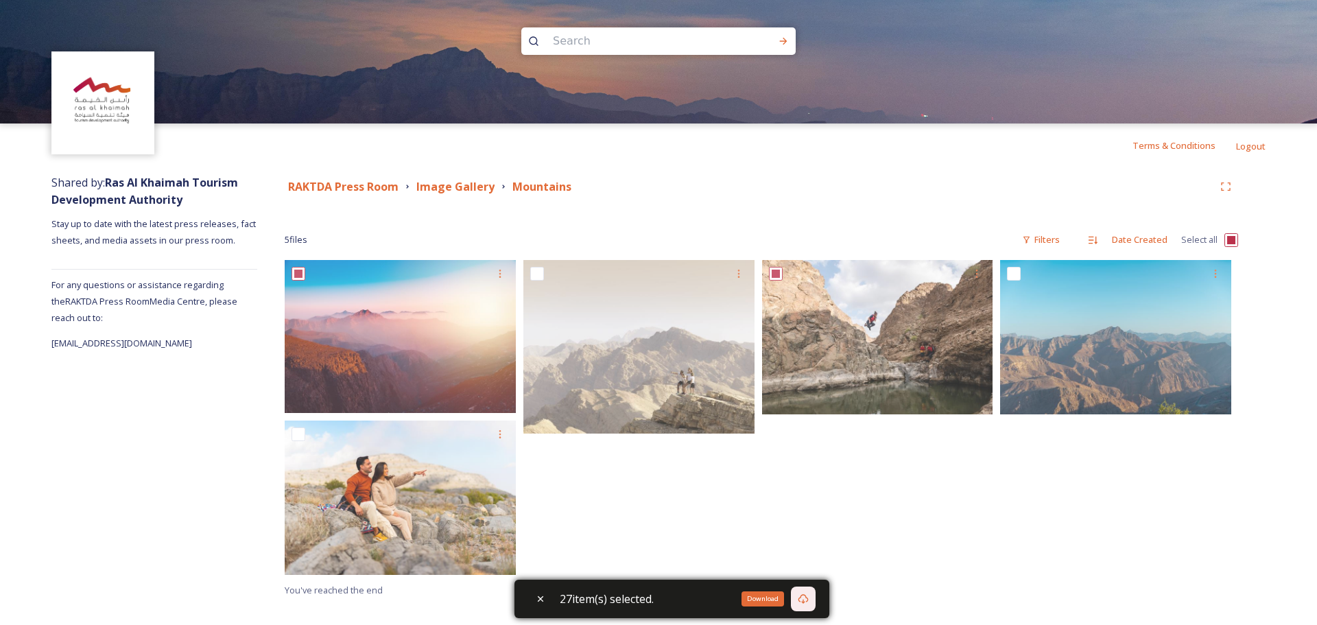
click at [812, 604] on div "Download" at bounding box center [803, 599] width 25 height 25
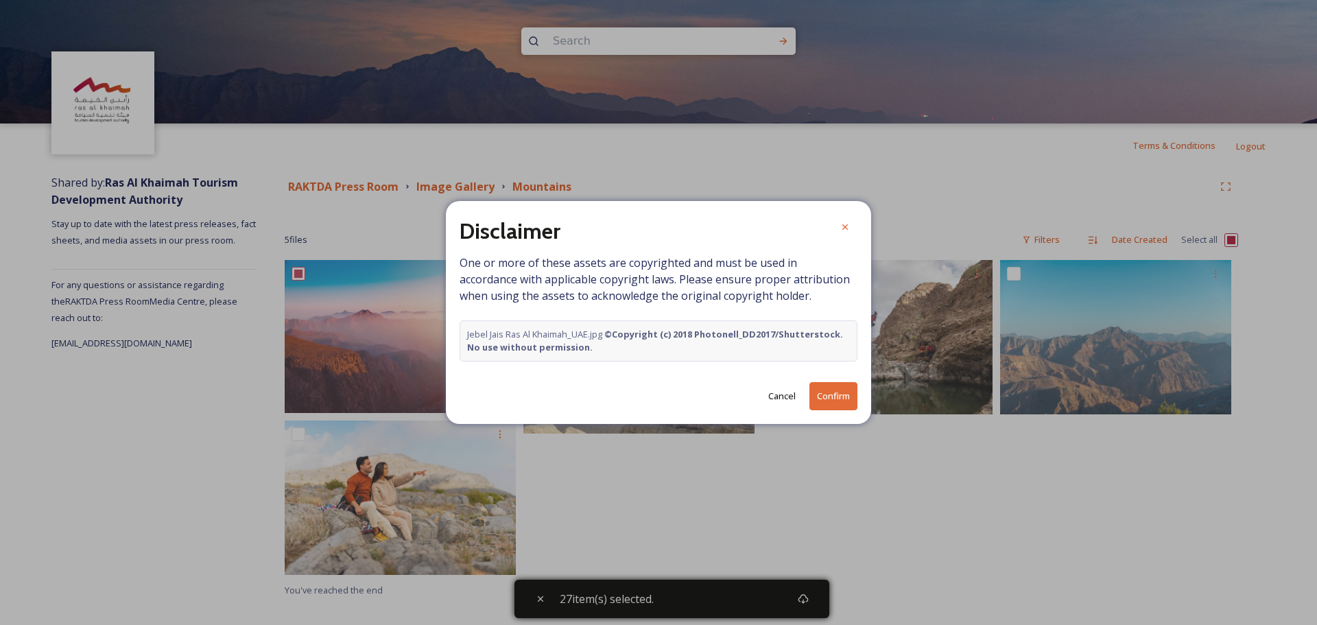
click at [835, 396] on button "Confirm" at bounding box center [834, 396] width 48 height 28
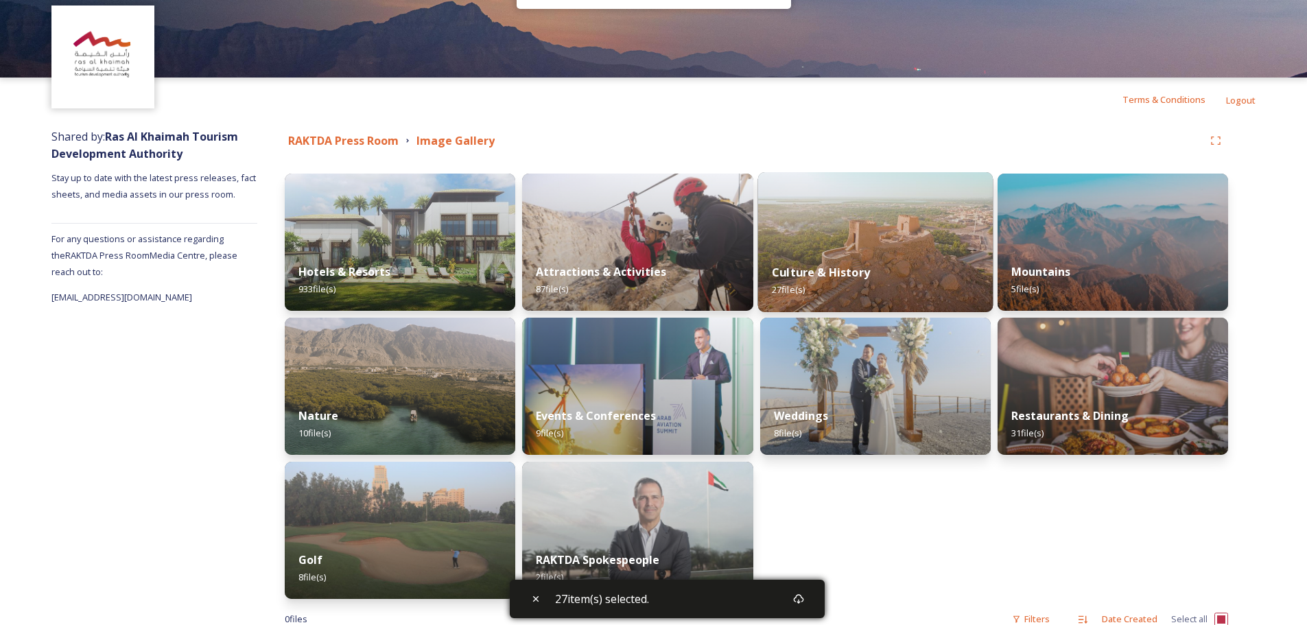
scroll to position [69, 0]
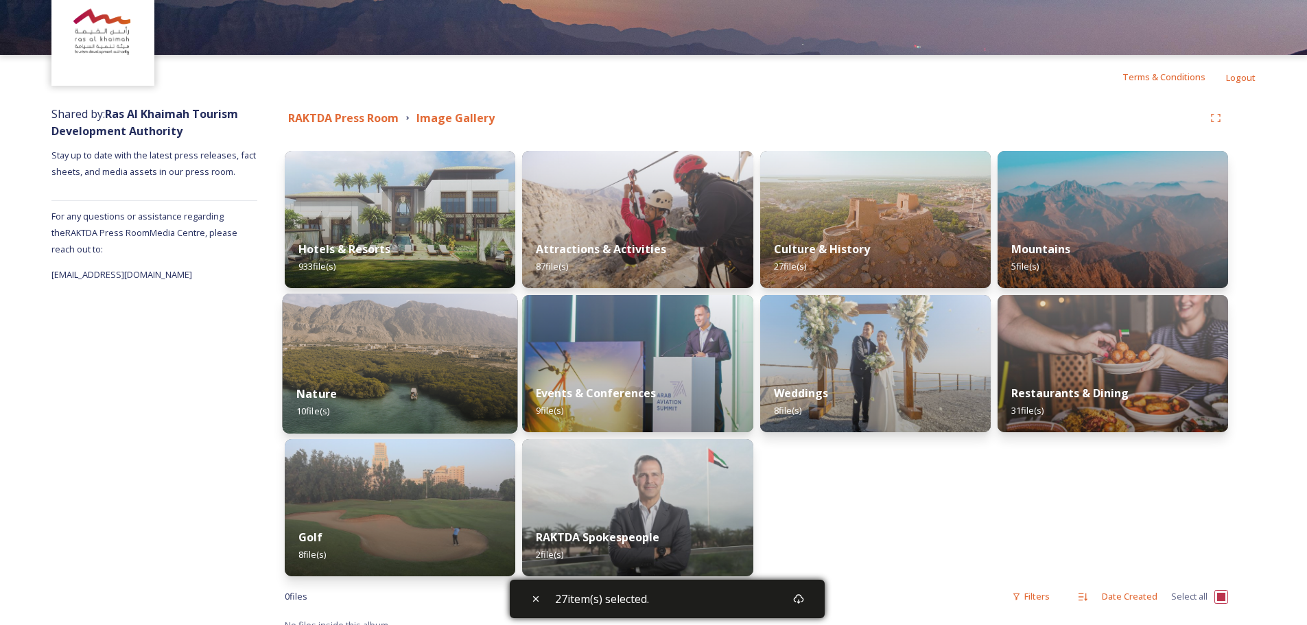
click at [401, 374] on div "Nature 10 file(s)" at bounding box center [400, 402] width 235 height 62
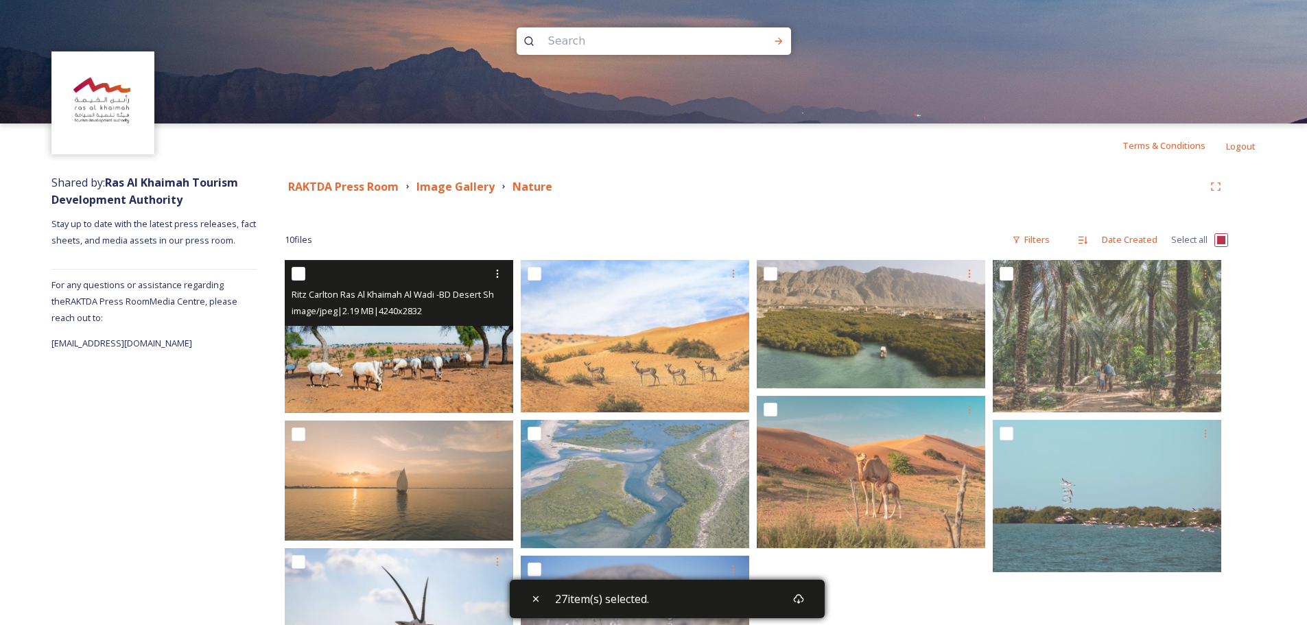
click at [303, 278] on input "checkbox" at bounding box center [299, 274] width 14 height 14
checkbox input "true"
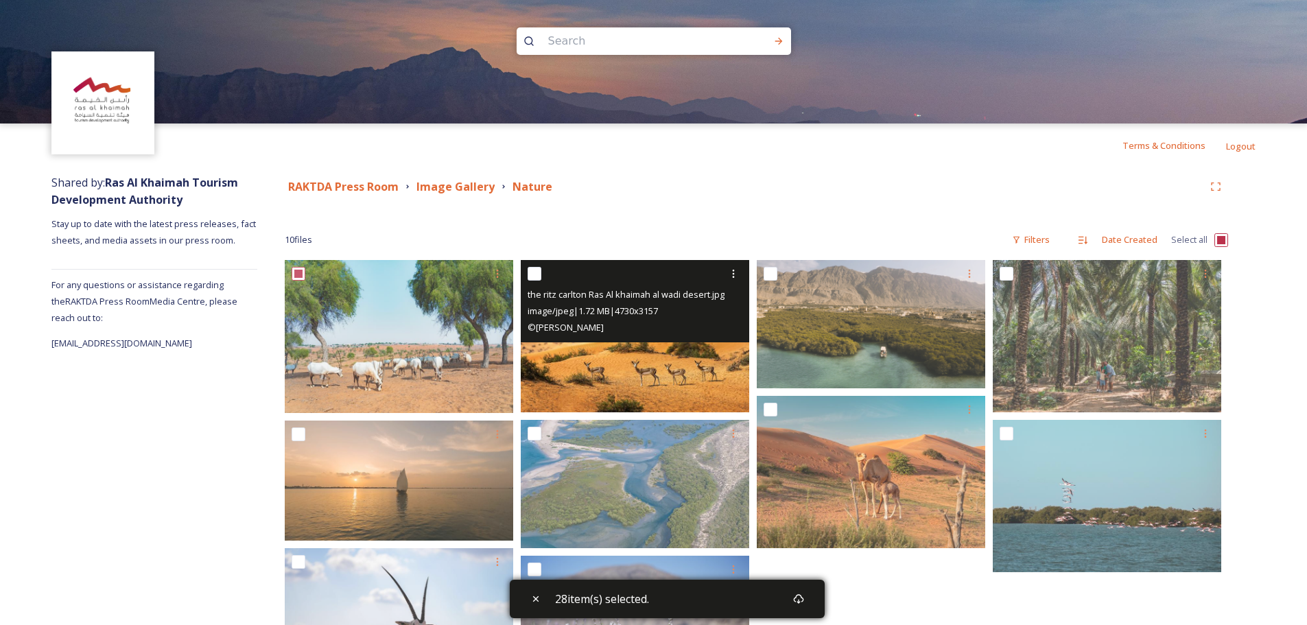
click at [538, 274] on input "checkbox" at bounding box center [535, 274] width 14 height 14
checkbox input "true"
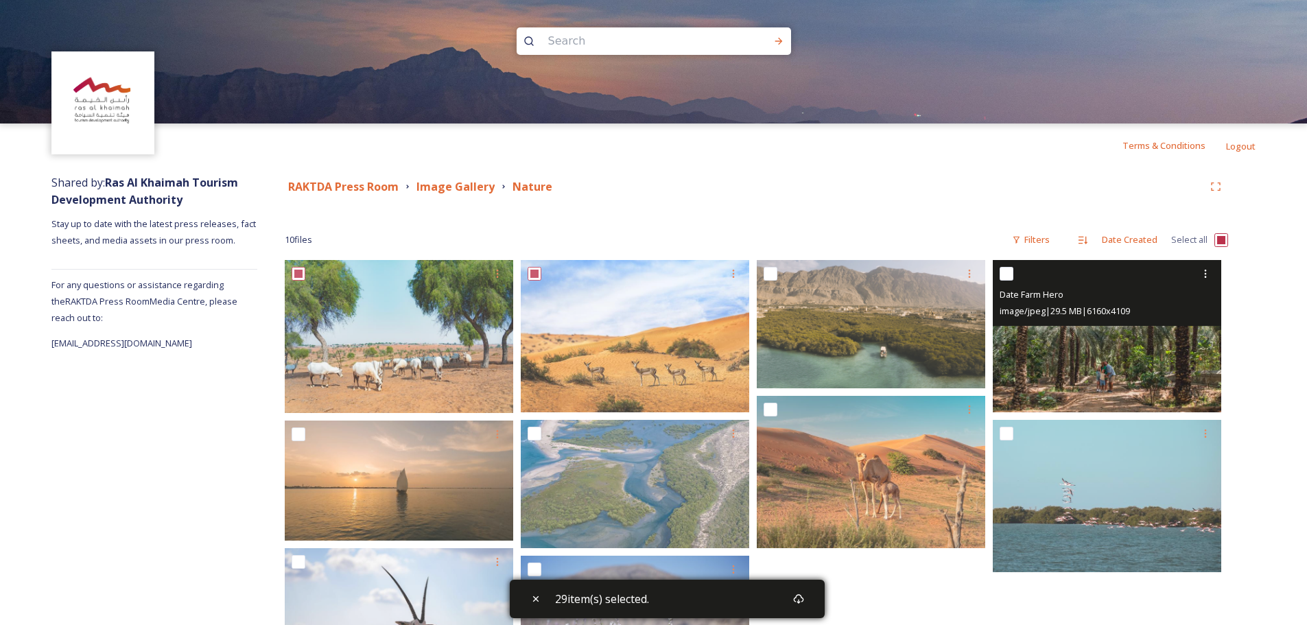
click at [1016, 277] on div at bounding box center [1109, 273] width 218 height 25
click at [1000, 280] on input "checkbox" at bounding box center [1007, 274] width 14 height 14
checkbox input "true"
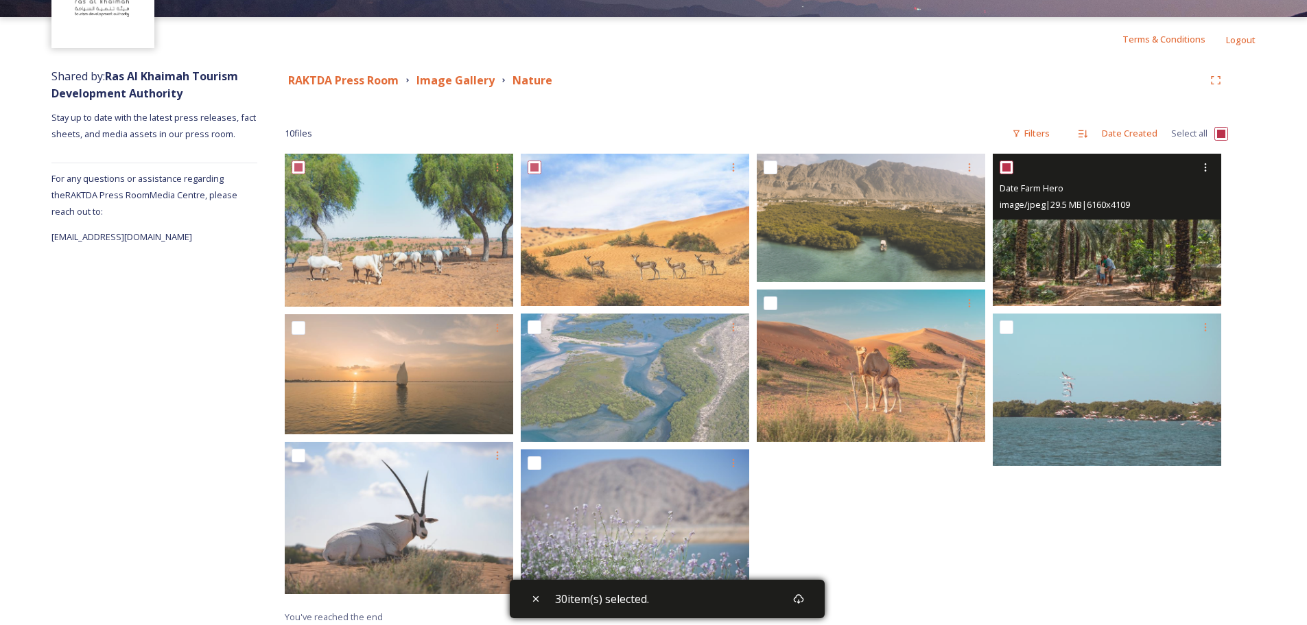
scroll to position [113, 0]
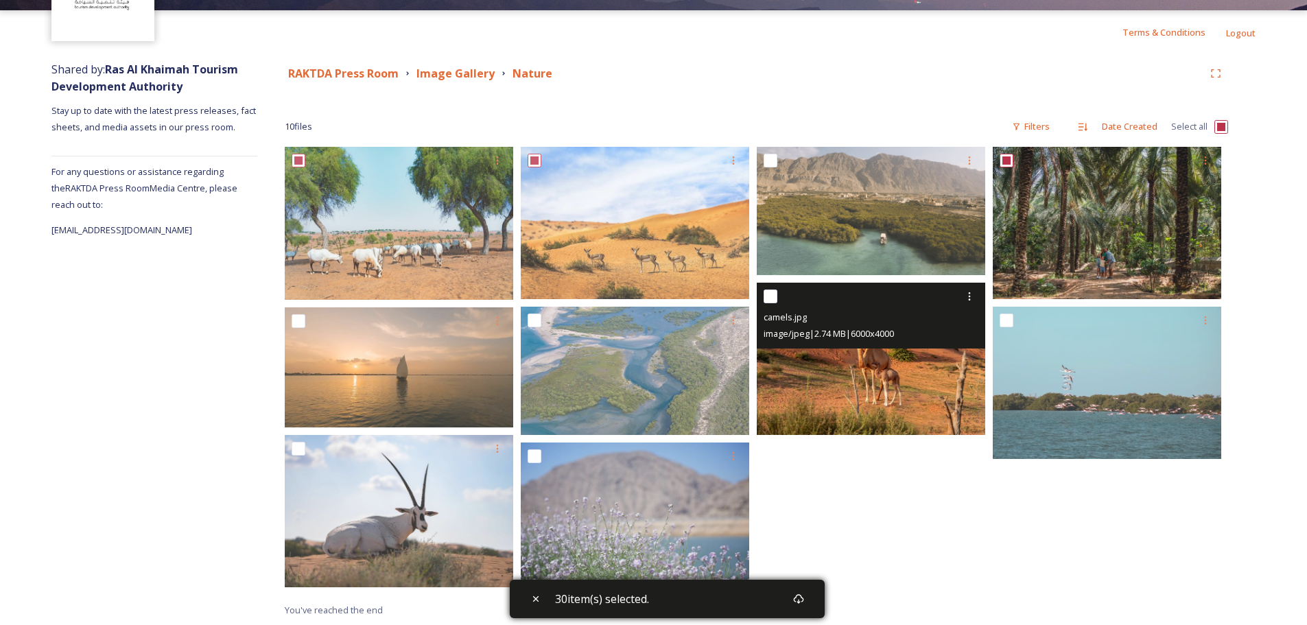
click at [771, 300] on input "checkbox" at bounding box center [771, 297] width 14 height 14
checkbox input "true"
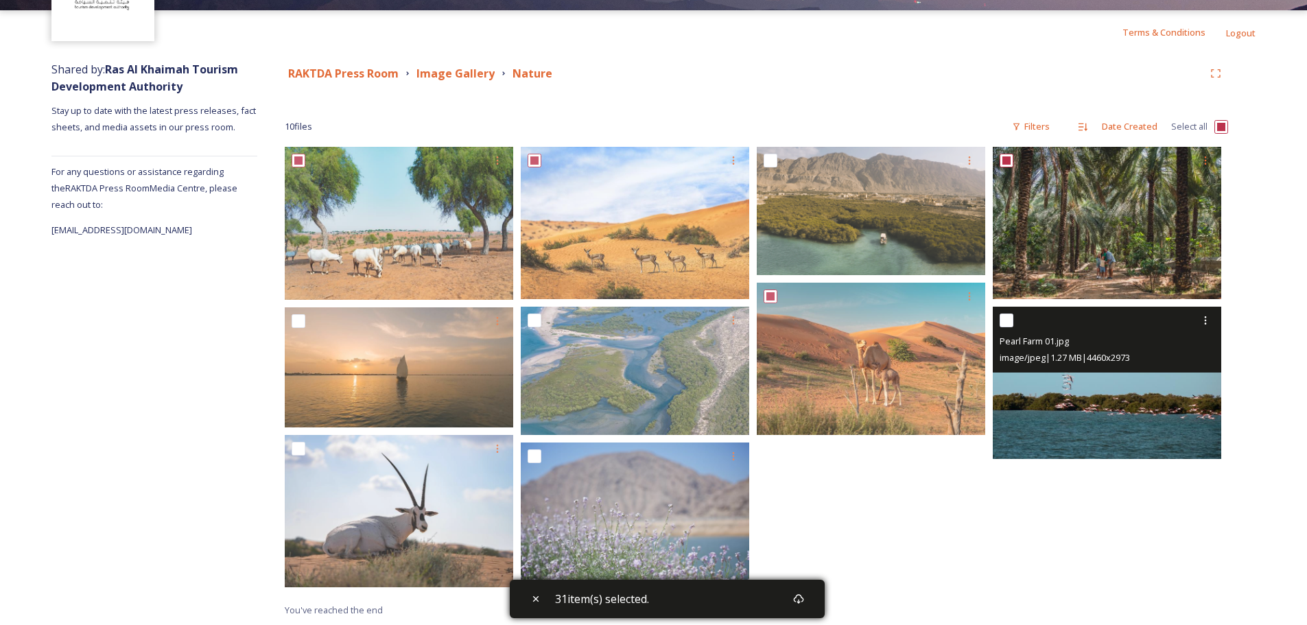
click at [1005, 322] on input "checkbox" at bounding box center [1007, 321] width 14 height 14
checkbox input "true"
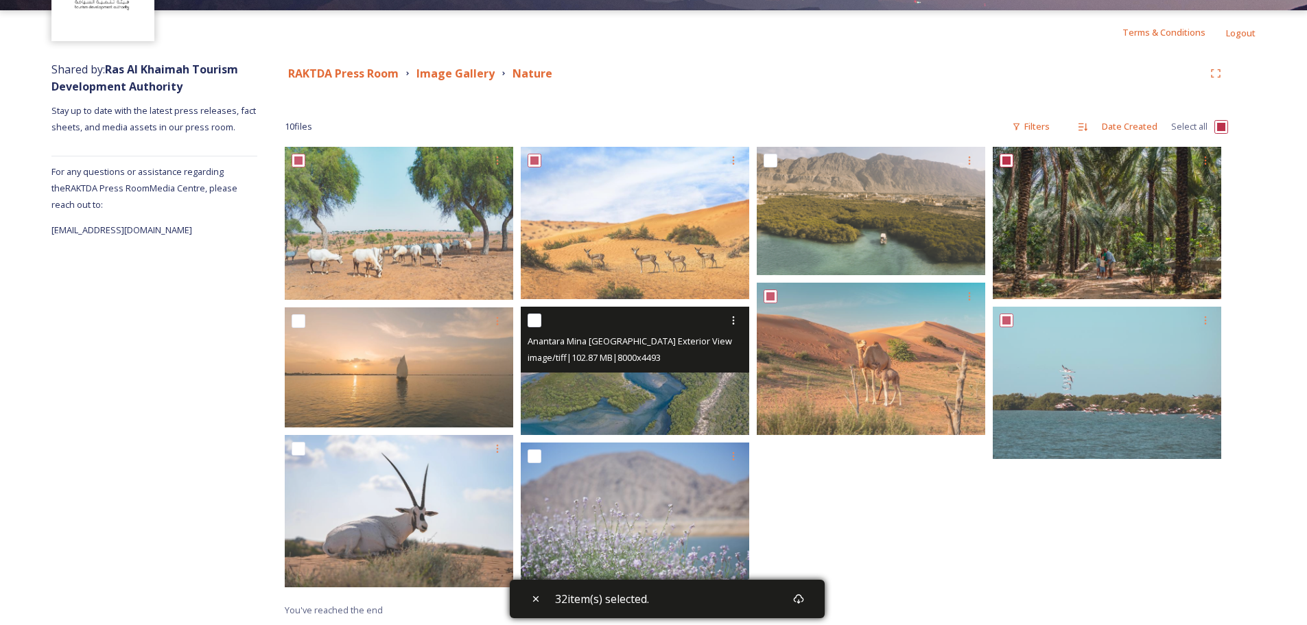
click at [537, 319] on input "checkbox" at bounding box center [535, 321] width 14 height 14
checkbox input "true"
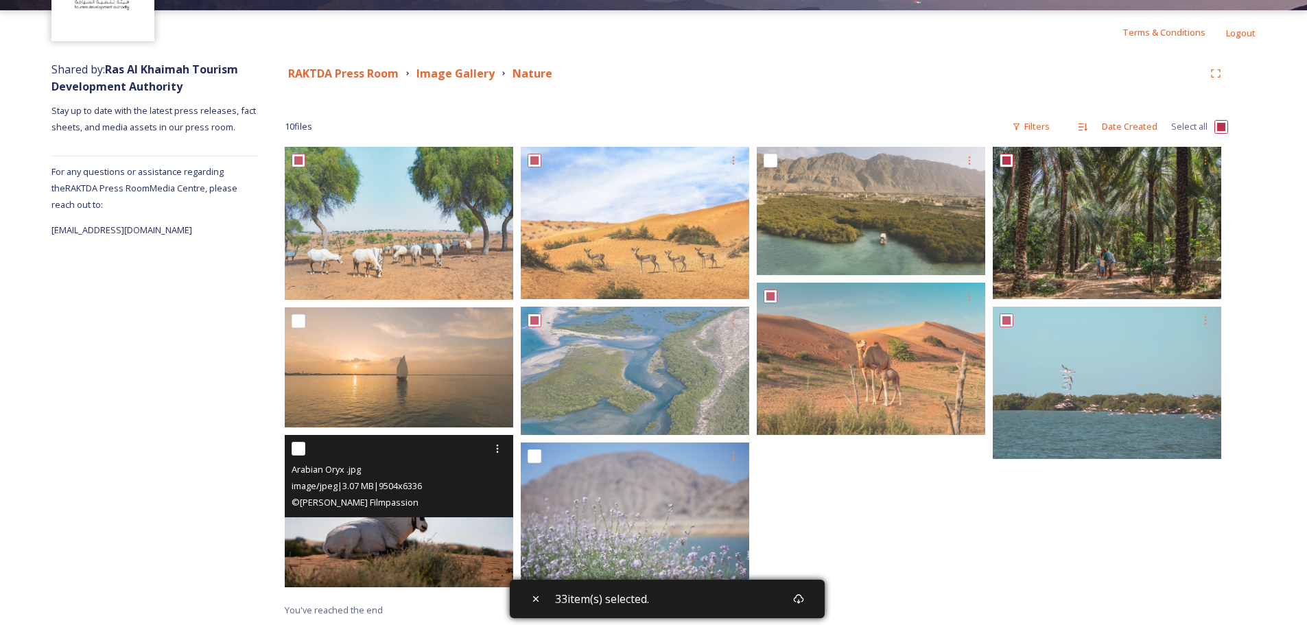
click at [301, 455] on input "checkbox" at bounding box center [299, 449] width 14 height 14
checkbox input "true"
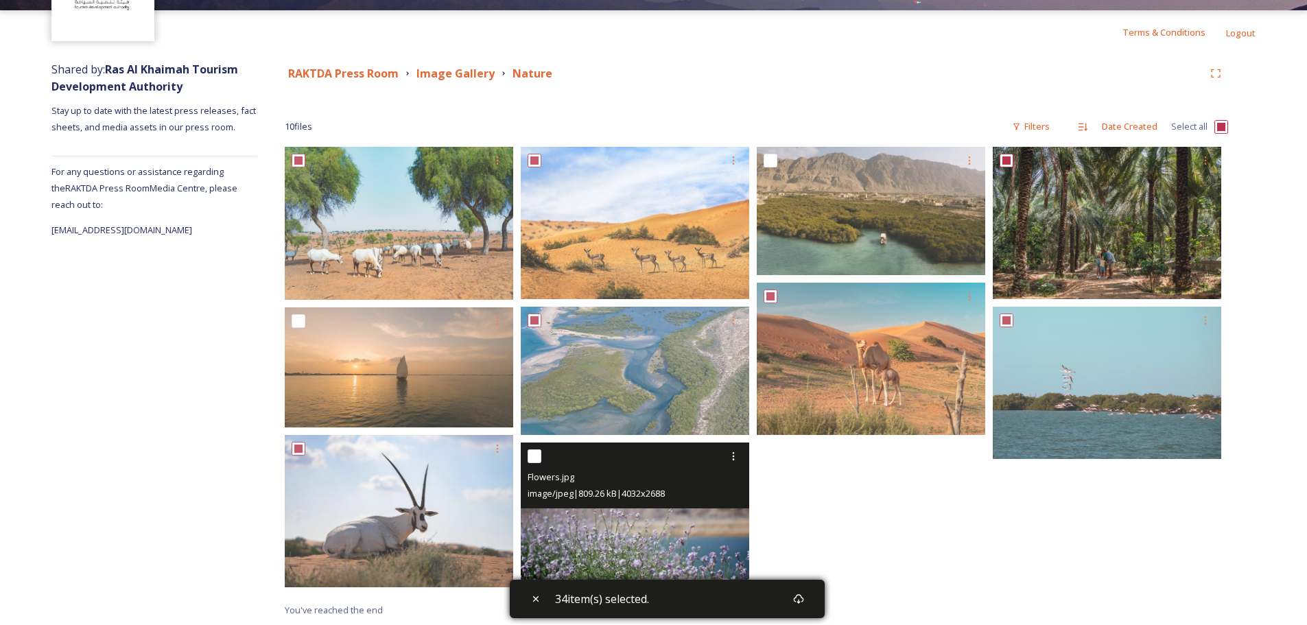
click at [541, 460] on input "checkbox" at bounding box center [535, 456] width 14 height 14
checkbox input "true"
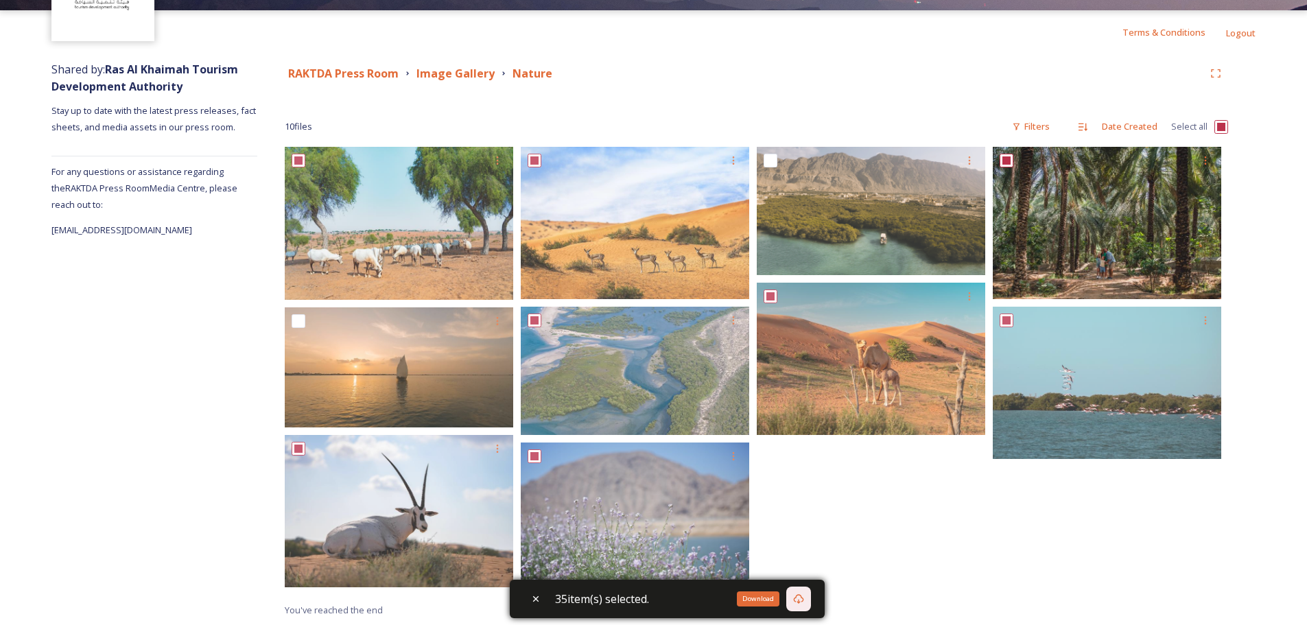
click at [802, 598] on icon at bounding box center [798, 598] width 11 height 11
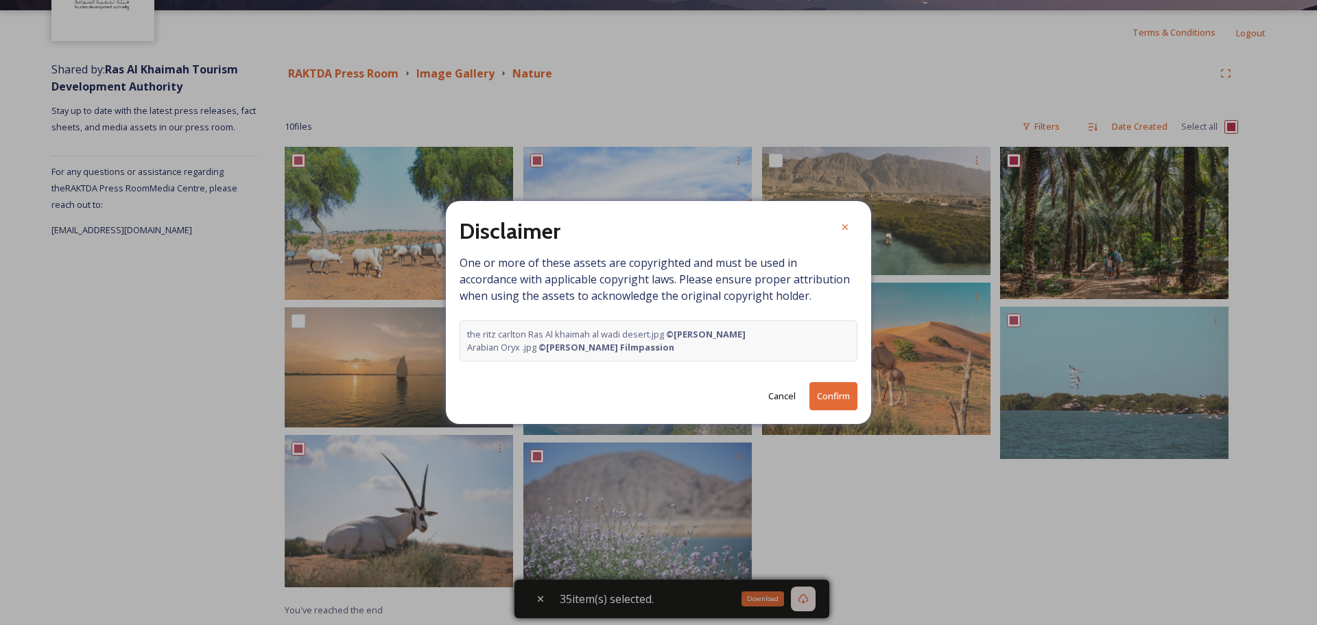
click at [834, 394] on button "Confirm" at bounding box center [834, 396] width 48 height 28
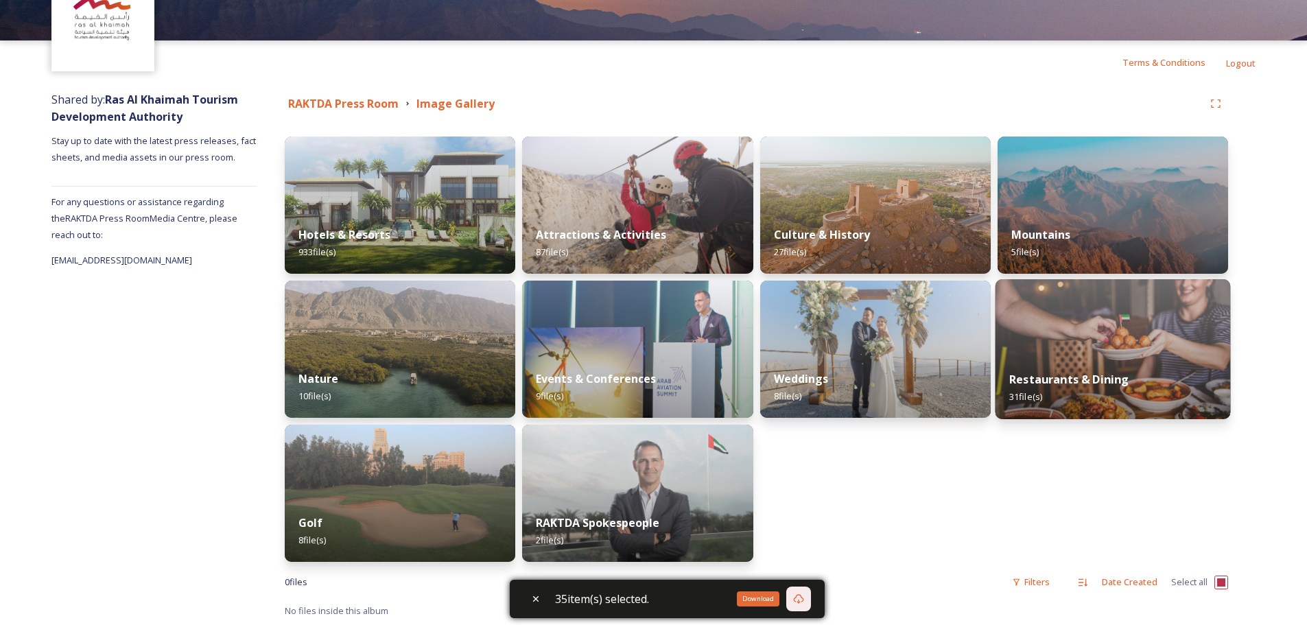
scroll to position [84, 0]
click at [1100, 359] on div "Restaurants & Dining 31 file(s)" at bounding box center [1112, 387] width 235 height 62
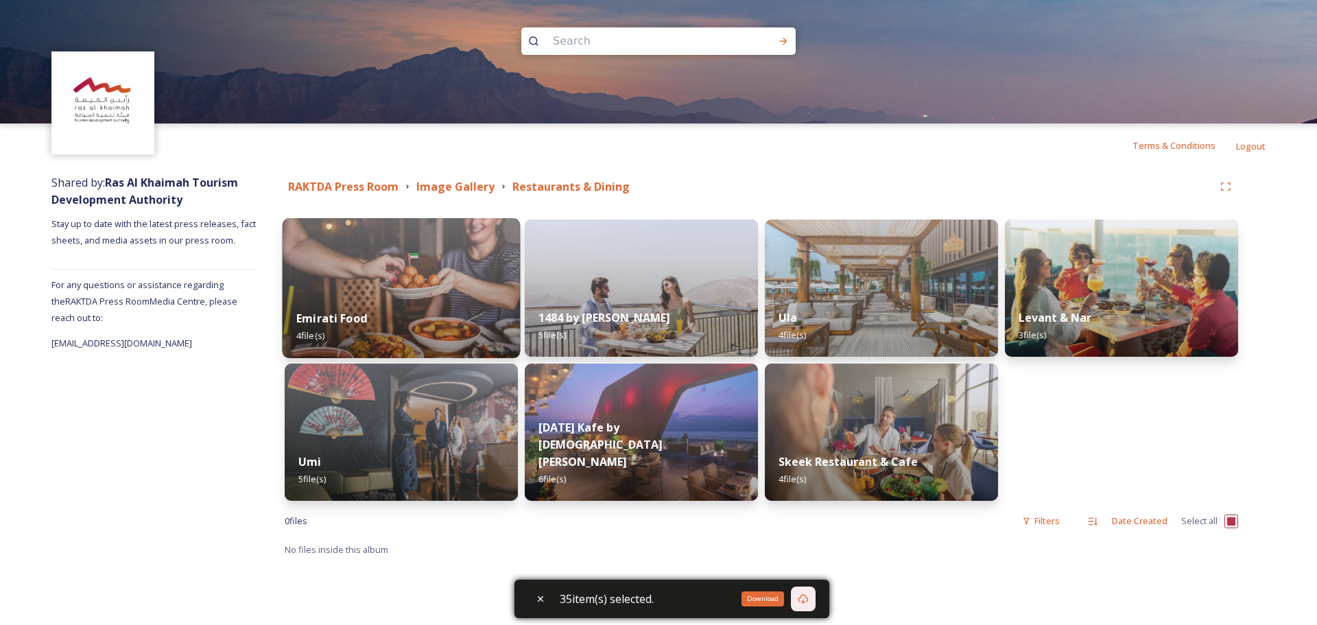
click at [349, 274] on img at bounding box center [402, 288] width 238 height 140
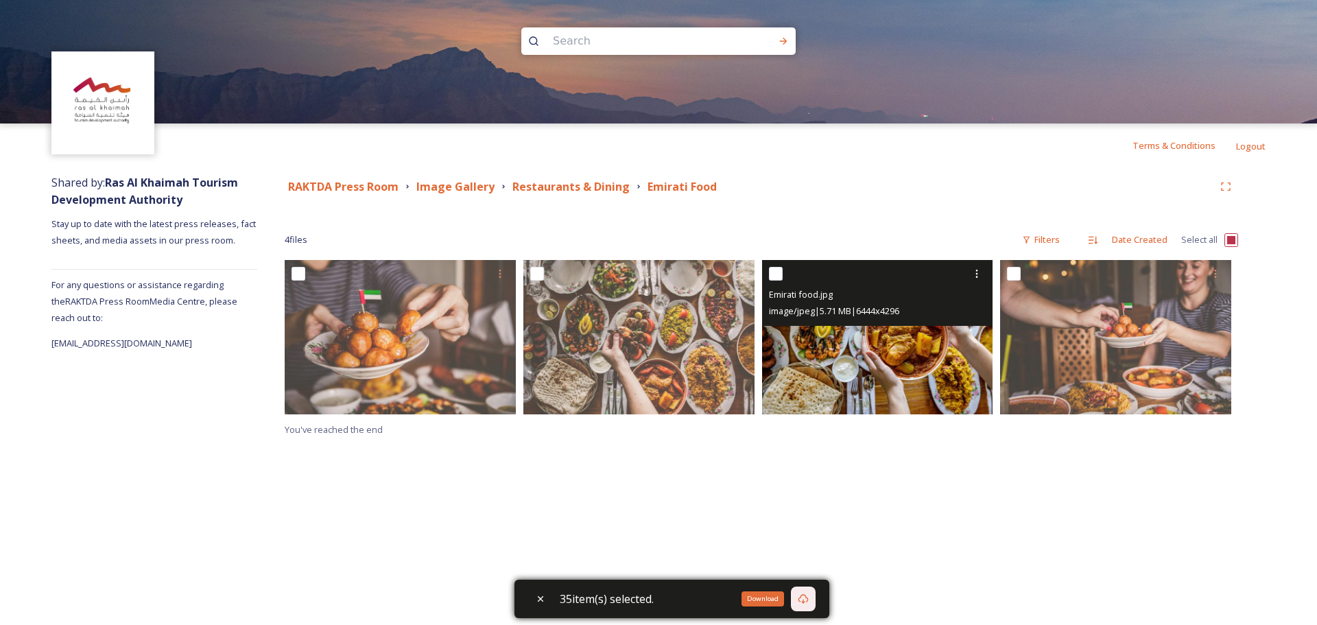
click at [767, 282] on div "Emirati food.jpg image/jpeg | 5.71 MB | 6444 x 4296" at bounding box center [877, 293] width 231 height 66
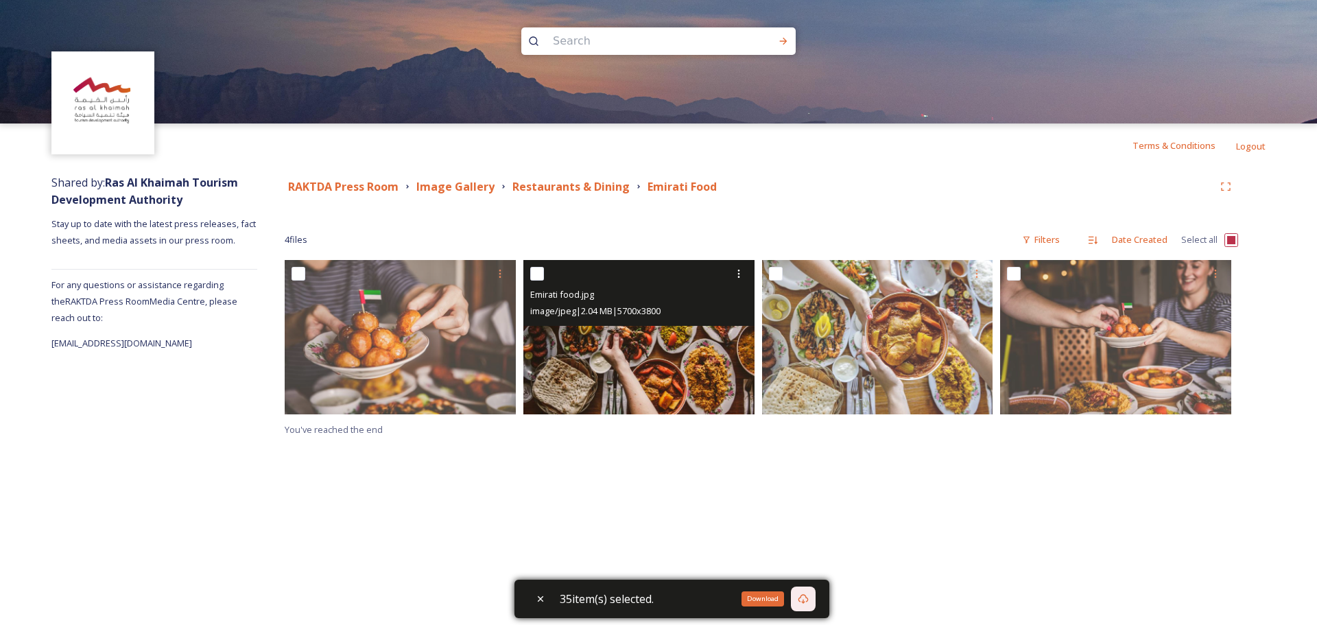
click at [537, 271] on input "checkbox" at bounding box center [537, 274] width 14 height 14
checkbox input "true"
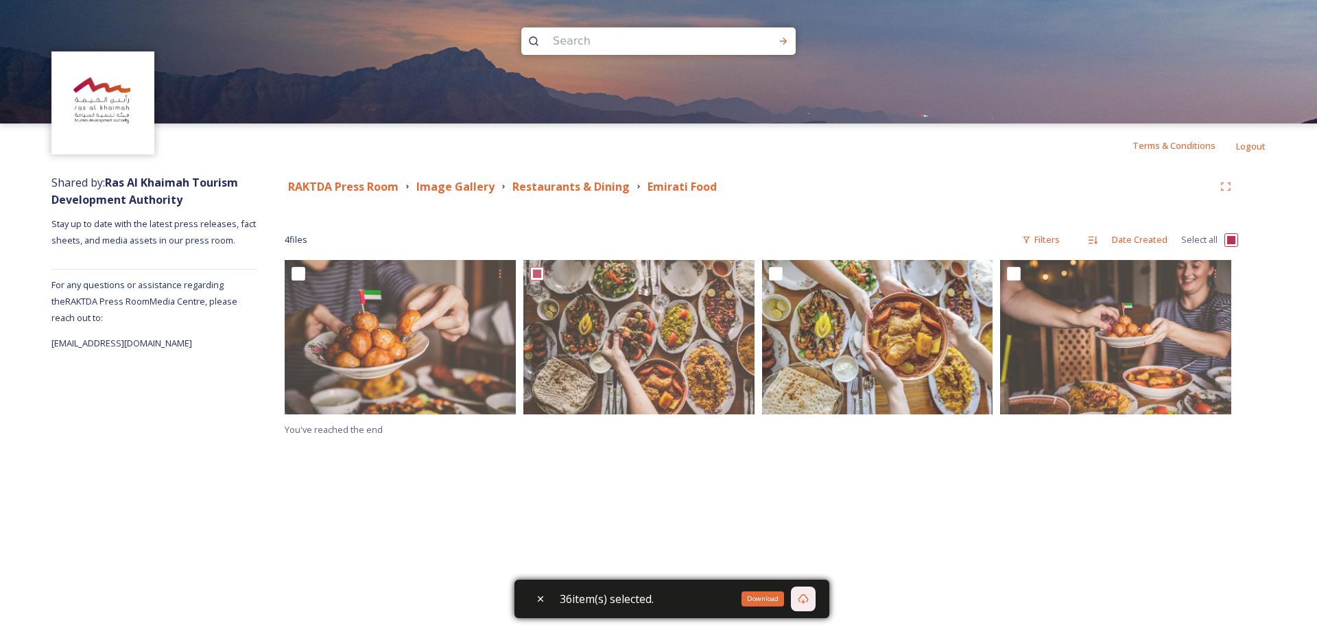
click at [816, 599] on div "Download" at bounding box center [803, 599] width 25 height 25
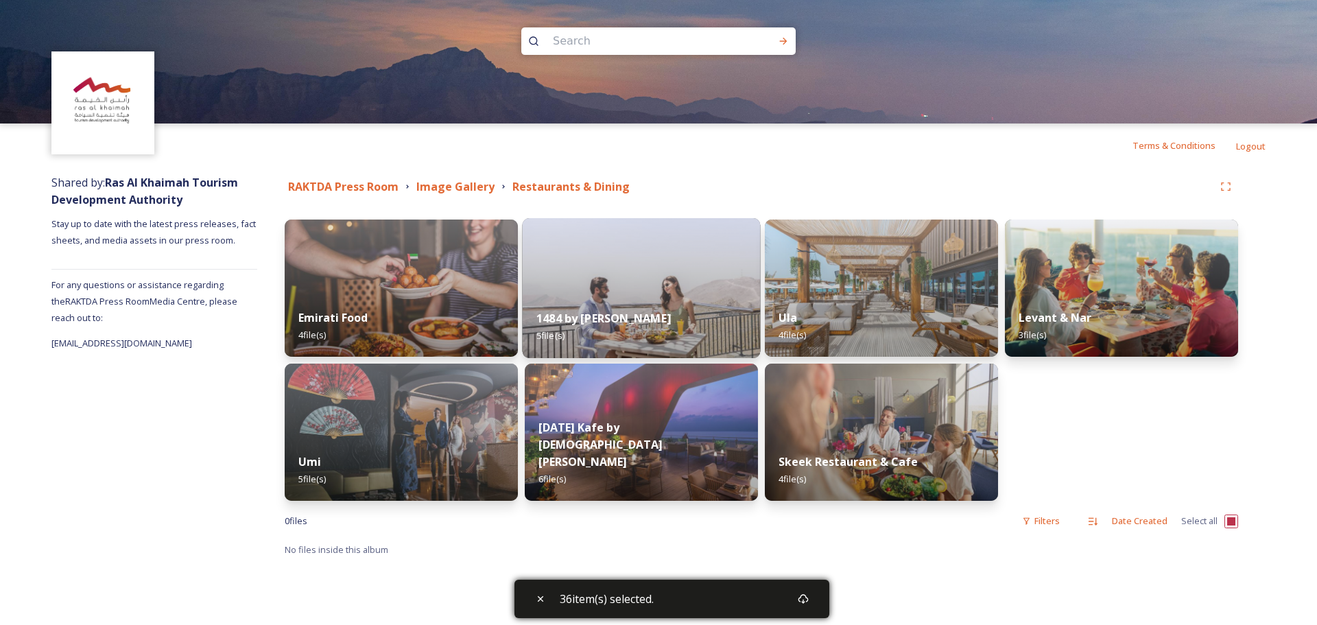
click at [681, 270] on img at bounding box center [642, 288] width 238 height 140
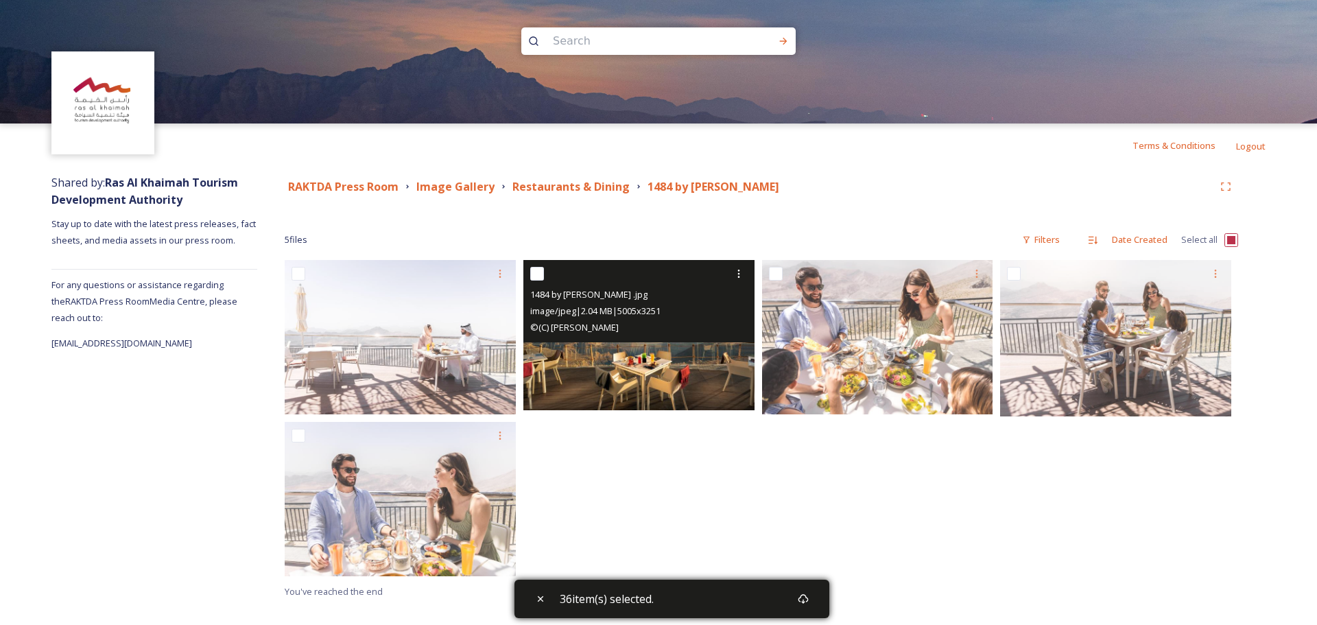
click at [537, 271] on input "checkbox" at bounding box center [537, 274] width 14 height 14
checkbox input "true"
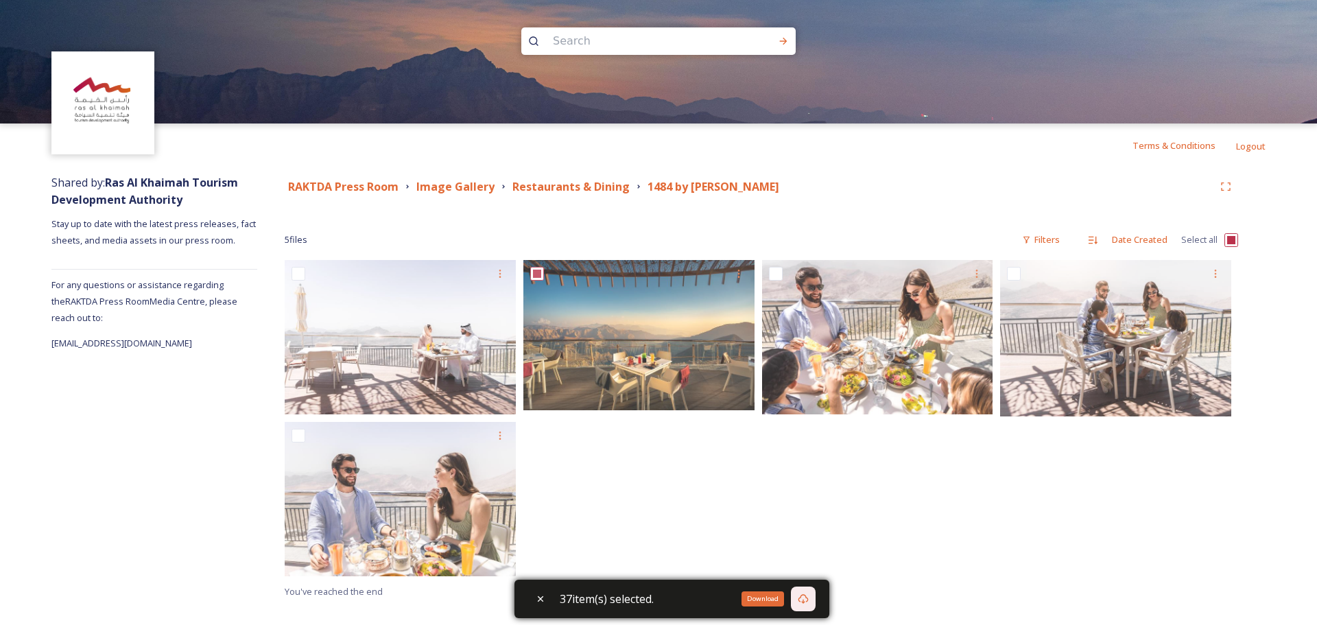
click at [809, 595] on icon at bounding box center [803, 598] width 11 height 11
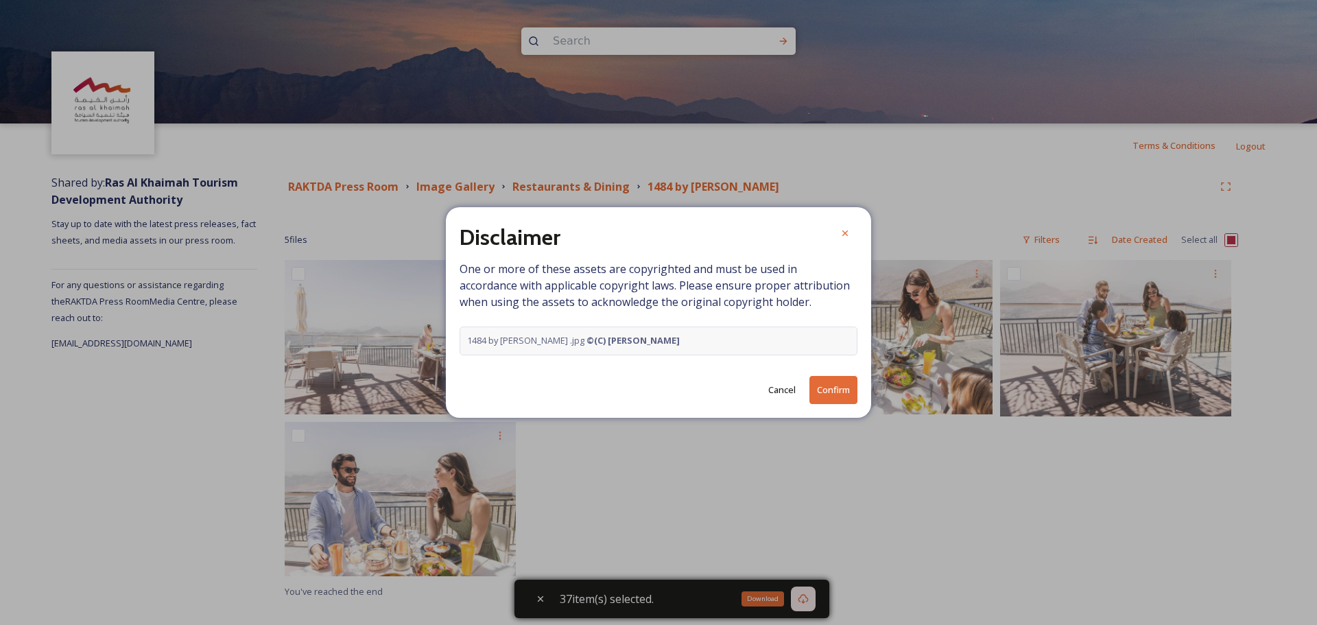
click at [832, 386] on button "Confirm" at bounding box center [834, 390] width 48 height 28
